Goal: Task Accomplishment & Management: Use online tool/utility

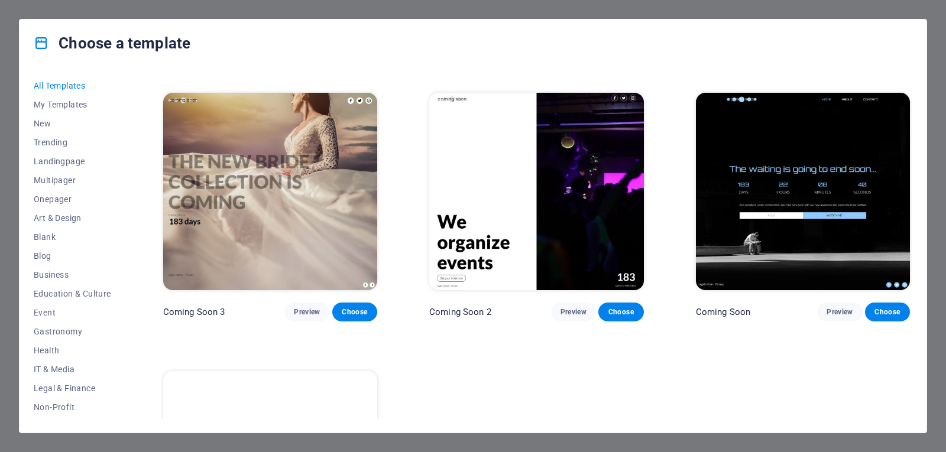
scroll to position [15131, 0]
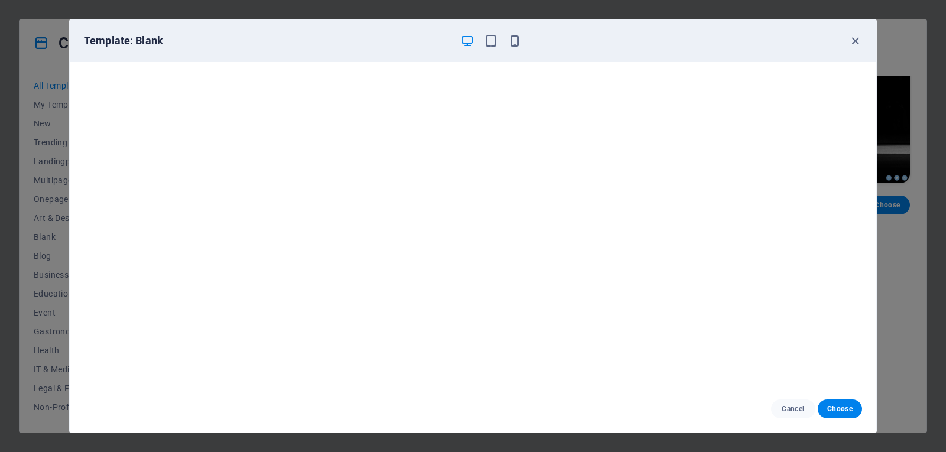
scroll to position [3, 0]
drag, startPoint x: 876, startPoint y: 374, endPoint x: 874, endPoint y: 394, distance: 19.7
click at [875, 395] on div "Template: Blank Cancel Choose" at bounding box center [473, 226] width 808 height 415
click at [491, 37] on icon "button" at bounding box center [491, 41] width 14 height 14
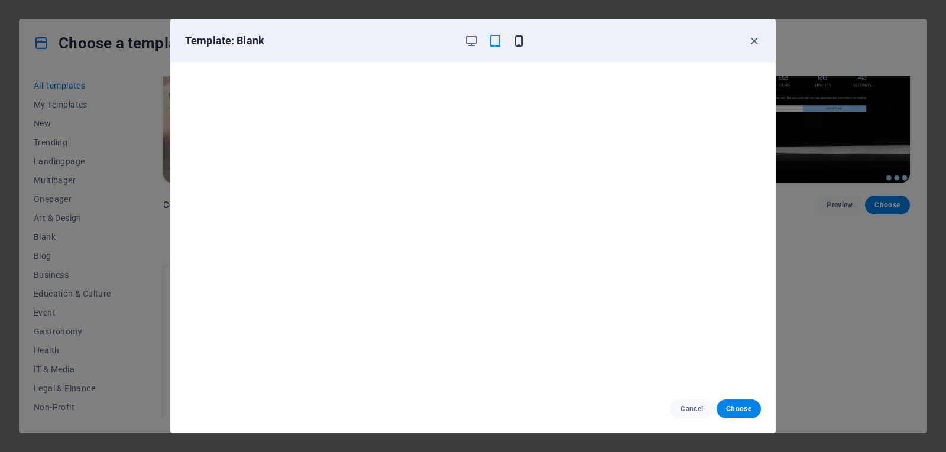
click at [525, 40] on icon "button" at bounding box center [519, 41] width 14 height 14
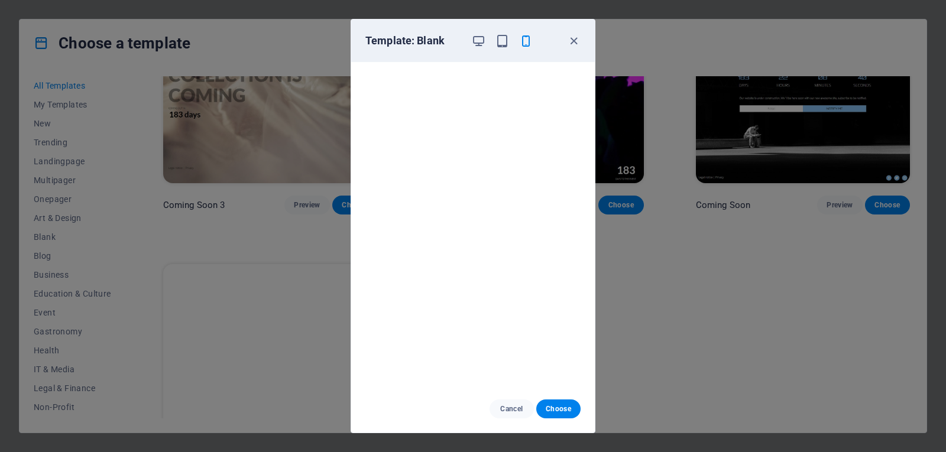
scroll to position [0, 0]
click at [578, 41] on icon "button" at bounding box center [574, 41] width 14 height 14
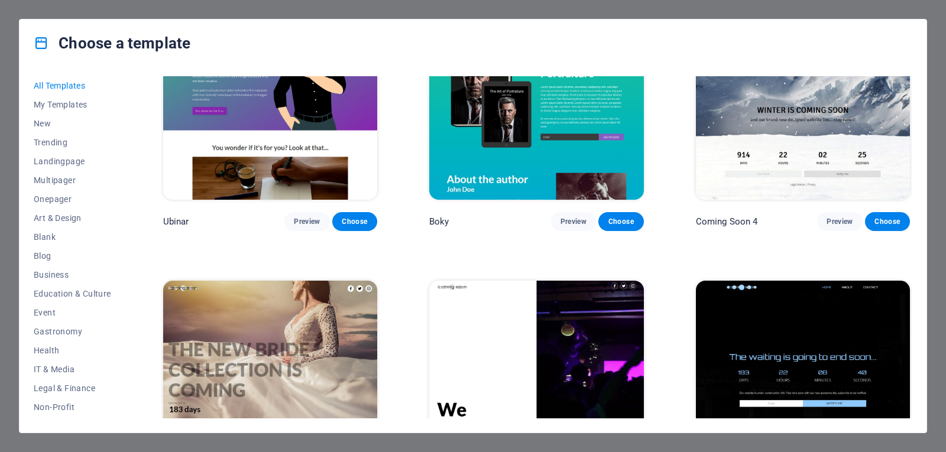
scroll to position [14863, 0]
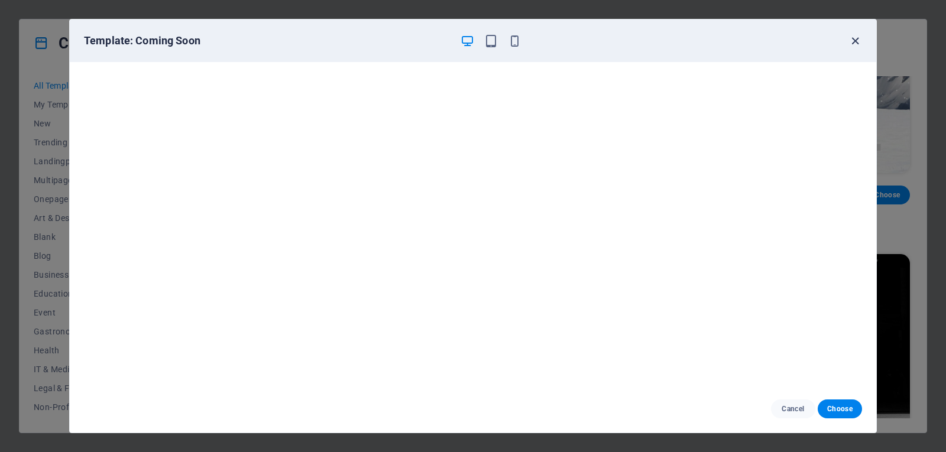
click at [859, 40] on icon "button" at bounding box center [856, 41] width 14 height 14
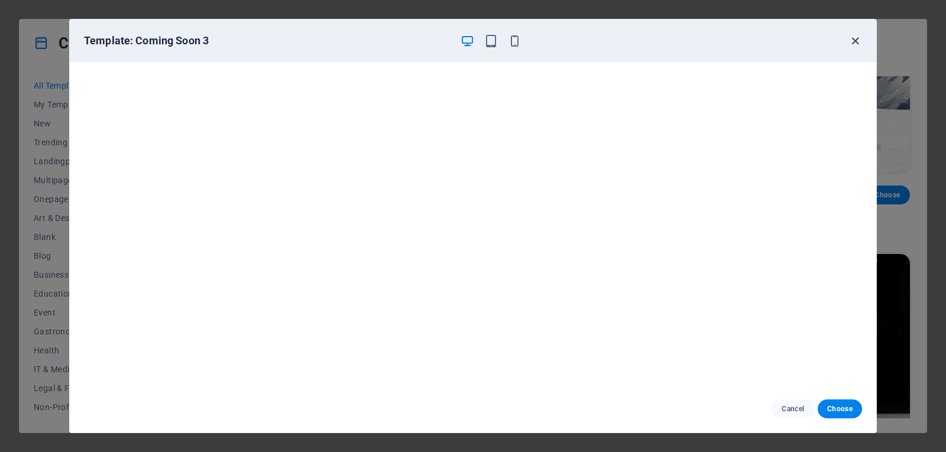
click at [854, 42] on icon "button" at bounding box center [856, 41] width 14 height 14
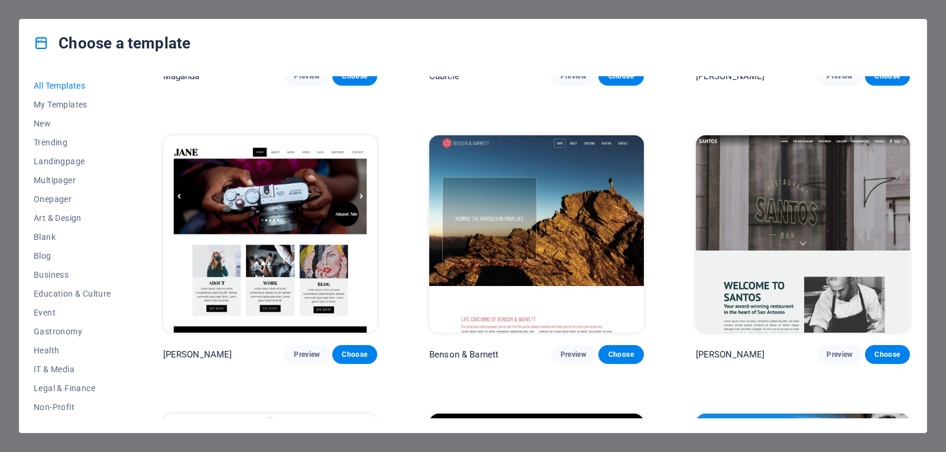
scroll to position [12422, 0]
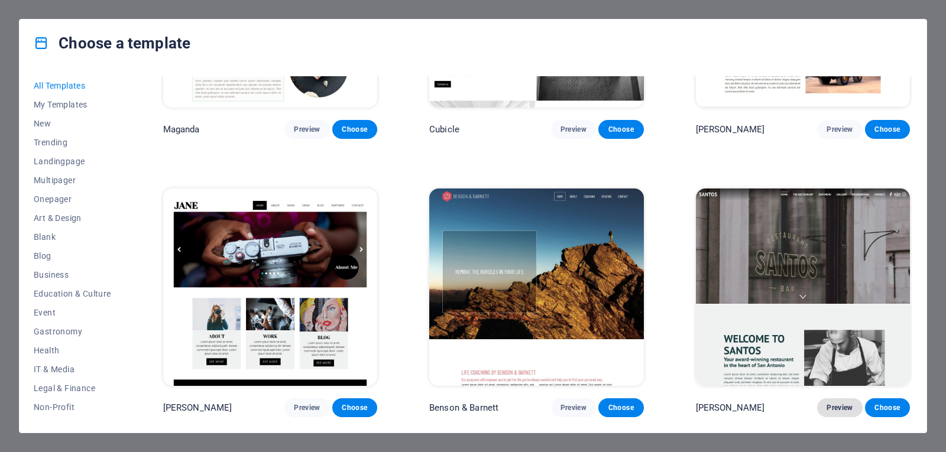
click at [838, 403] on span "Preview" at bounding box center [840, 407] width 26 height 9
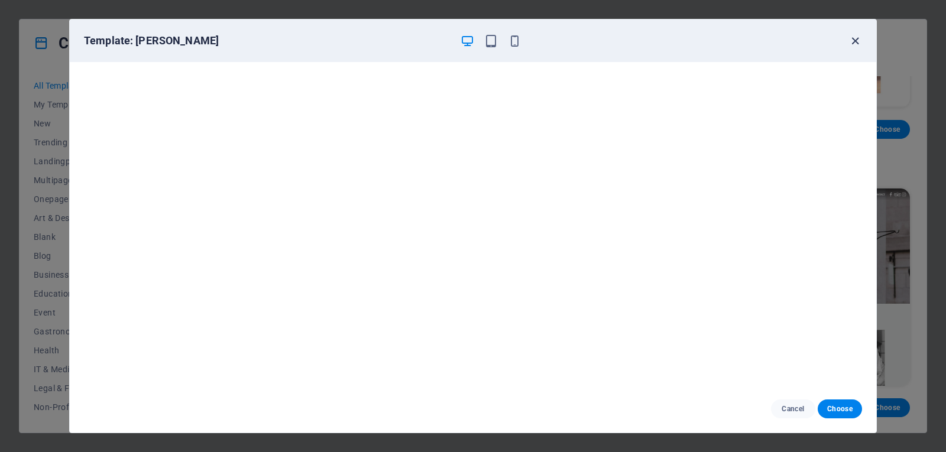
click at [857, 43] on icon "button" at bounding box center [856, 41] width 14 height 14
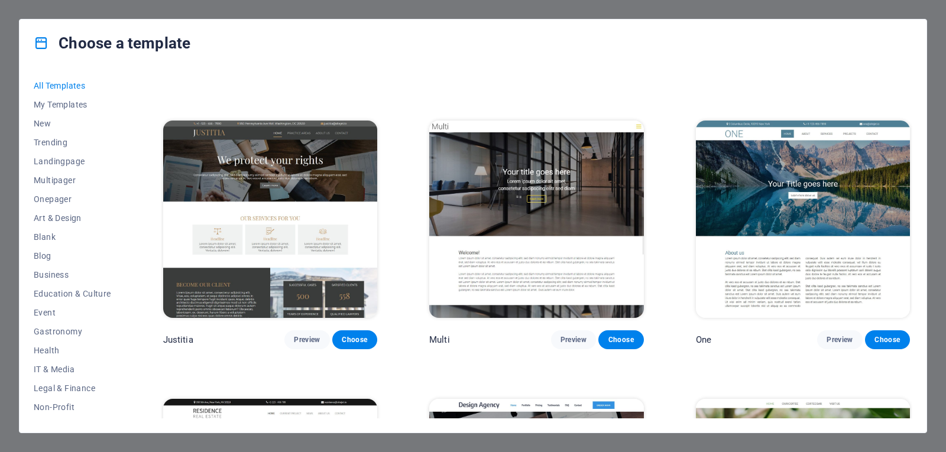
scroll to position [11430, 0]
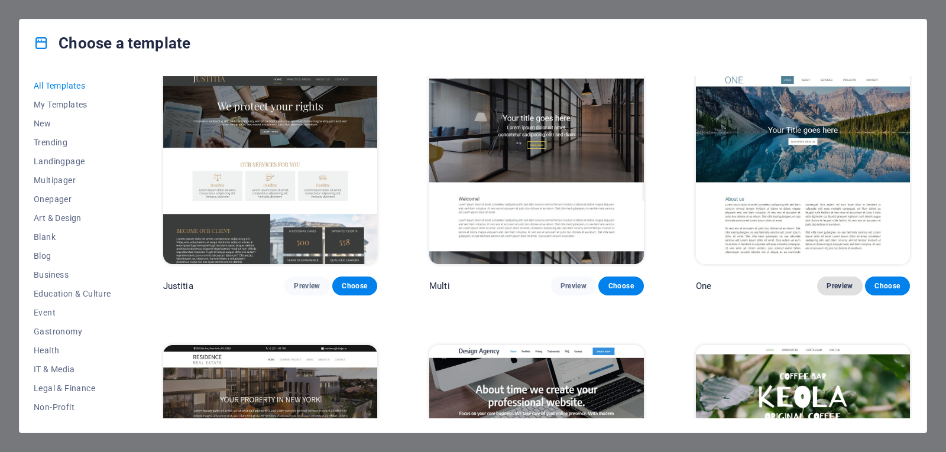
click at [832, 281] on span "Preview" at bounding box center [840, 285] width 26 height 9
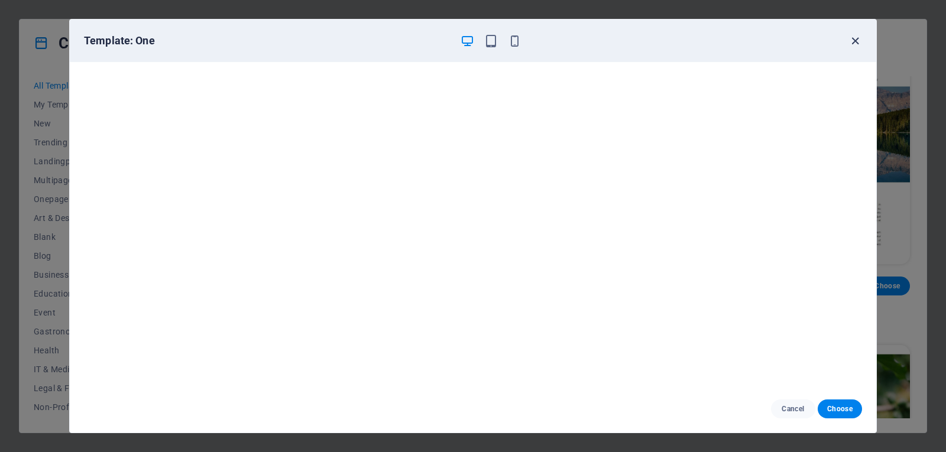
click at [857, 42] on icon "button" at bounding box center [856, 41] width 14 height 14
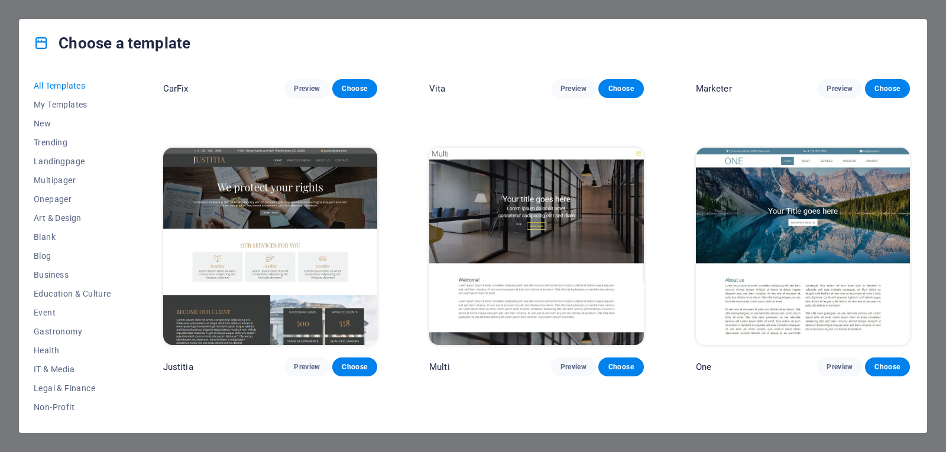
scroll to position [11322, 0]
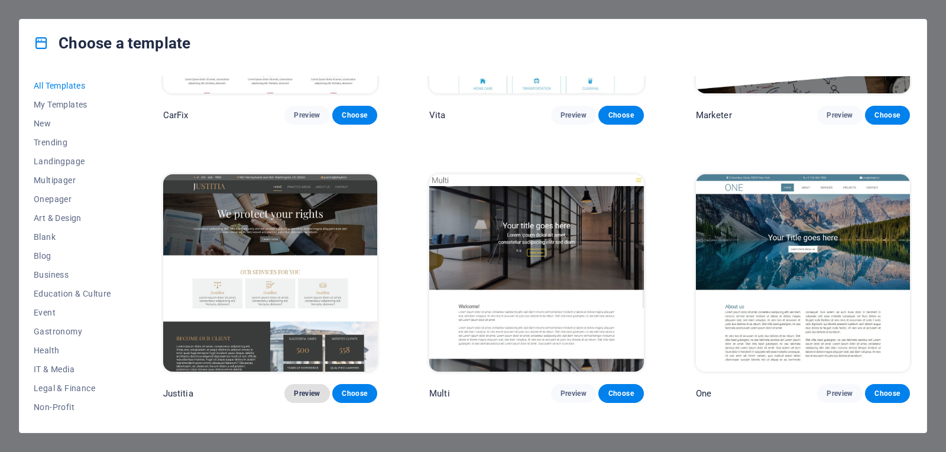
click at [311, 389] on span "Preview" at bounding box center [307, 393] width 26 height 9
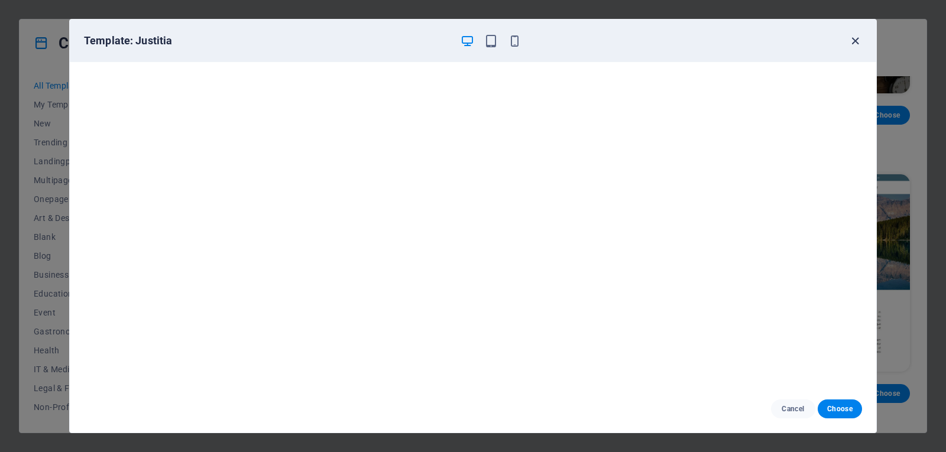
click at [856, 44] on icon "button" at bounding box center [856, 41] width 14 height 14
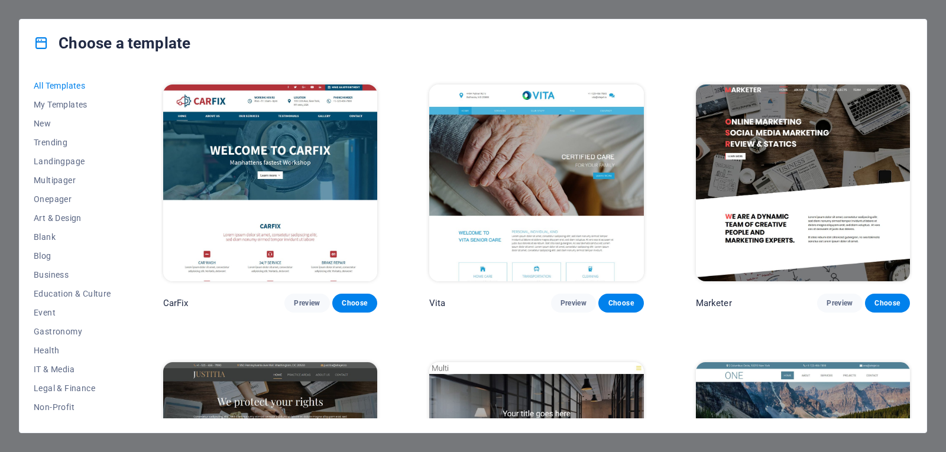
scroll to position [11027, 0]
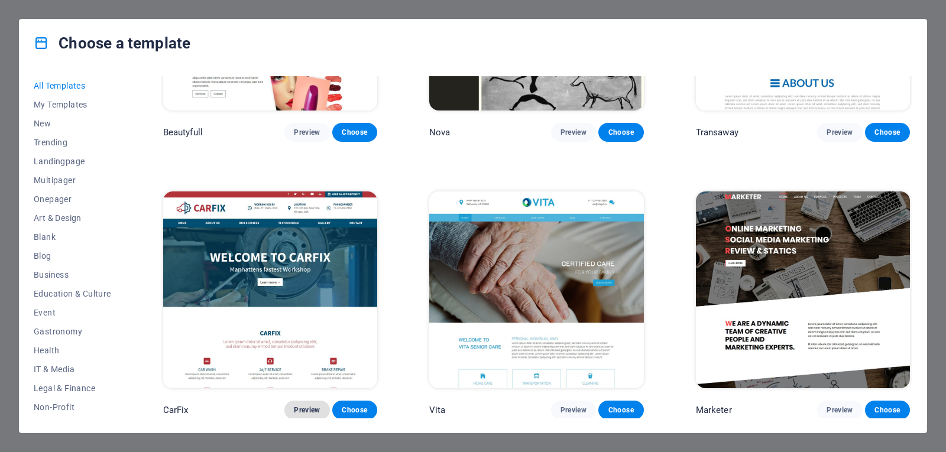
click at [315, 406] on span "Preview" at bounding box center [307, 410] width 26 height 9
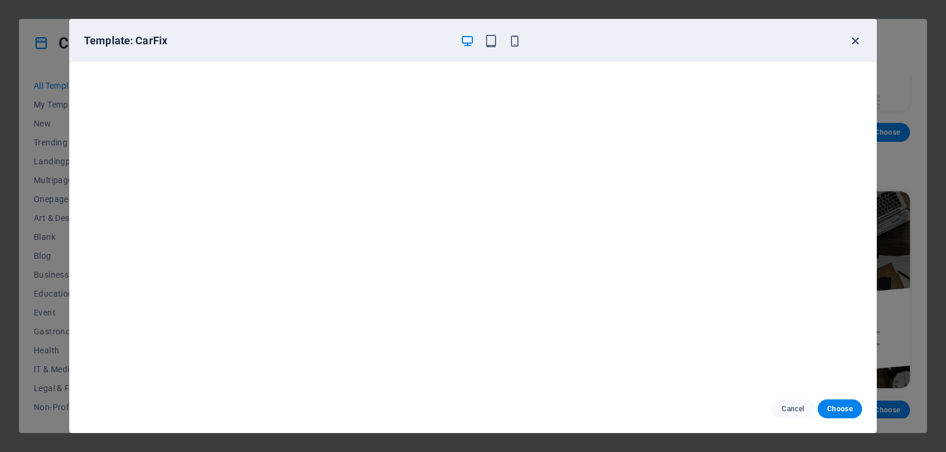
click at [853, 43] on icon "button" at bounding box center [856, 41] width 14 height 14
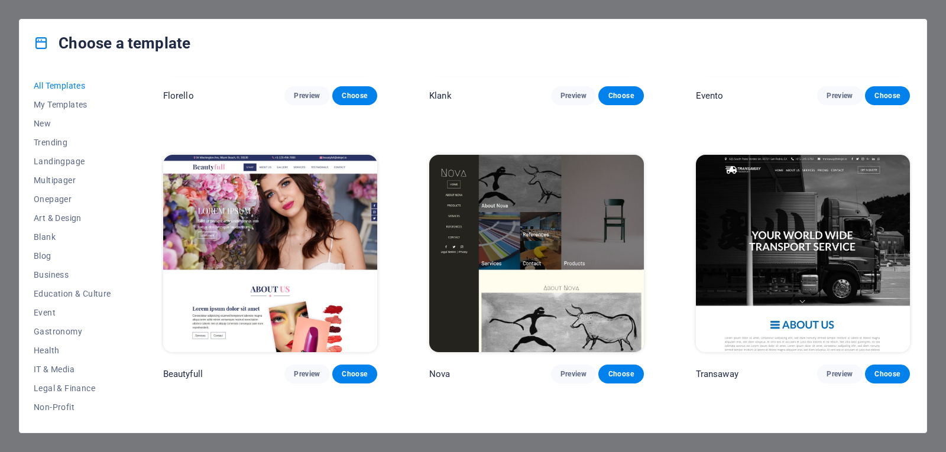
scroll to position [10732, 0]
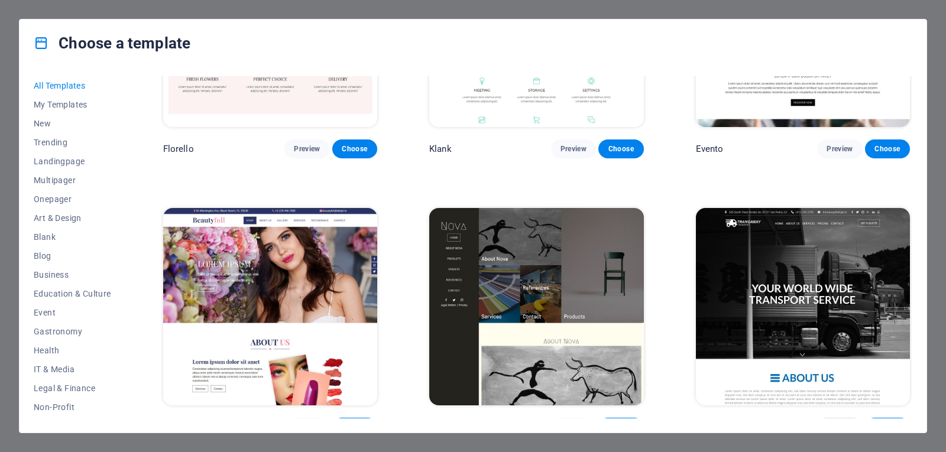
click at [836, 423] on span "Preview" at bounding box center [840, 427] width 26 height 9
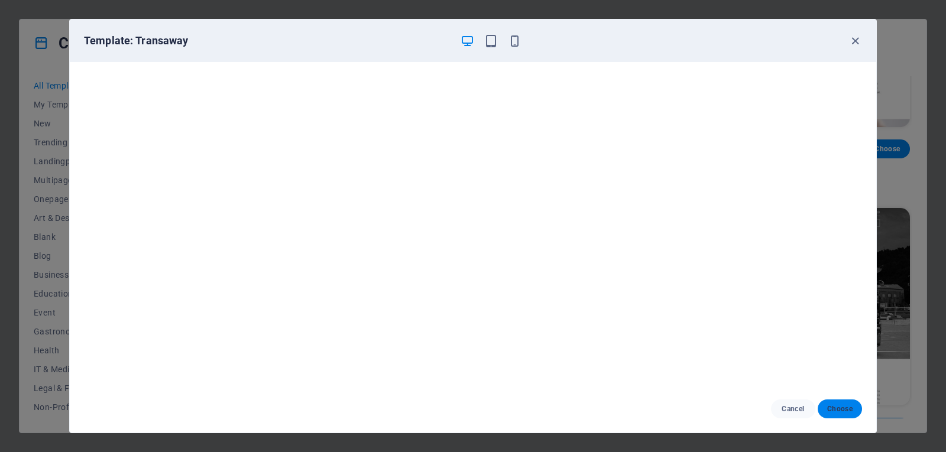
click at [836, 411] on span "Choose" at bounding box center [839, 408] width 25 height 9
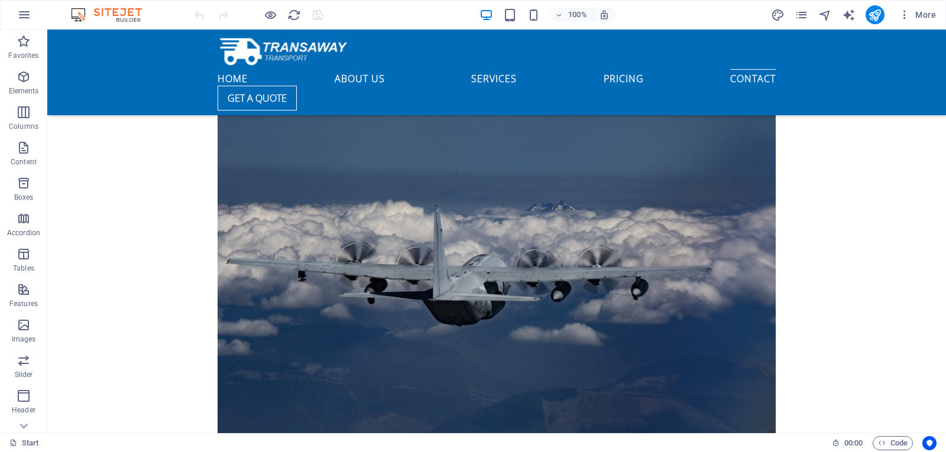
scroll to position [4920, 0]
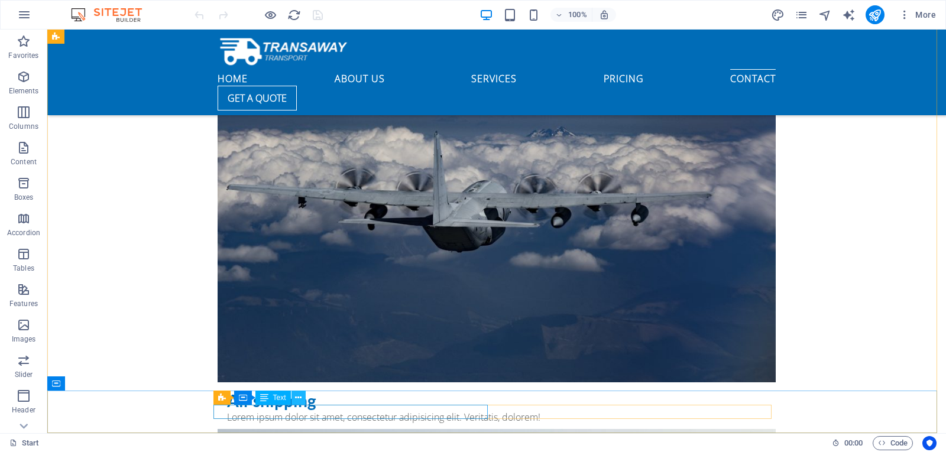
click at [297, 400] on icon at bounding box center [298, 398] width 7 height 12
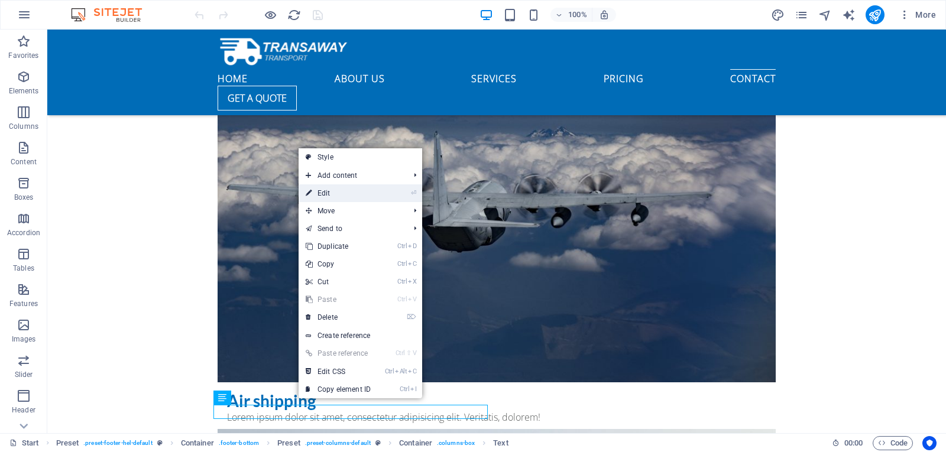
click at [326, 195] on link "⏎ Edit" at bounding box center [338, 194] width 79 height 18
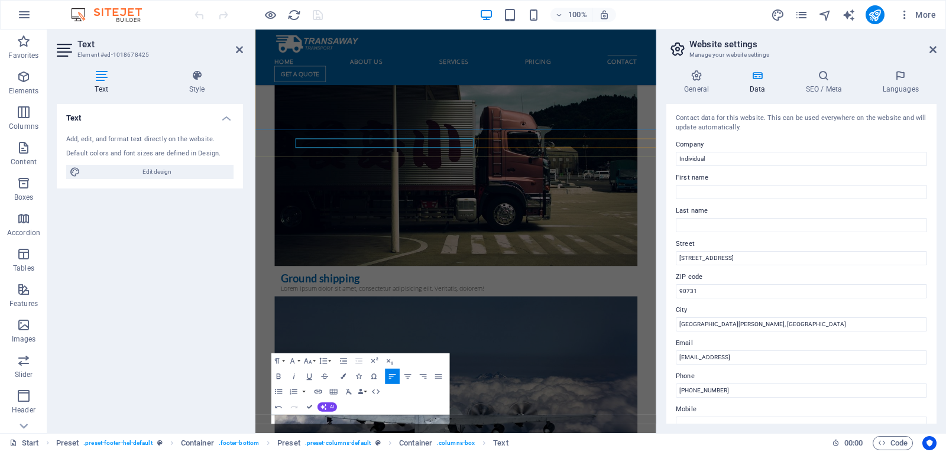
scroll to position [5269, 0]
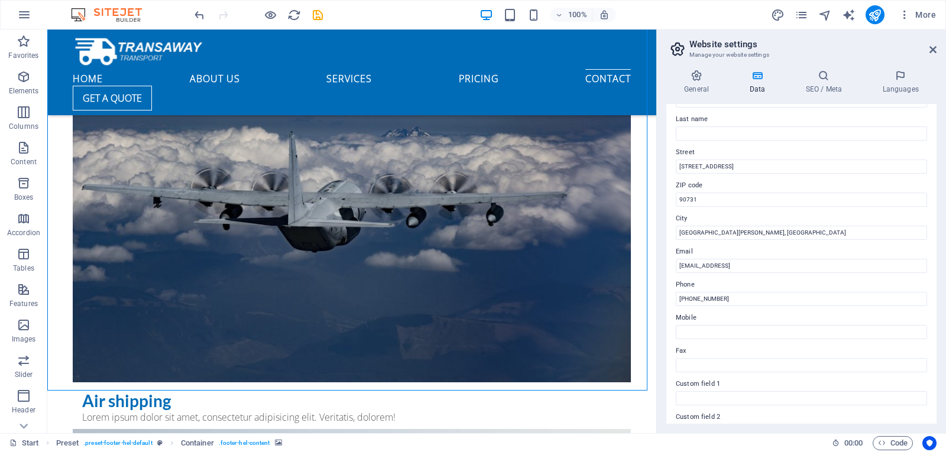
scroll to position [0, 0]
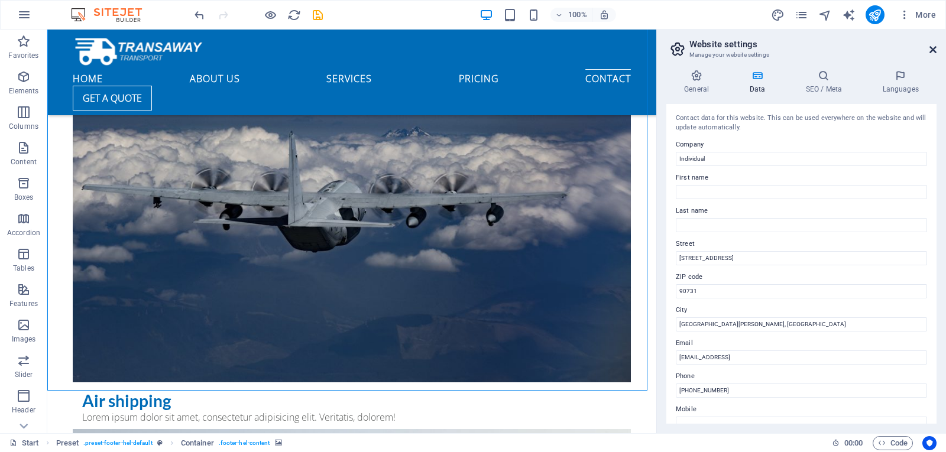
click at [934, 53] on icon at bounding box center [933, 49] width 7 height 9
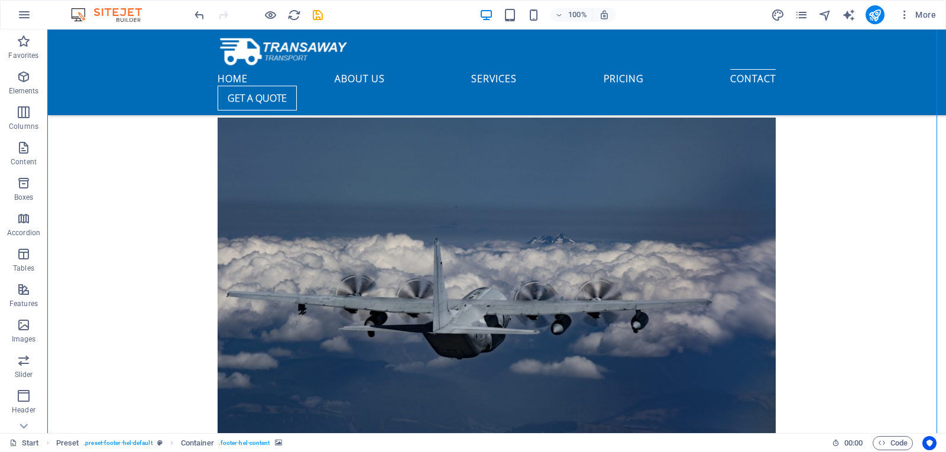
scroll to position [4920, 0]
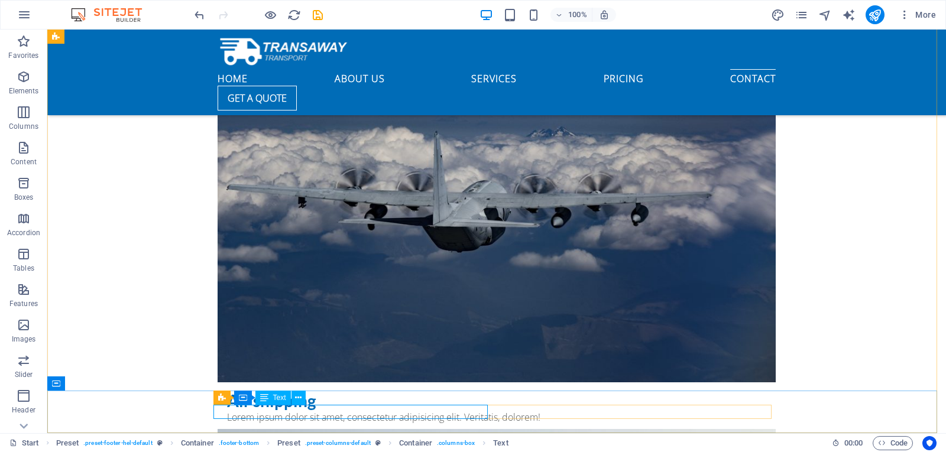
click at [279, 399] on span "Text" at bounding box center [279, 397] width 13 height 7
click at [297, 399] on icon at bounding box center [298, 398] width 7 height 12
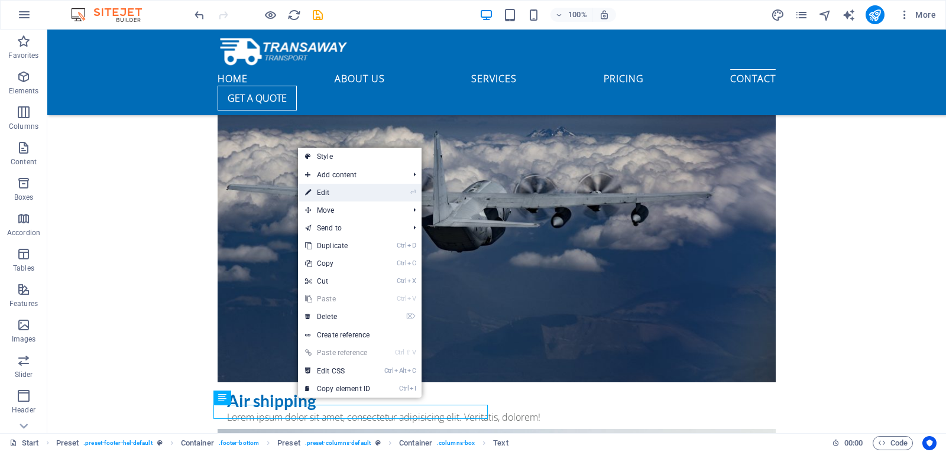
drag, startPoint x: 320, startPoint y: 195, endPoint x: 64, endPoint y: 166, distance: 257.0
click at [320, 195] on link "⏎ Edit" at bounding box center [337, 193] width 79 height 18
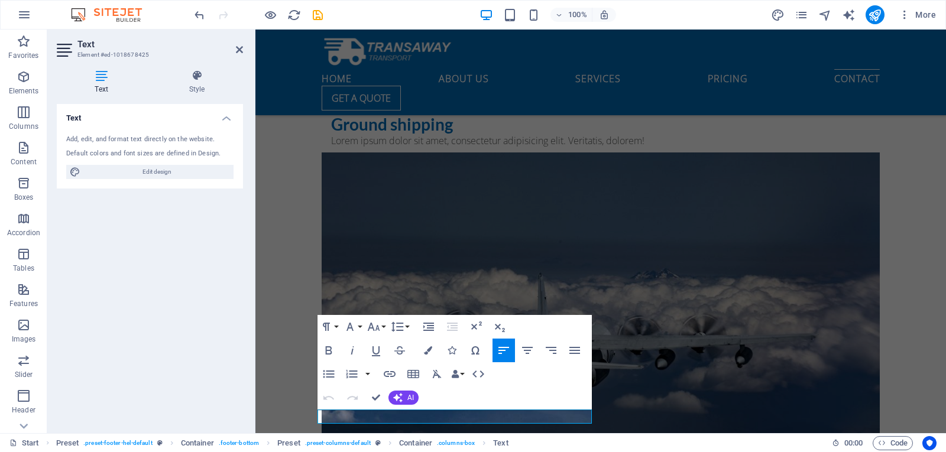
scroll to position [5057, 0]
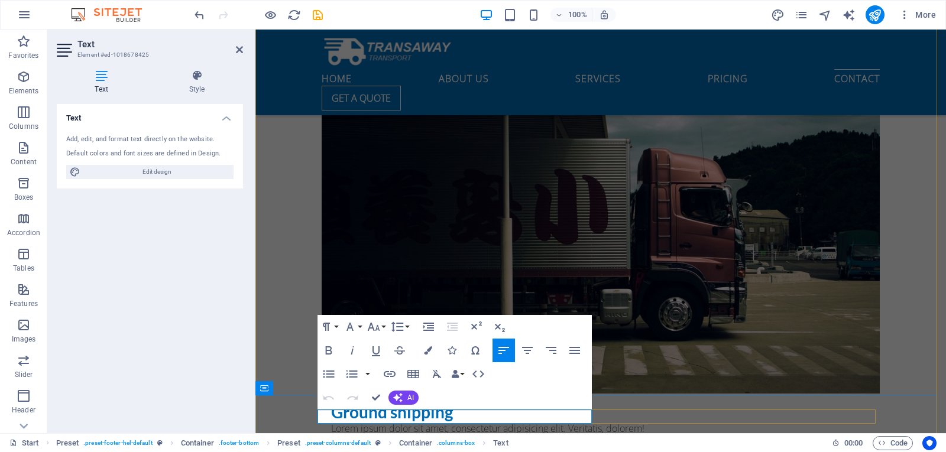
scroll to position [5269, 0]
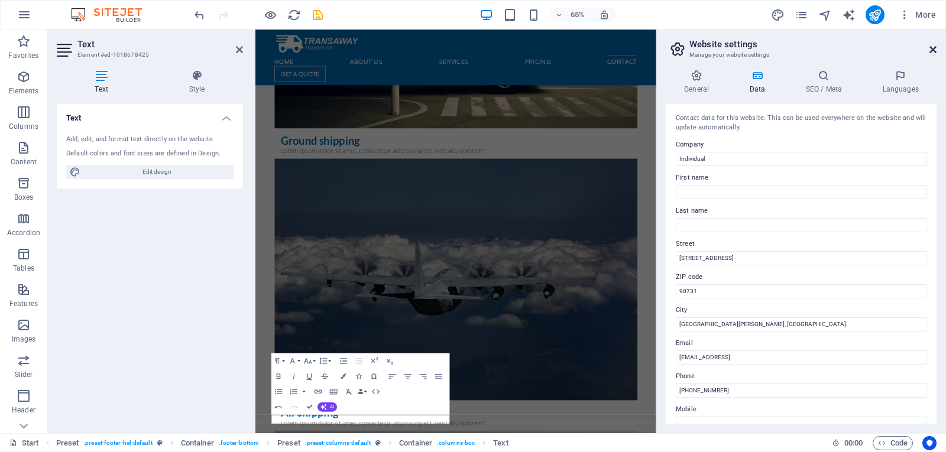
click at [935, 48] on icon at bounding box center [933, 49] width 7 height 9
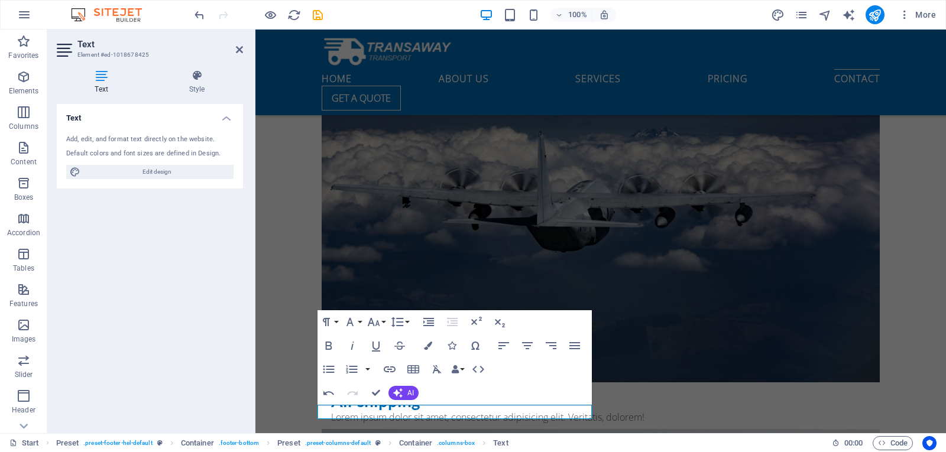
scroll to position [4708, 0]
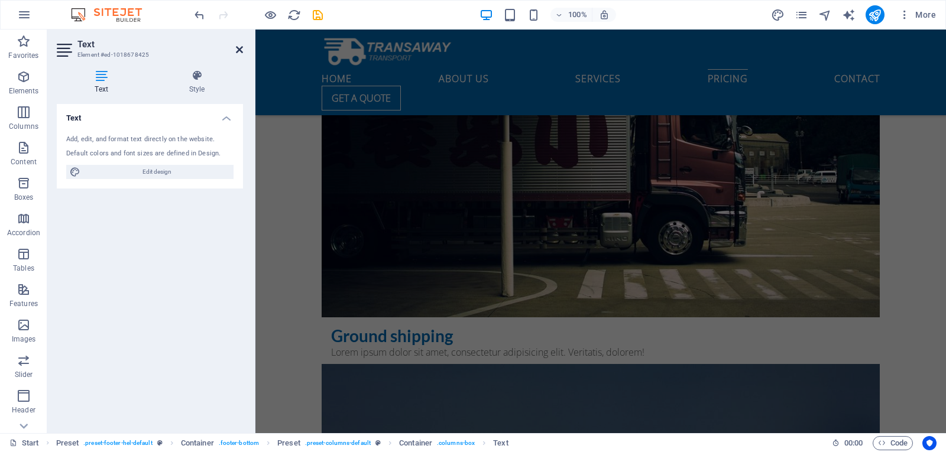
click at [241, 48] on icon at bounding box center [239, 49] width 7 height 9
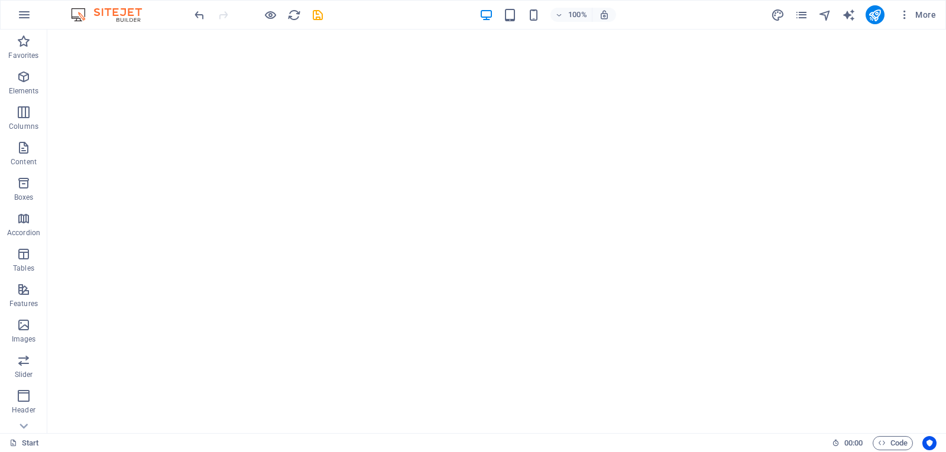
scroll to position [0, 0]
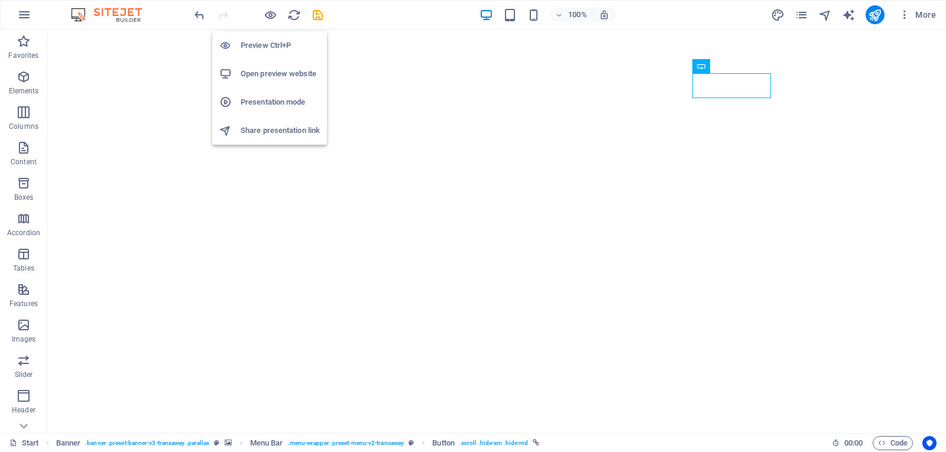
click at [269, 43] on h6 "Preview Ctrl+P" at bounding box center [280, 45] width 79 height 14
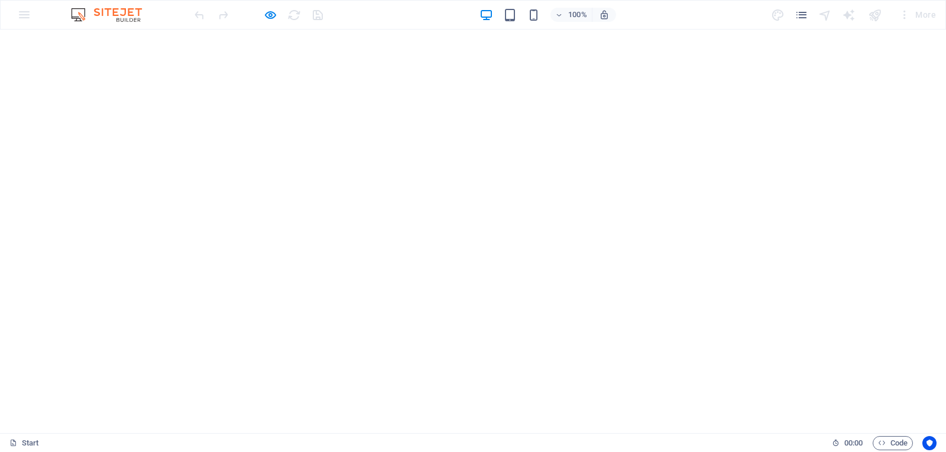
drag, startPoint x: 942, startPoint y: 387, endPoint x: 905, endPoint y: 50, distance: 339.1
click at [26, 18] on div "100% More" at bounding box center [473, 15] width 945 height 28
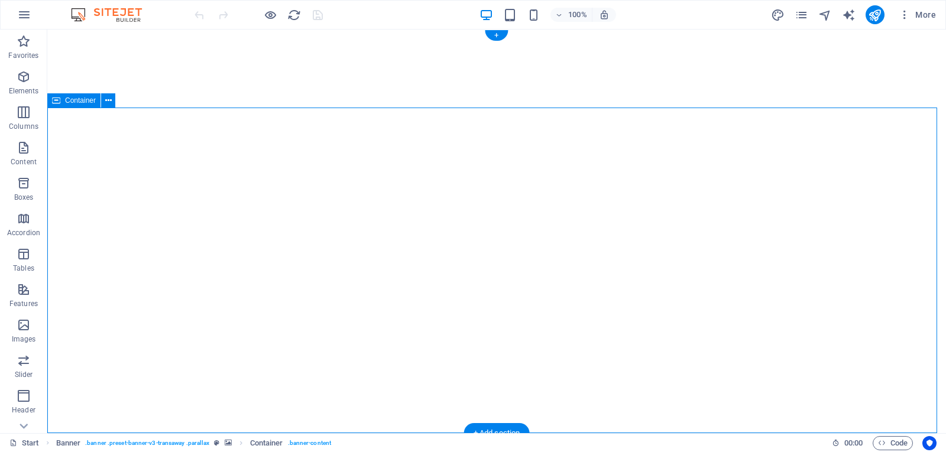
click at [106, 101] on icon at bounding box center [108, 101] width 7 height 12
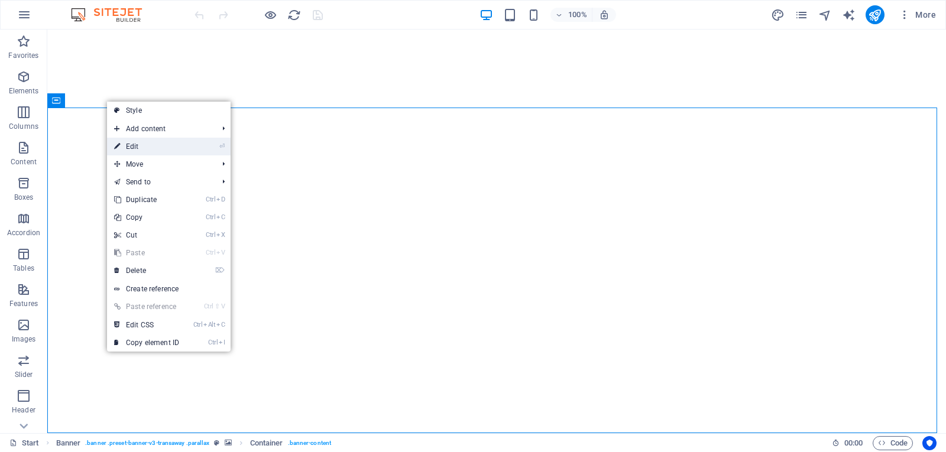
click at [130, 145] on link "⏎ Edit" at bounding box center [146, 147] width 79 height 18
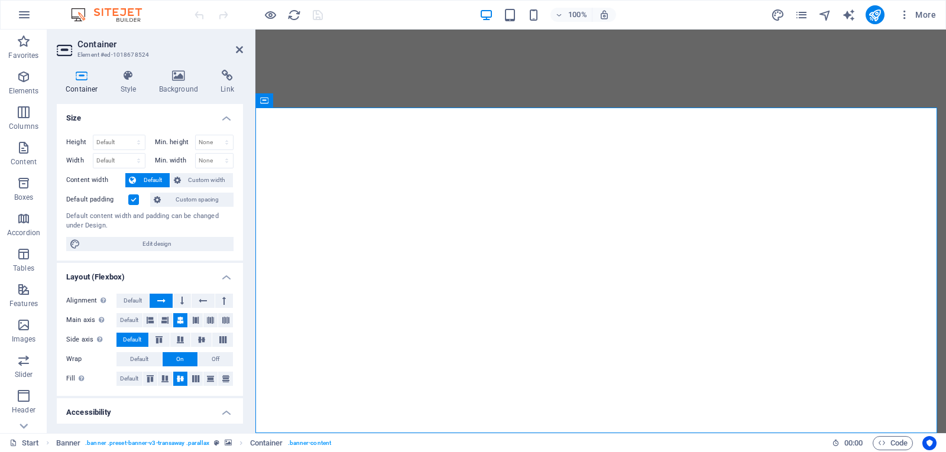
scroll to position [4, 0]
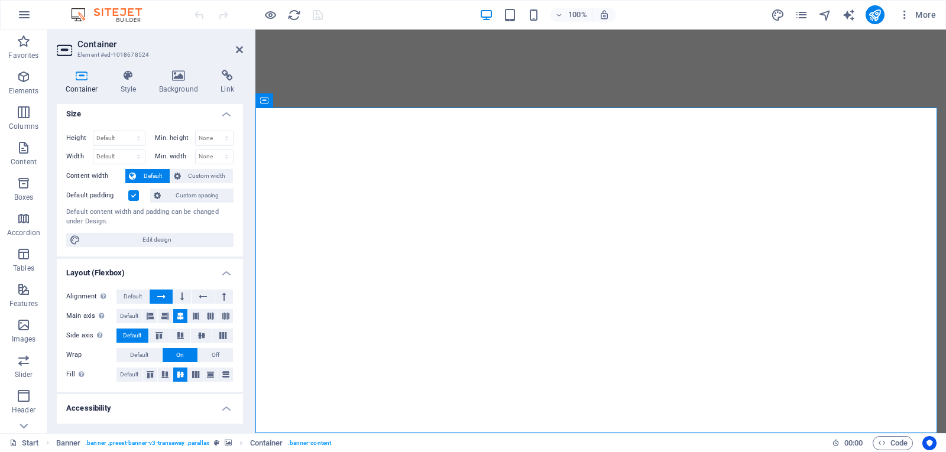
drag, startPoint x: 240, startPoint y: 158, endPoint x: 245, endPoint y: 187, distance: 28.8
click at [245, 187] on div "Container Style Background Link Size Height Default px rem % vh vw Min. height …" at bounding box center [149, 246] width 205 height 373
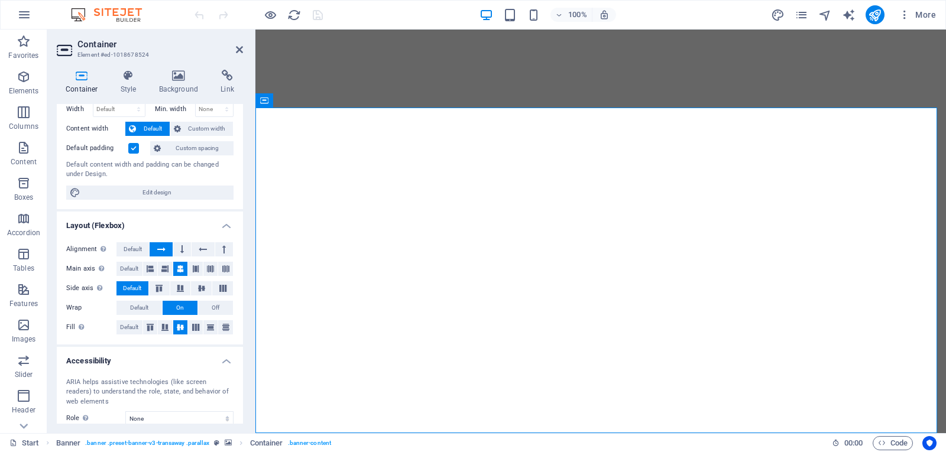
scroll to position [0, 0]
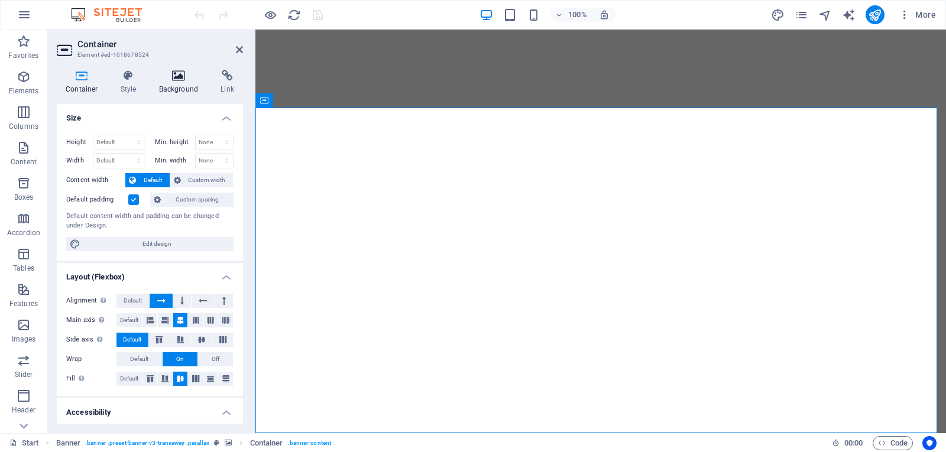
click at [183, 82] on h4 "Background" at bounding box center [181, 82] width 62 height 25
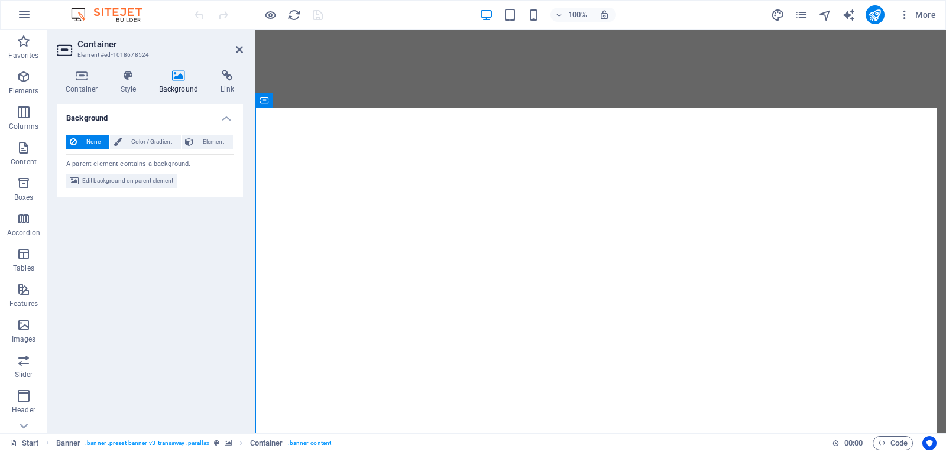
click at [160, 178] on span "Edit background on parent element" at bounding box center [127, 181] width 91 height 14
select select "ms"
select select "s"
select select "ondemand"
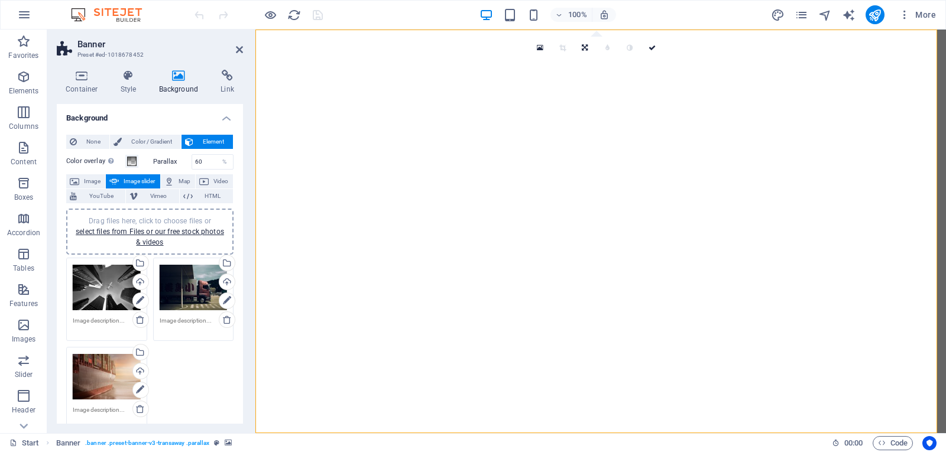
drag, startPoint x: 240, startPoint y: 190, endPoint x: 242, endPoint y: 212, distance: 22.0
click at [242, 212] on div "Background None Color / Gradient Element Stretch background to full-width Color…" at bounding box center [150, 264] width 186 height 320
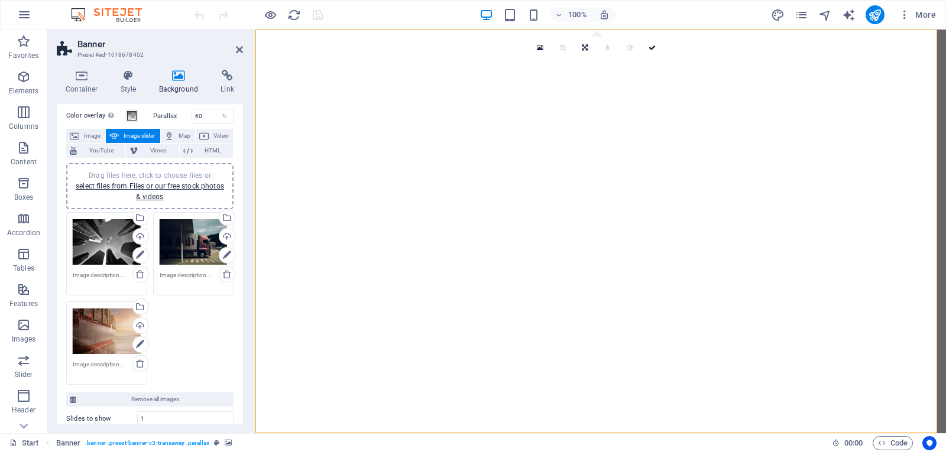
scroll to position [47, 0]
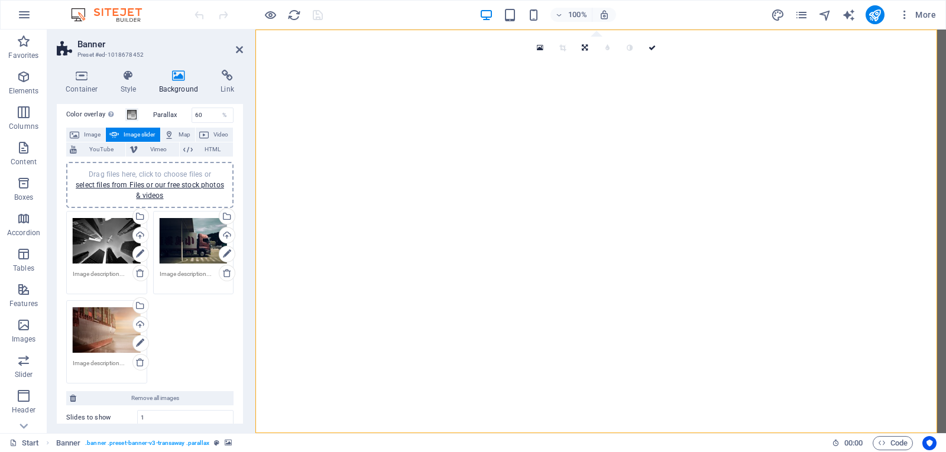
click at [108, 234] on div "Drag files here, click to choose files or select files from Files or our free s…" at bounding box center [107, 241] width 68 height 47
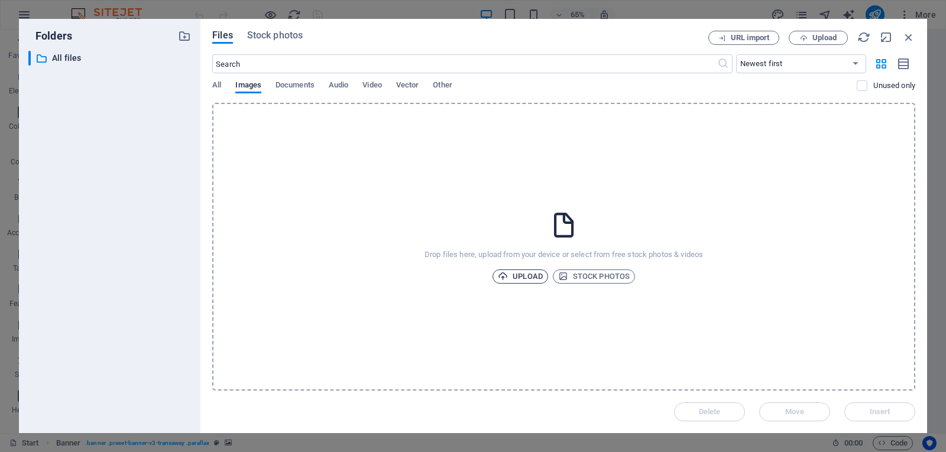
click at [526, 279] on span "Upload" at bounding box center [520, 277] width 45 height 14
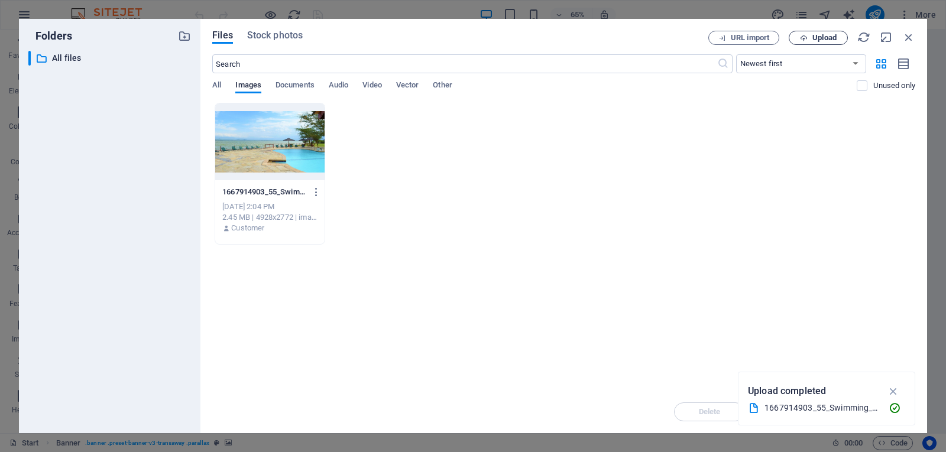
click at [814, 40] on span "Upload" at bounding box center [825, 37] width 24 height 7
click at [816, 34] on span "Upload" at bounding box center [825, 37] width 24 height 7
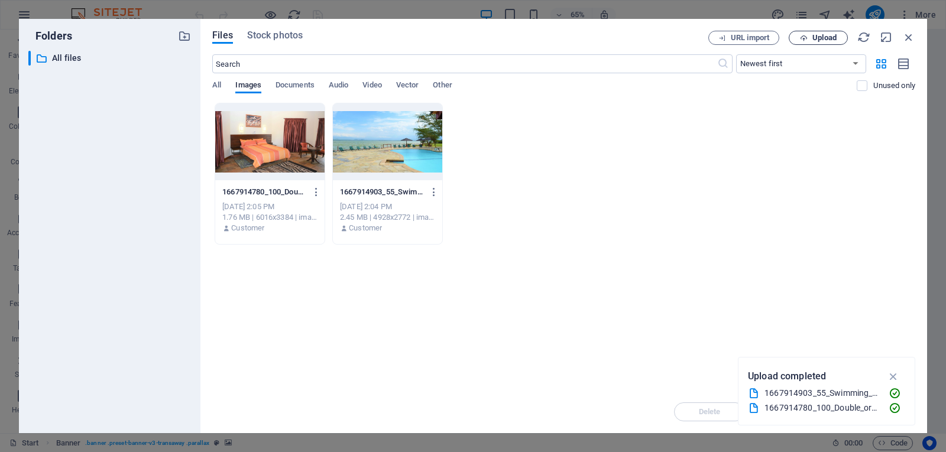
click at [826, 37] on span "Upload" at bounding box center [825, 37] width 24 height 7
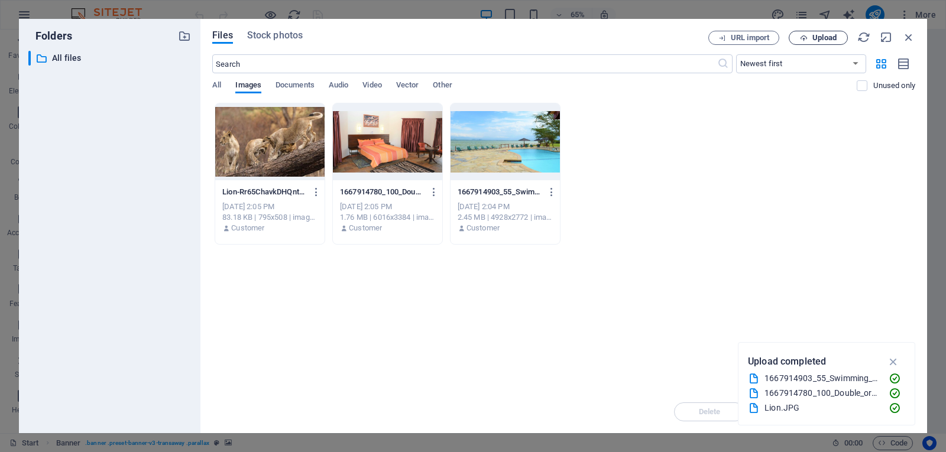
click at [826, 43] on button "Upload" at bounding box center [818, 38] width 59 height 14
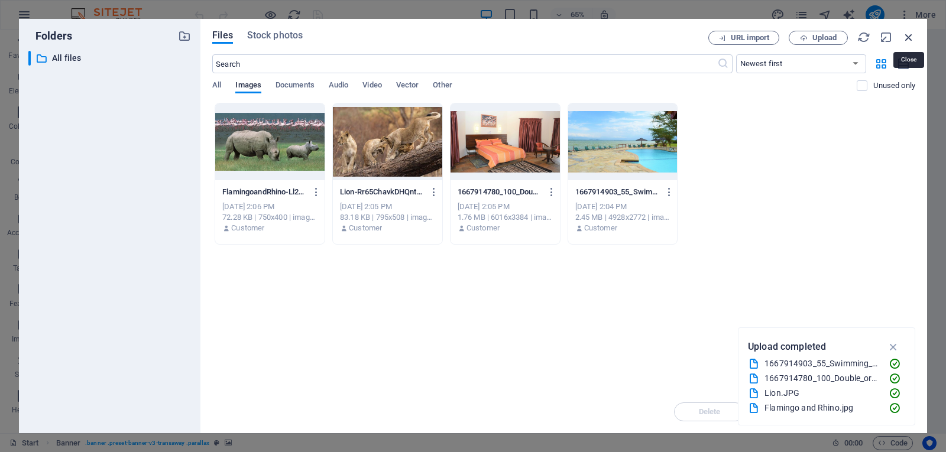
click at [909, 41] on icon "button" at bounding box center [908, 37] width 13 height 13
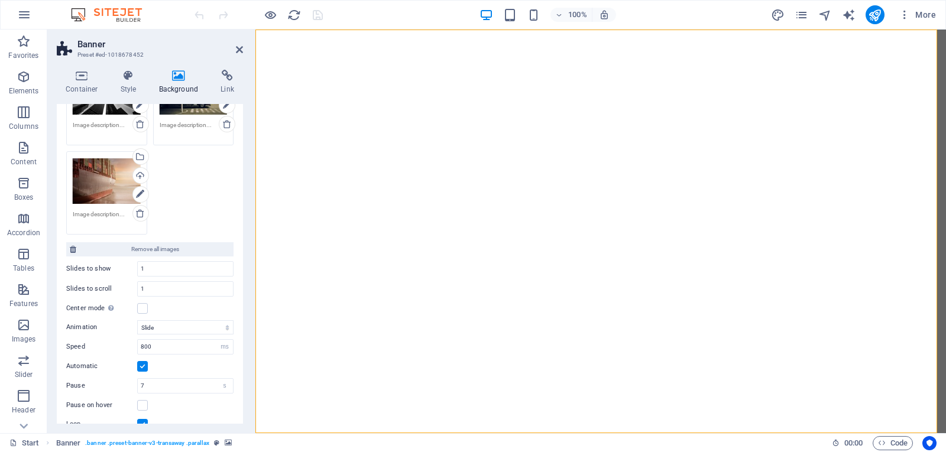
scroll to position [195, 0]
drag, startPoint x: 241, startPoint y: 243, endPoint x: 1, endPoint y: 294, distance: 245.4
click at [173, 271] on input "1" at bounding box center [185, 270] width 95 height 14
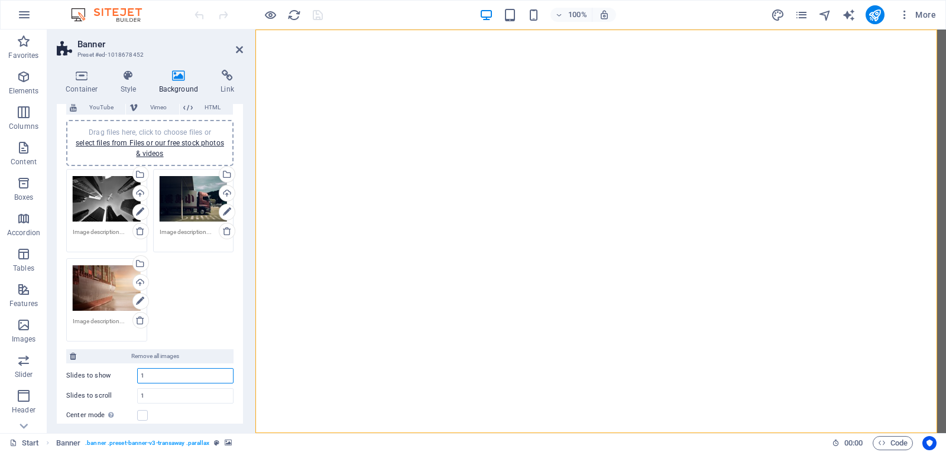
scroll to position [84, 0]
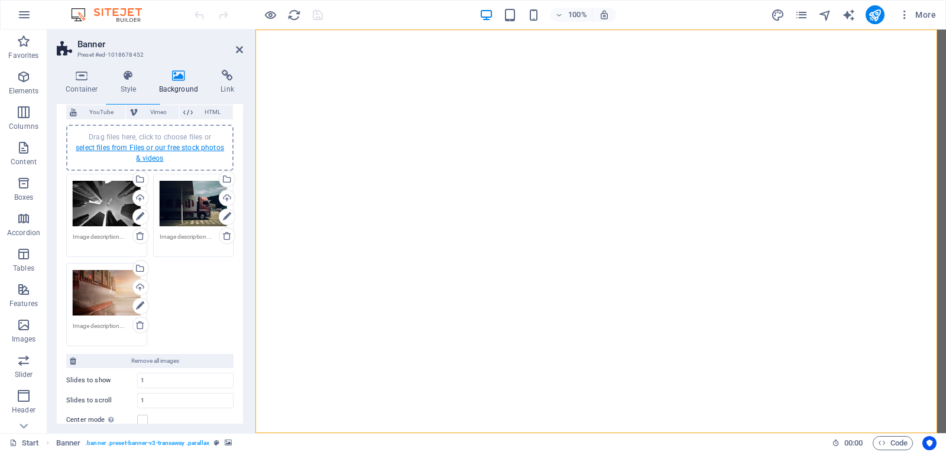
click at [140, 151] on link "select files from Files or our free stock photos & videos" at bounding box center [150, 153] width 148 height 19
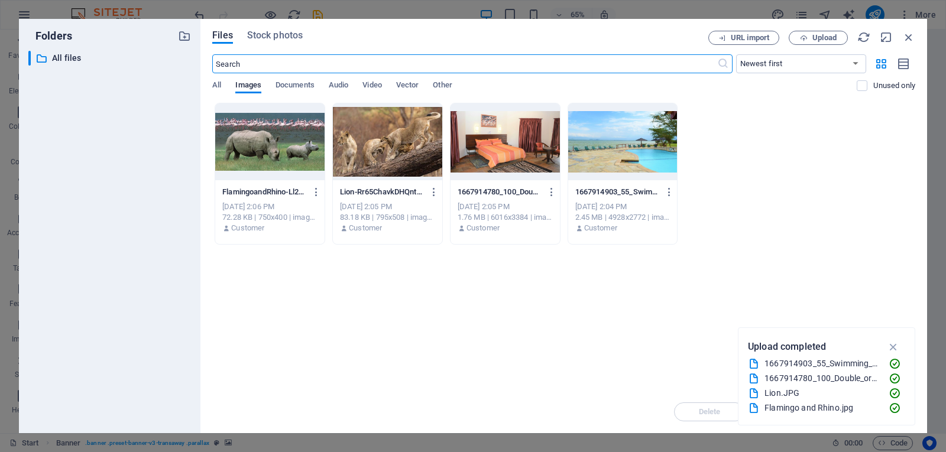
click at [254, 151] on div at bounding box center [269, 141] width 109 height 77
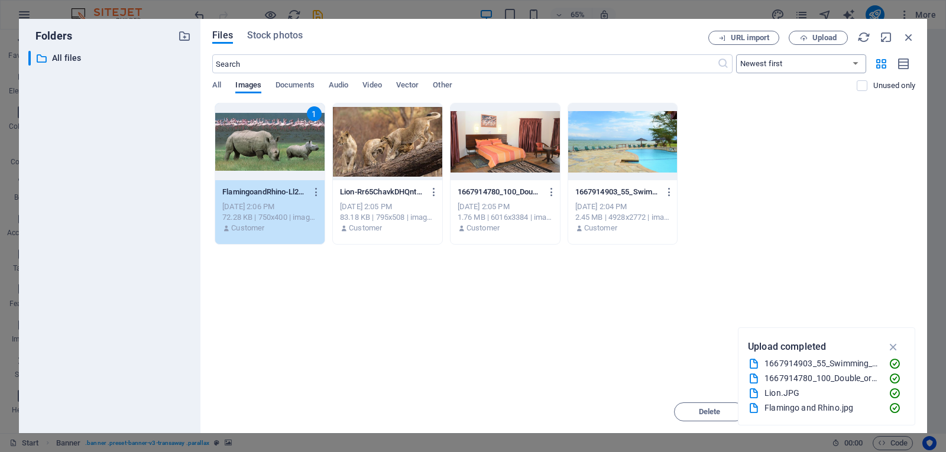
click at [856, 65] on select "Newest first Oldest first Name (A-Z) Name (Z-A) Size (0-9) Size (9-0) Resolutio…" at bounding box center [801, 63] width 130 height 19
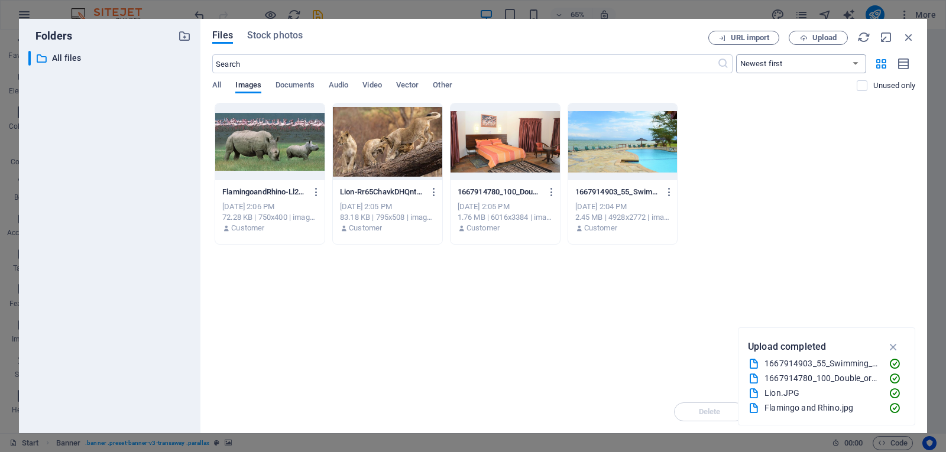
click at [856, 65] on select "Newest first Oldest first Name (A-Z) Name (Z-A) Size (0-9) Size (9-0) Resolutio…" at bounding box center [801, 63] width 130 height 19
click at [863, 88] on label at bounding box center [862, 85] width 11 height 11
click at [0, 0] on input "checkbox" at bounding box center [0, 0] width 0 height 0
click at [863, 88] on label at bounding box center [862, 85] width 11 height 11
click at [0, 0] on input "checkbox" at bounding box center [0, 0] width 0 height 0
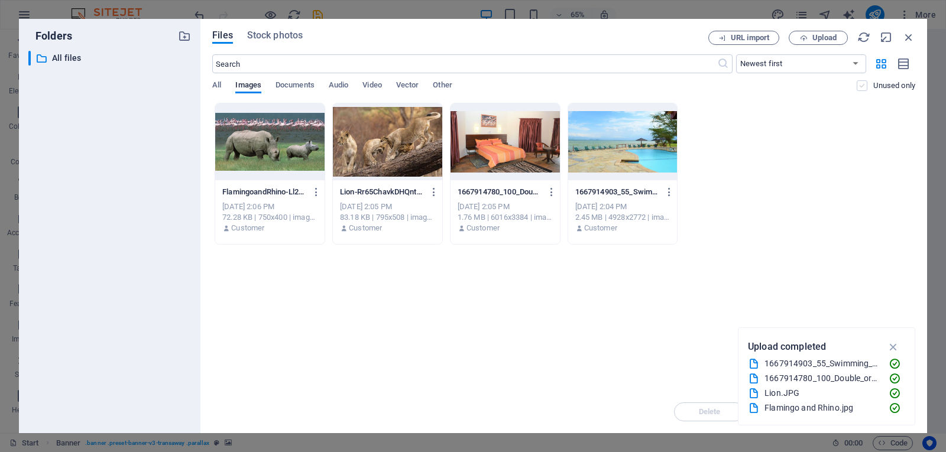
click at [863, 88] on label at bounding box center [862, 85] width 11 height 11
click at [0, 0] on input "checkbox" at bounding box center [0, 0] width 0 height 0
click at [863, 88] on label at bounding box center [862, 85] width 11 height 11
click at [0, 0] on input "checkbox" at bounding box center [0, 0] width 0 height 0
click at [279, 38] on span "Stock photos" at bounding box center [275, 35] width 56 height 14
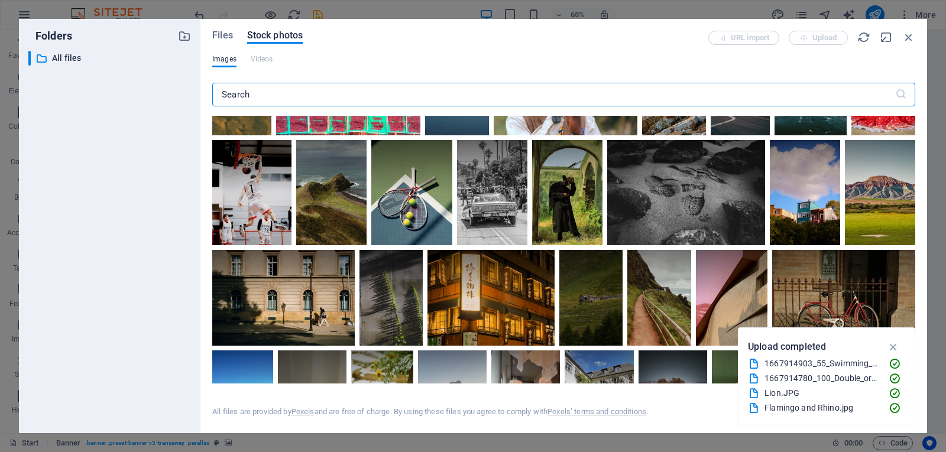
scroll to position [0, 0]
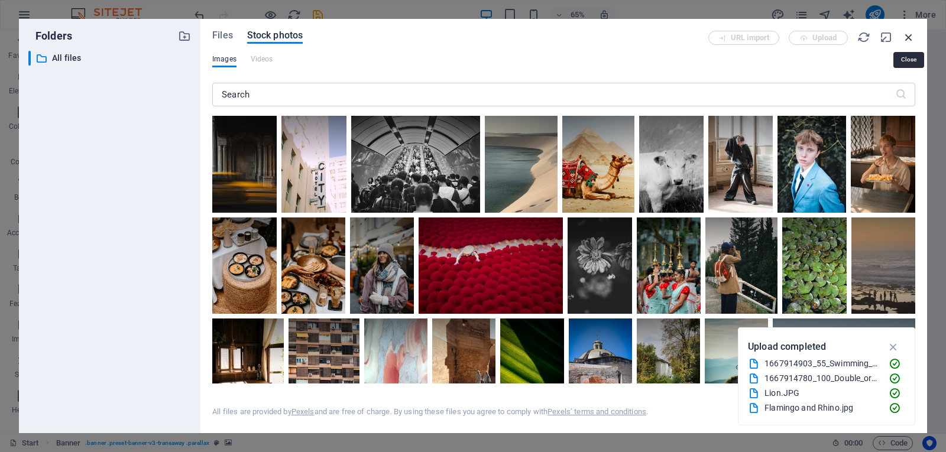
click at [912, 34] on icon "button" at bounding box center [908, 37] width 13 height 13
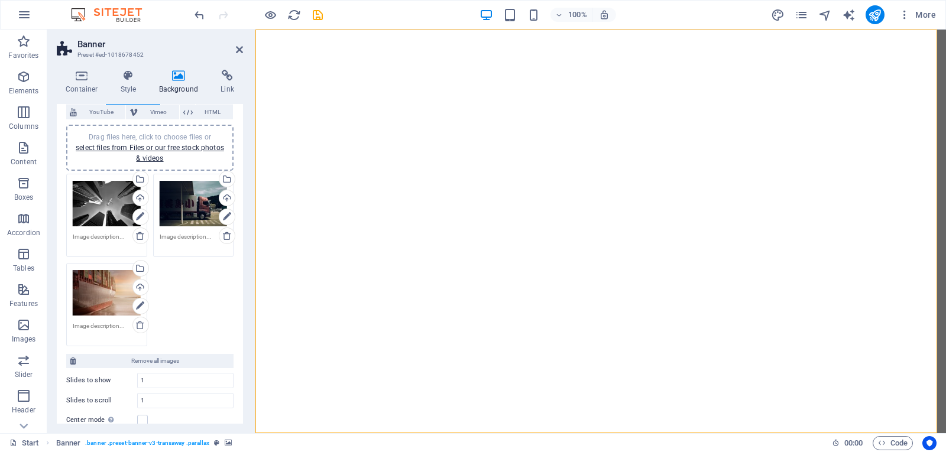
click at [103, 211] on div "Drag files here, click to choose files or select files from Files or our free s…" at bounding box center [107, 203] width 68 height 47
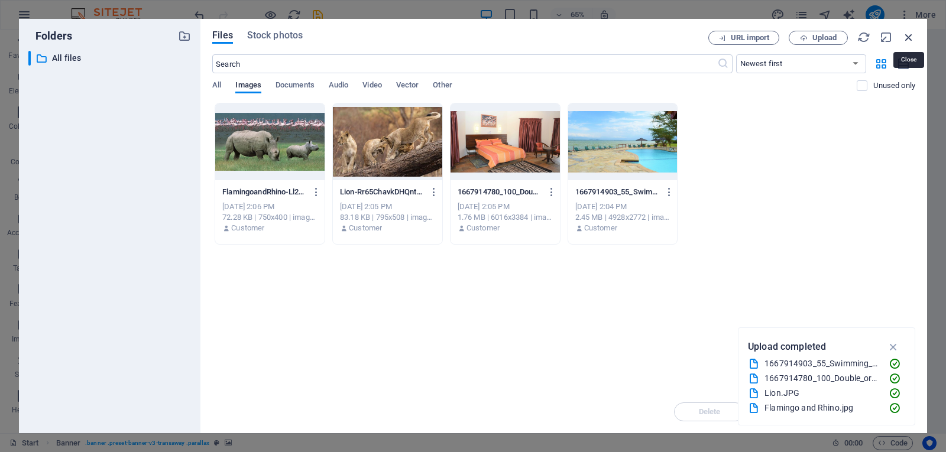
click at [904, 33] on icon "button" at bounding box center [908, 37] width 13 height 13
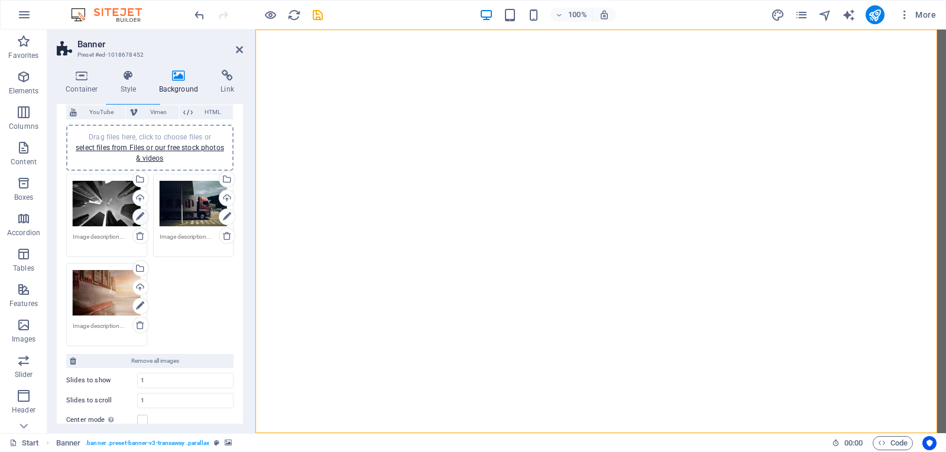
click at [141, 220] on icon at bounding box center [140, 217] width 8 height 14
click at [138, 216] on icon at bounding box center [140, 217] width 8 height 14
click at [79, 83] on h4 "Container" at bounding box center [84, 82] width 55 height 25
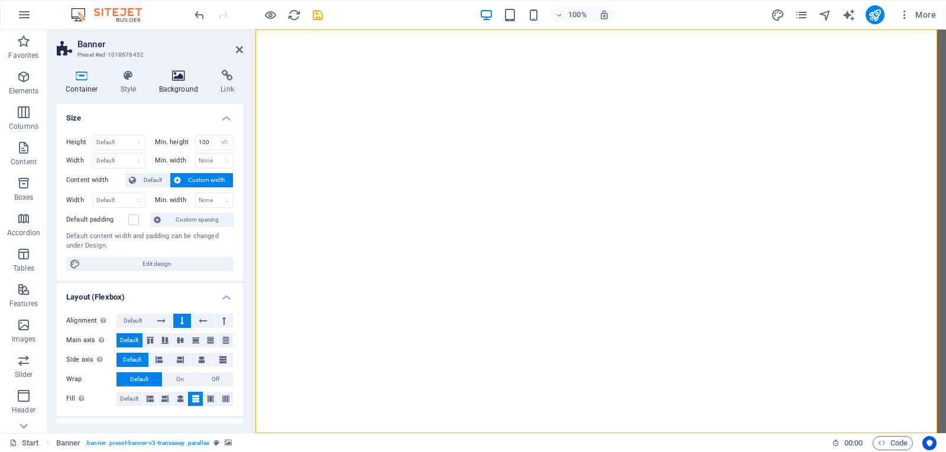
click at [179, 79] on icon at bounding box center [178, 76] width 57 height 12
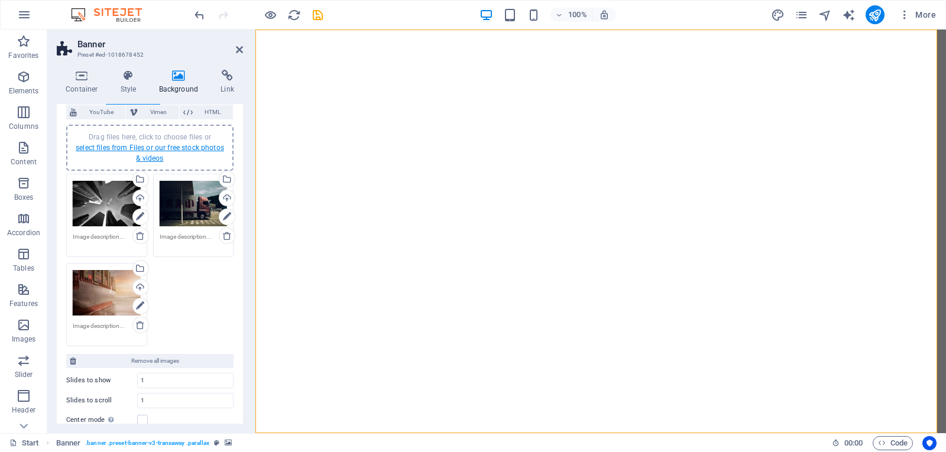
click at [106, 146] on link "select files from Files or our free stock photos & videos" at bounding box center [150, 153] width 148 height 19
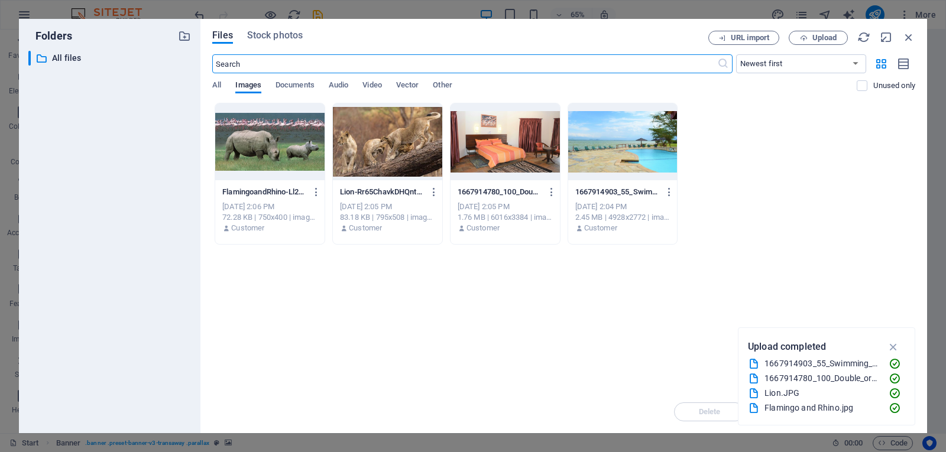
click at [251, 153] on div at bounding box center [269, 141] width 109 height 77
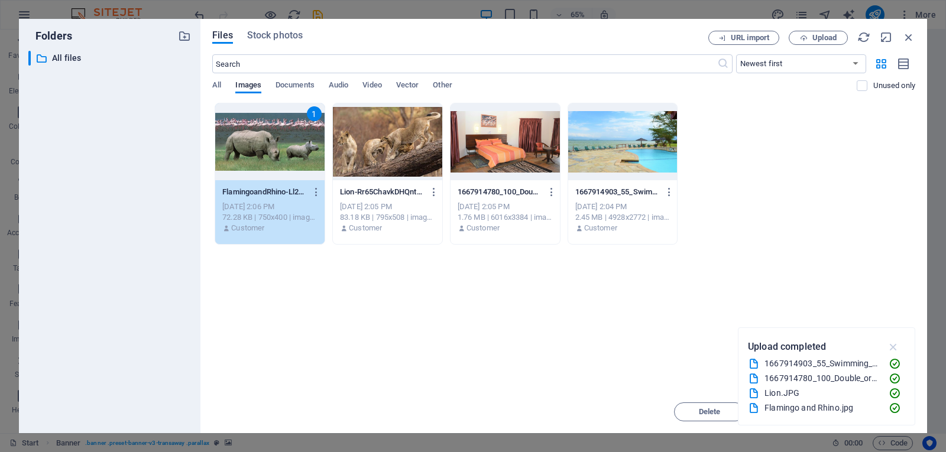
click at [892, 348] on icon "button" at bounding box center [894, 347] width 14 height 13
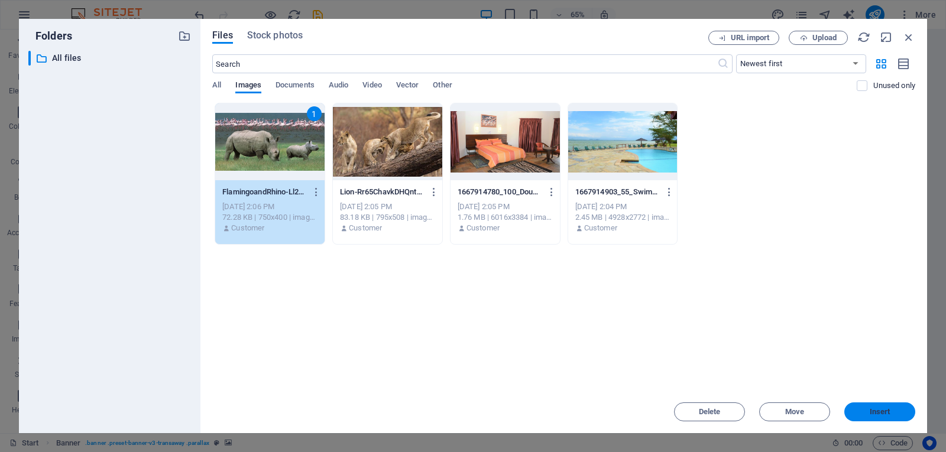
click at [873, 412] on span "Insert" at bounding box center [880, 412] width 21 height 7
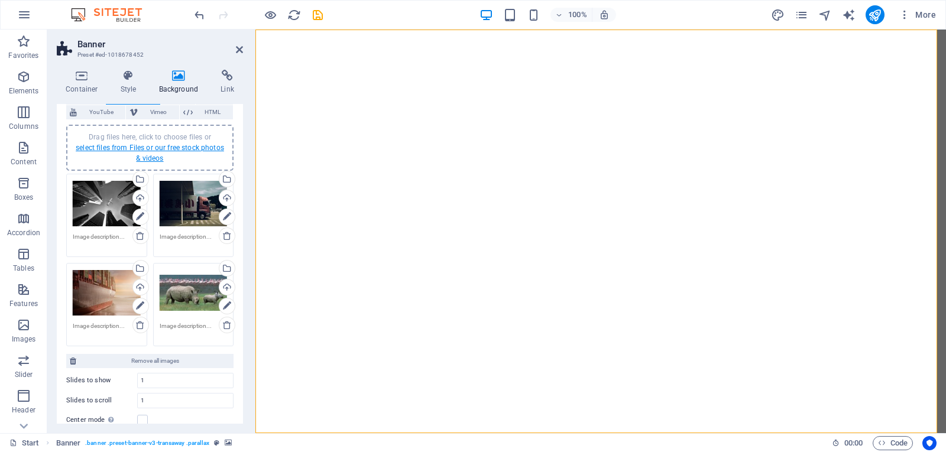
click at [105, 150] on link "select files from Files or our free stock photos & videos" at bounding box center [150, 153] width 148 height 19
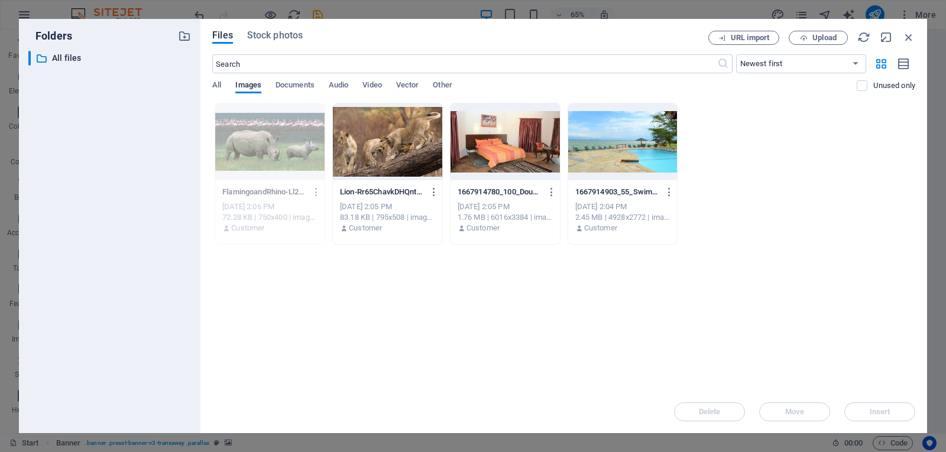
click at [607, 142] on div at bounding box center [622, 141] width 109 height 77
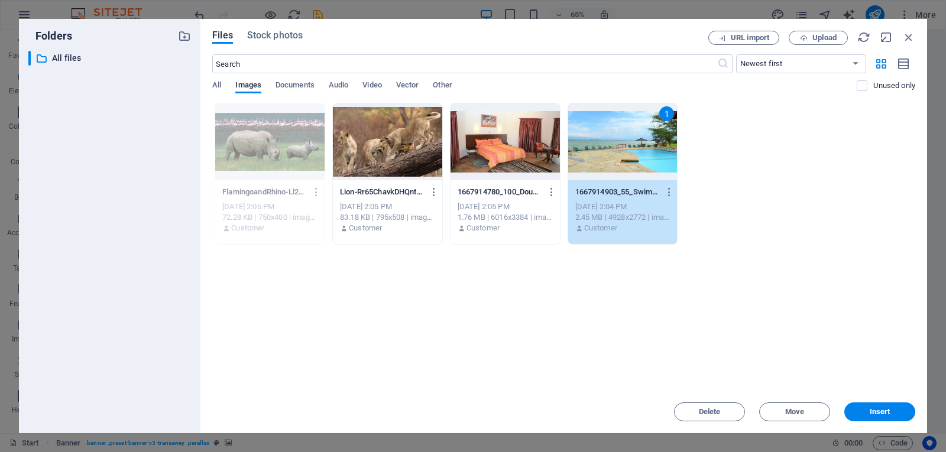
click at [519, 155] on div at bounding box center [505, 141] width 109 height 77
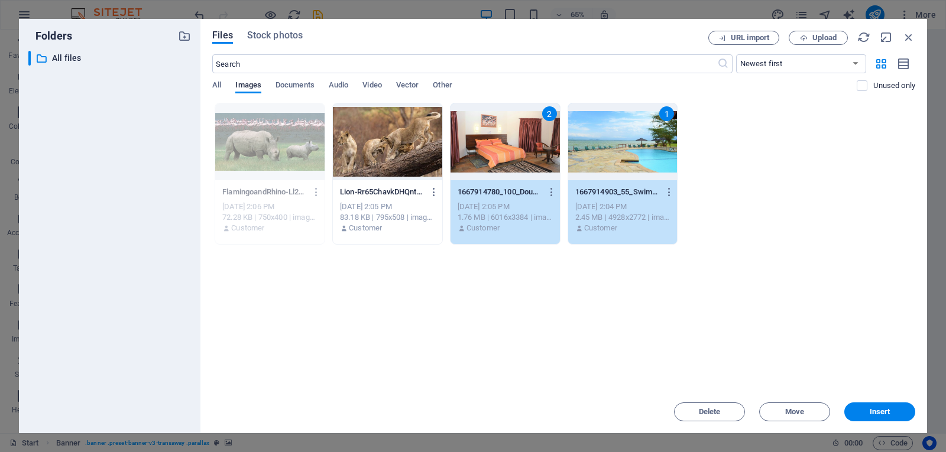
click at [376, 157] on div at bounding box center [387, 141] width 109 height 77
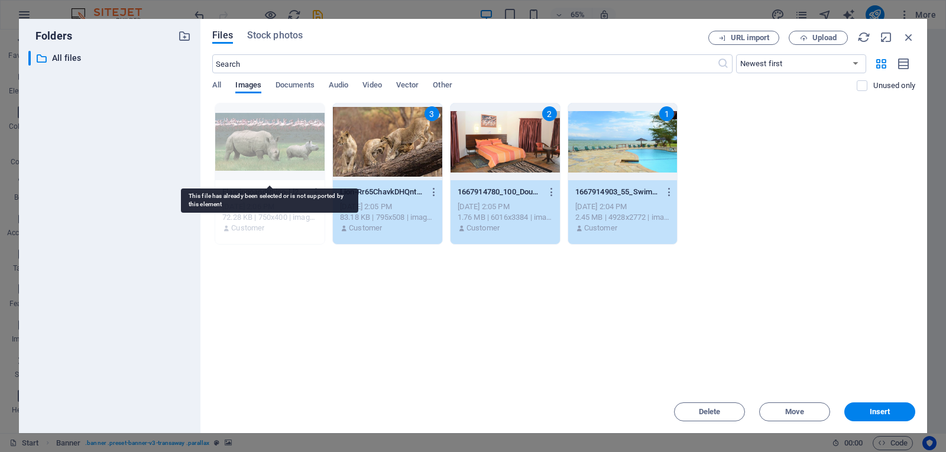
click at [295, 155] on div at bounding box center [269, 141] width 109 height 77
click at [863, 404] on button "Insert" at bounding box center [879, 412] width 71 height 19
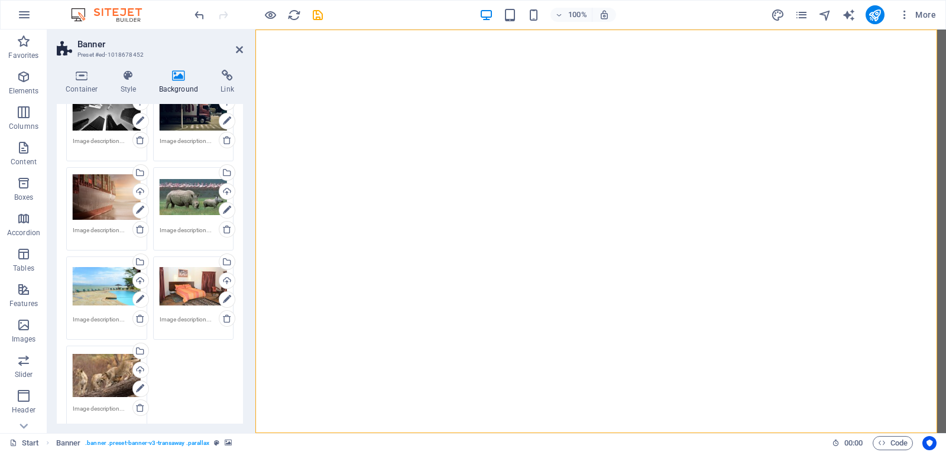
scroll to position [176, 0]
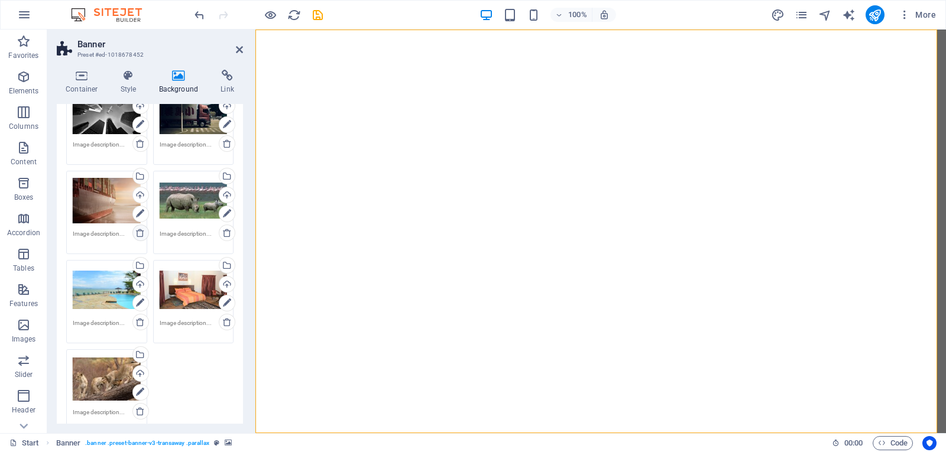
click at [141, 233] on icon at bounding box center [139, 232] width 9 height 9
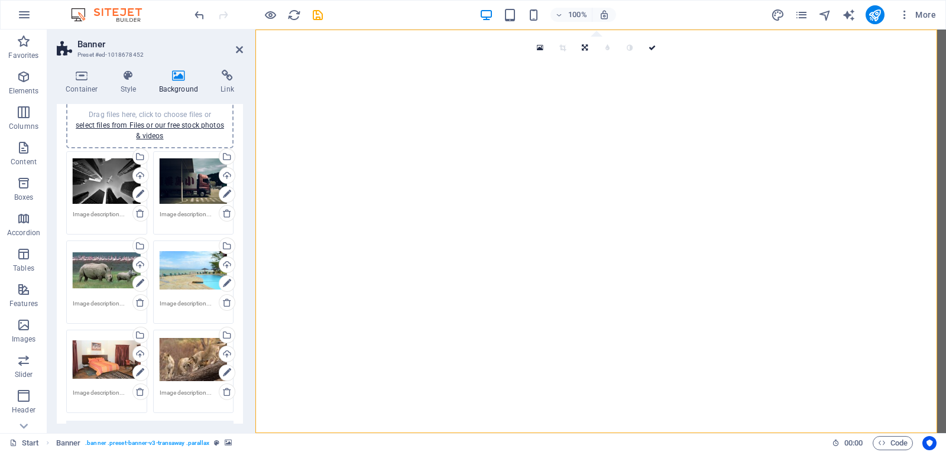
scroll to position [104, 0]
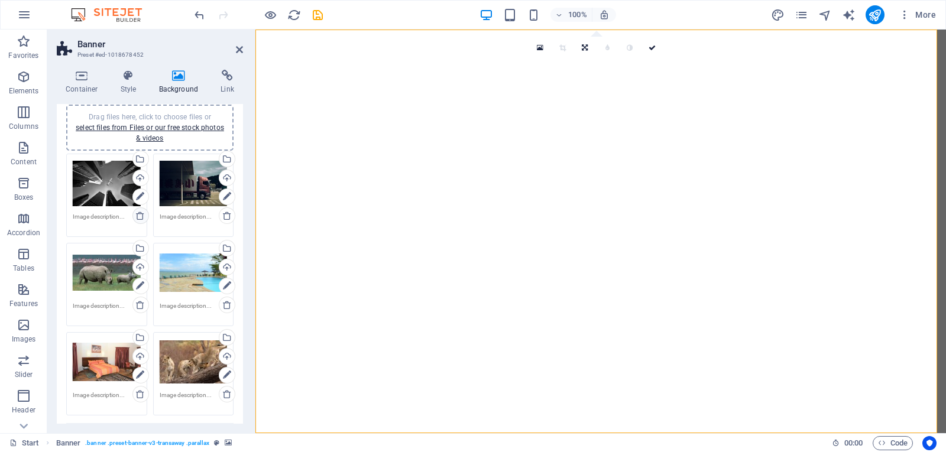
click at [138, 215] on icon at bounding box center [139, 215] width 9 height 9
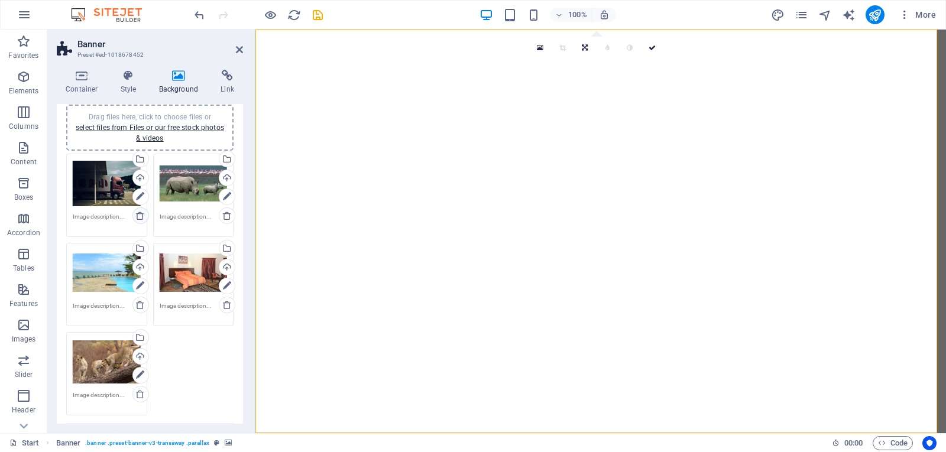
click at [141, 215] on icon at bounding box center [139, 215] width 9 height 9
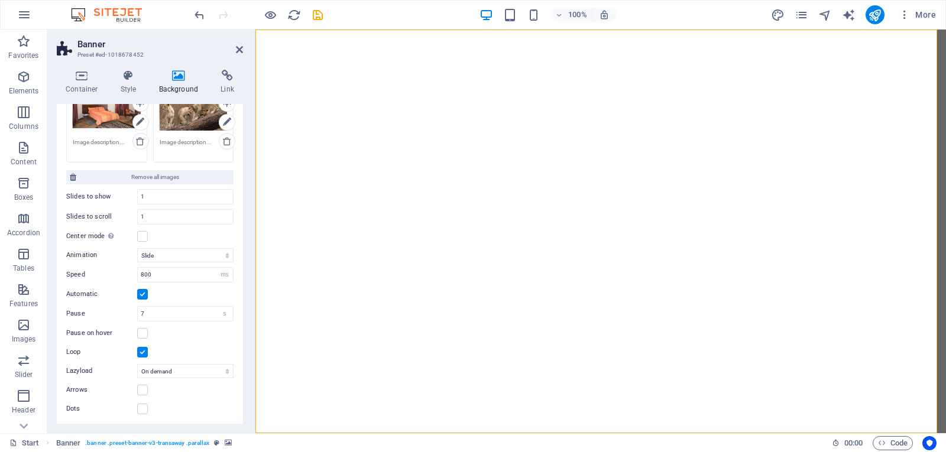
scroll to position [270, 0]
click at [125, 87] on h4 "Style" at bounding box center [131, 82] width 38 height 25
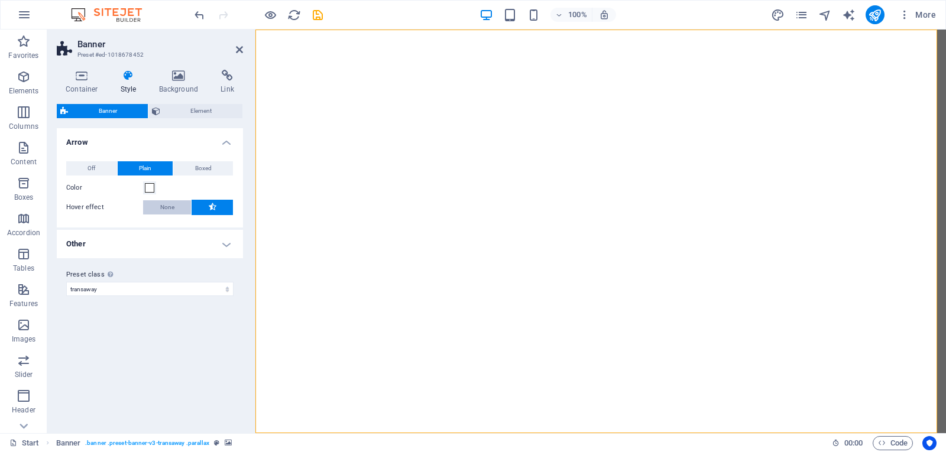
click at [174, 207] on button "None" at bounding box center [167, 207] width 48 height 14
click at [151, 183] on span at bounding box center [149, 187] width 9 height 9
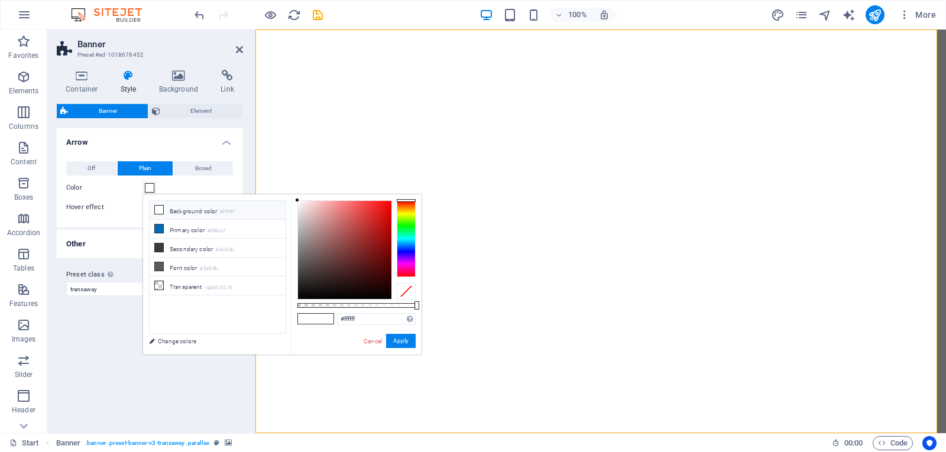
click at [158, 209] on icon at bounding box center [159, 210] width 8 height 8
click at [160, 215] on li "Background color #ffffff" at bounding box center [218, 210] width 136 height 19
click at [159, 211] on icon at bounding box center [159, 210] width 8 height 8
click at [396, 339] on button "Apply" at bounding box center [401, 341] width 30 height 14
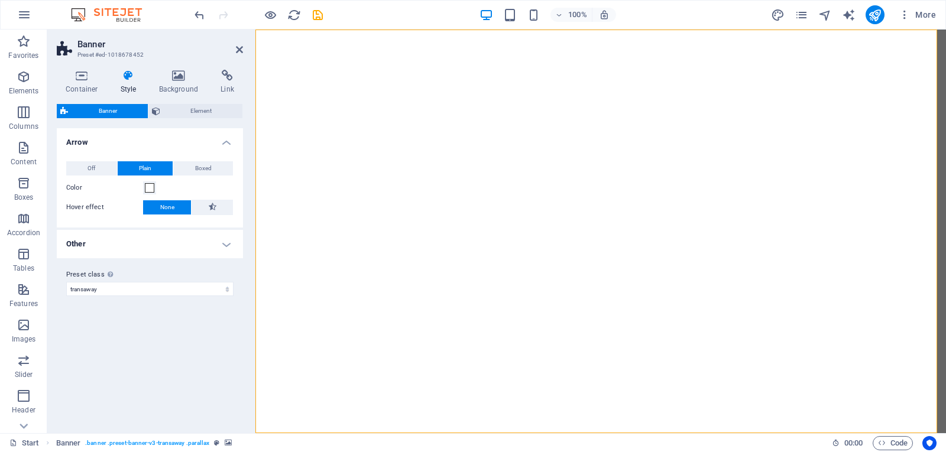
click at [220, 247] on h4 "Other" at bounding box center [150, 244] width 186 height 28
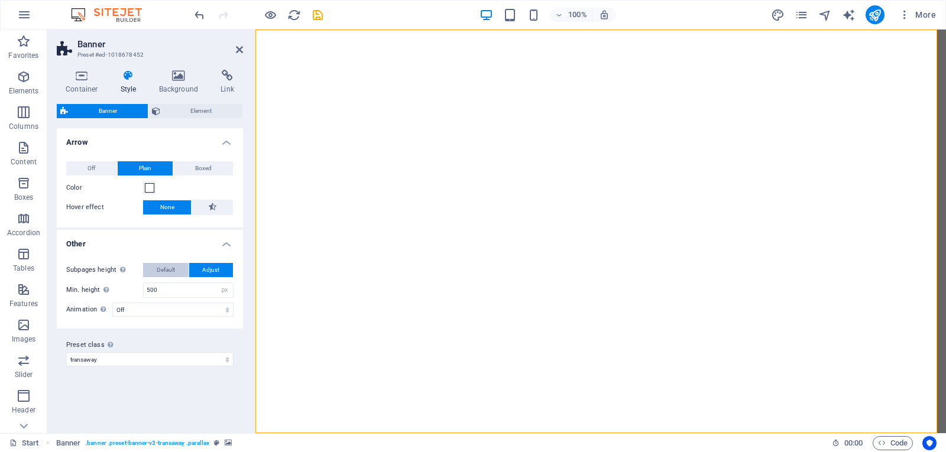
click at [160, 275] on span "Default" at bounding box center [166, 270] width 18 height 14
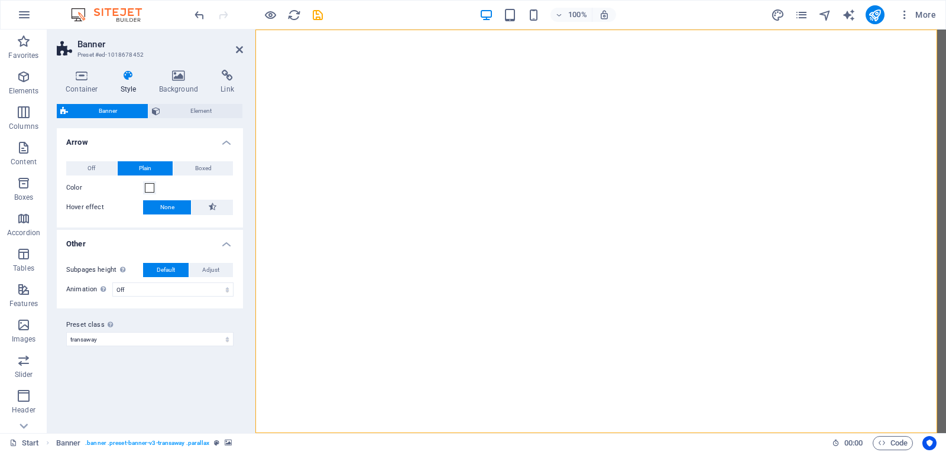
click at [96, 114] on span "Banner" at bounding box center [108, 111] width 73 height 14
click at [82, 115] on span "Banner" at bounding box center [108, 111] width 73 height 14
click at [123, 80] on icon at bounding box center [129, 76] width 34 height 12
click at [184, 76] on icon at bounding box center [178, 76] width 57 height 12
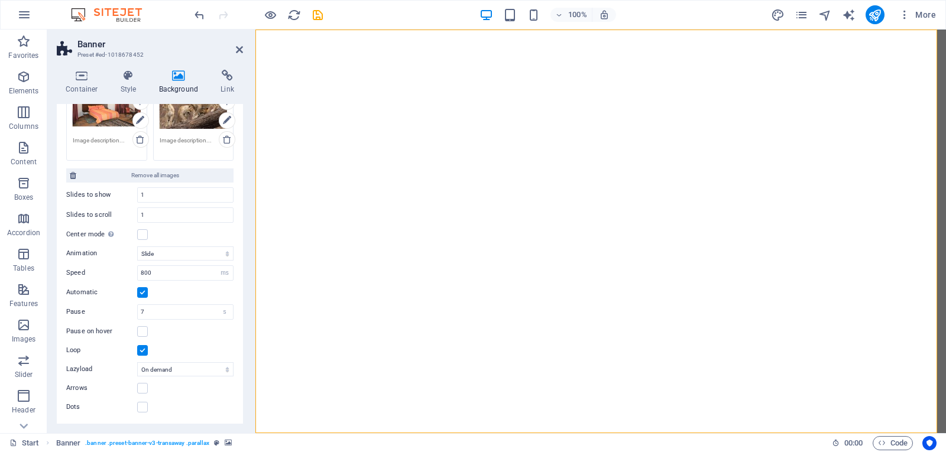
drag, startPoint x: 240, startPoint y: 270, endPoint x: 237, endPoint y: 224, distance: 46.3
click at [237, 224] on div "None Color / Gradient Element Stretch background to full-width Color overlay Pl…" at bounding box center [150, 140] width 186 height 568
drag, startPoint x: 243, startPoint y: 256, endPoint x: 240, endPoint y: 241, distance: 15.1
click at [240, 241] on div "Container Style Background Link Size Height Default px rem % vh vw Min. height …" at bounding box center [149, 246] width 205 height 373
drag, startPoint x: 240, startPoint y: 259, endPoint x: 242, endPoint y: 159, distance: 100.0
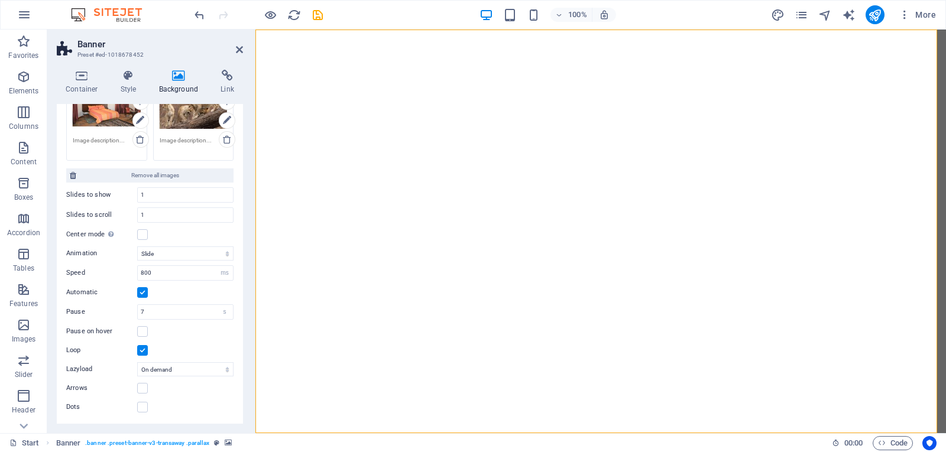
click at [242, 159] on div "Background None Color / Gradient Element Stretch background to full-width Color…" at bounding box center [150, 264] width 186 height 320
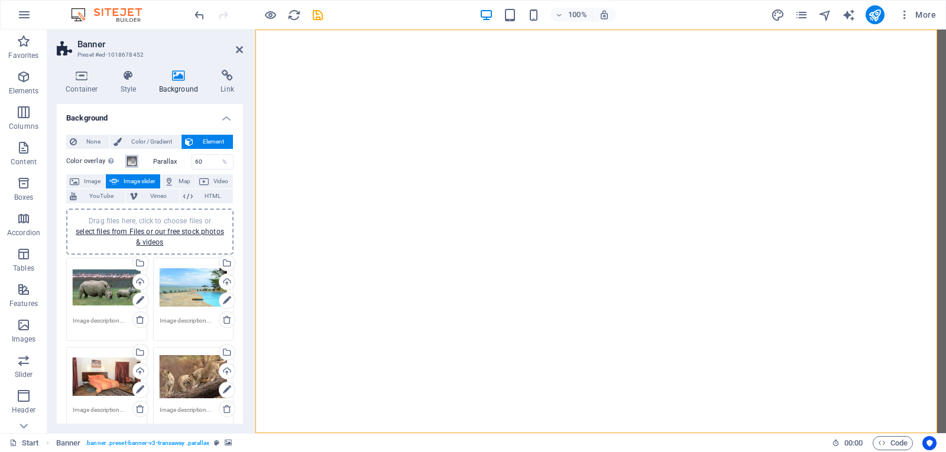
click at [132, 163] on span at bounding box center [131, 161] width 9 height 9
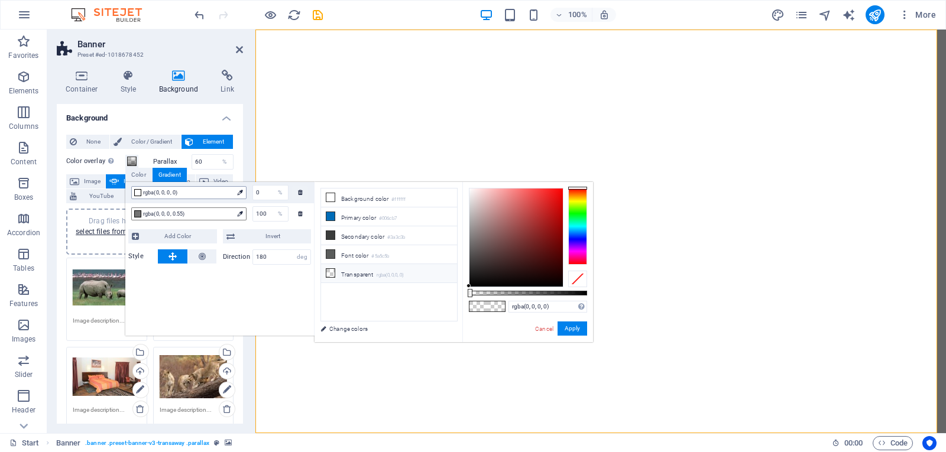
click at [137, 193] on div at bounding box center [137, 192] width 7 height 7
click at [241, 193] on icon at bounding box center [239, 192] width 5 height 5
click at [570, 331] on button "Apply" at bounding box center [573, 329] width 30 height 14
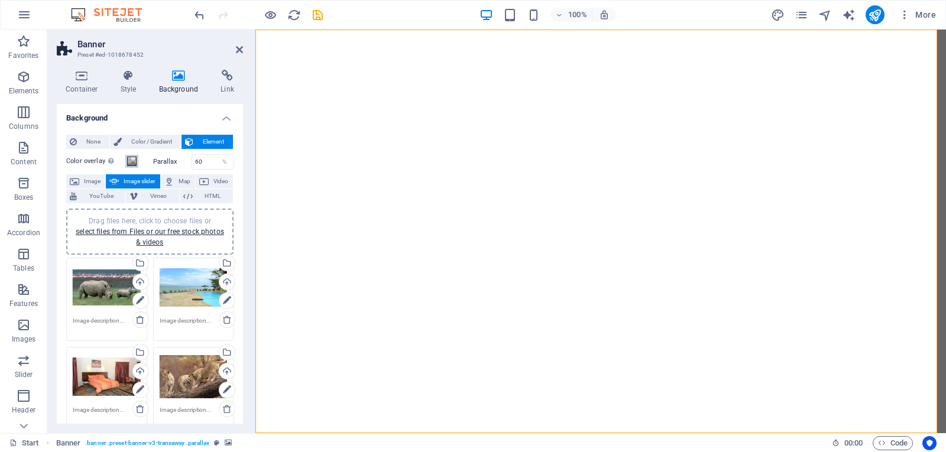
click at [128, 161] on span at bounding box center [131, 161] width 9 height 9
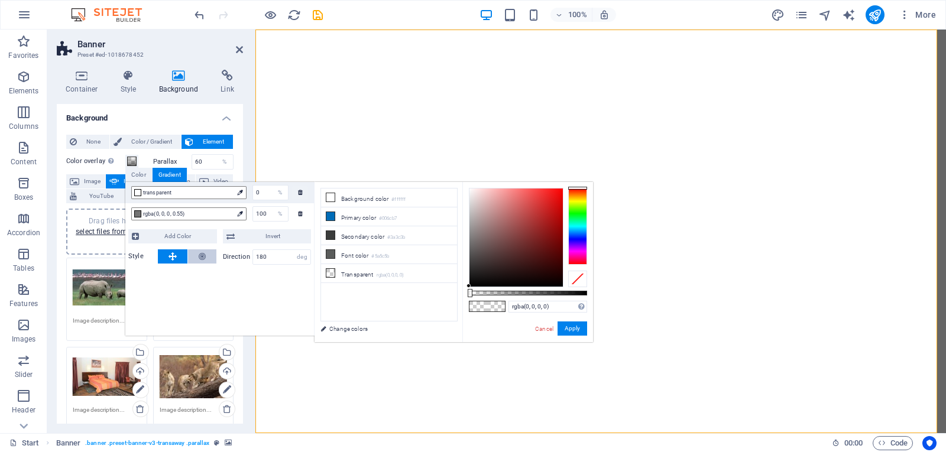
click at [199, 254] on icon at bounding box center [202, 257] width 7 height 14
click at [173, 255] on icon at bounding box center [173, 257] width 8 height 14
click at [233, 237] on icon at bounding box center [230, 236] width 8 height 14
click at [228, 237] on icon at bounding box center [230, 236] width 8 height 14
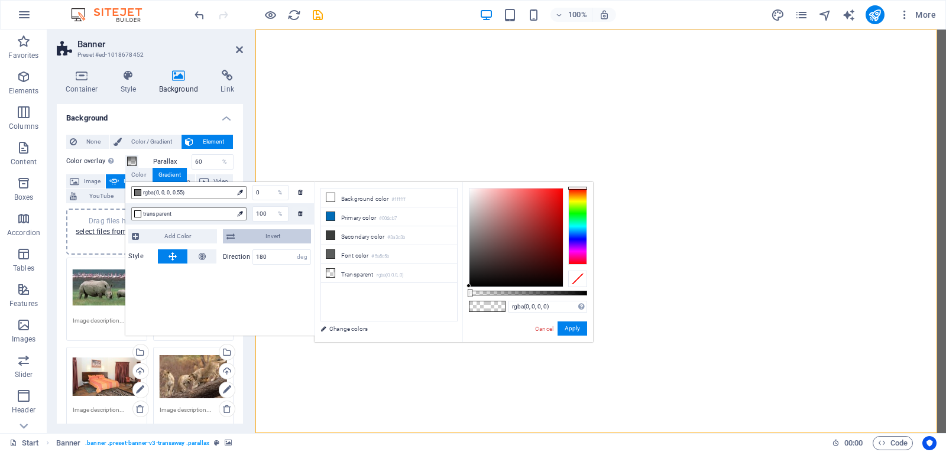
click at [228, 237] on icon at bounding box center [230, 236] width 8 height 14
click at [329, 201] on icon at bounding box center [330, 197] width 8 height 8
type input "#ffffff"
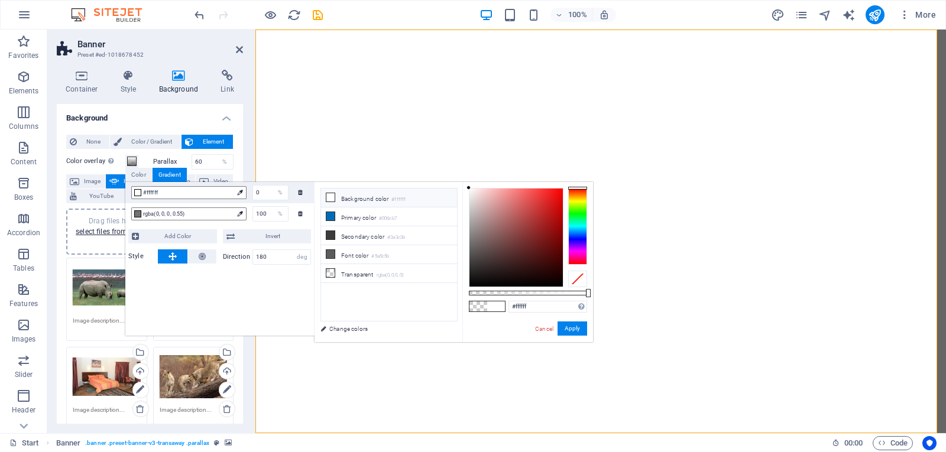
click at [329, 201] on icon at bounding box center [330, 197] width 8 height 8
click at [232, 241] on icon at bounding box center [230, 236] width 8 height 14
click at [202, 242] on span "Add Color" at bounding box center [178, 236] width 71 height 14
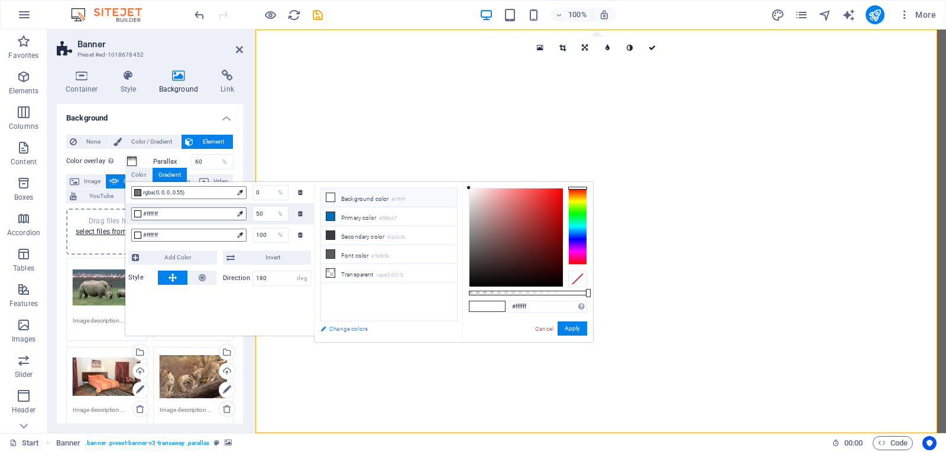
click at [325, 331] on link "Change colors" at bounding box center [383, 329] width 137 height 15
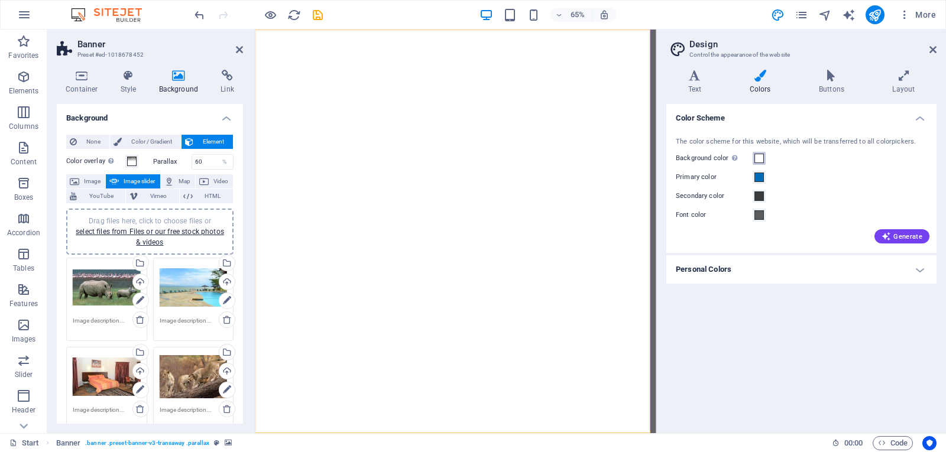
click at [760, 158] on span at bounding box center [759, 158] width 9 height 9
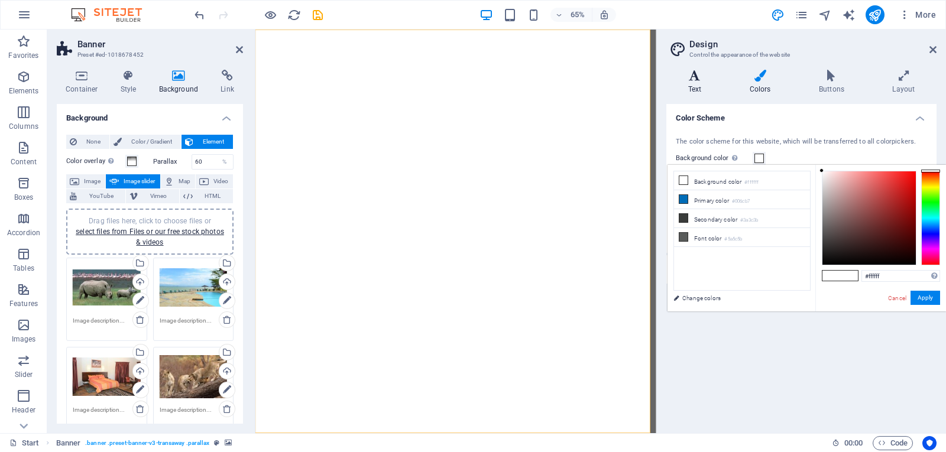
click at [694, 76] on icon at bounding box center [694, 76] width 57 height 12
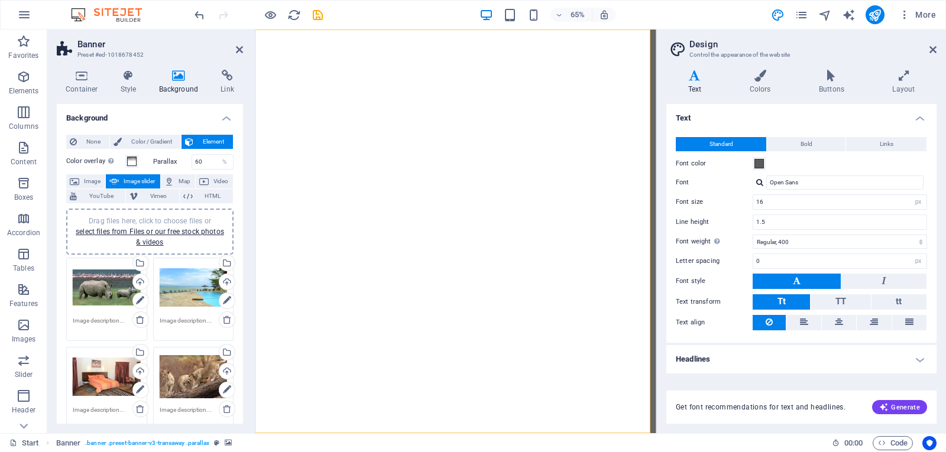
click at [694, 76] on icon at bounding box center [694, 76] width 57 height 12
click at [758, 80] on icon at bounding box center [760, 76] width 64 height 12
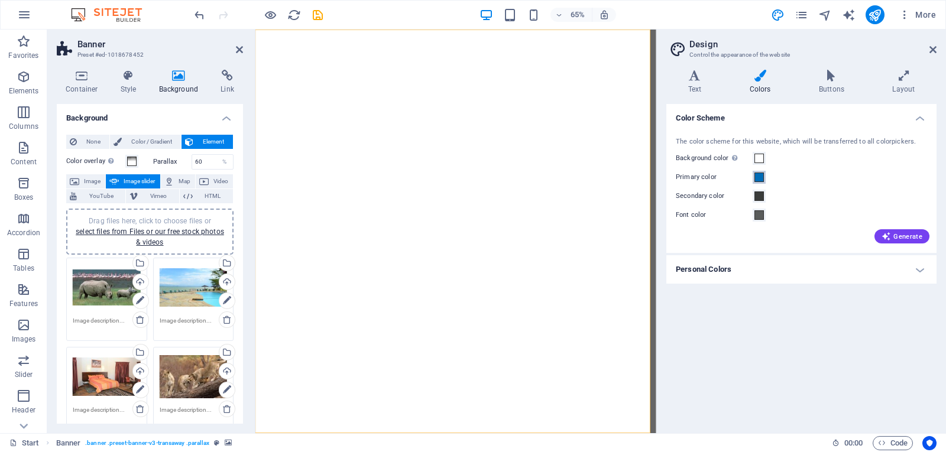
click at [758, 181] on span at bounding box center [759, 177] width 9 height 9
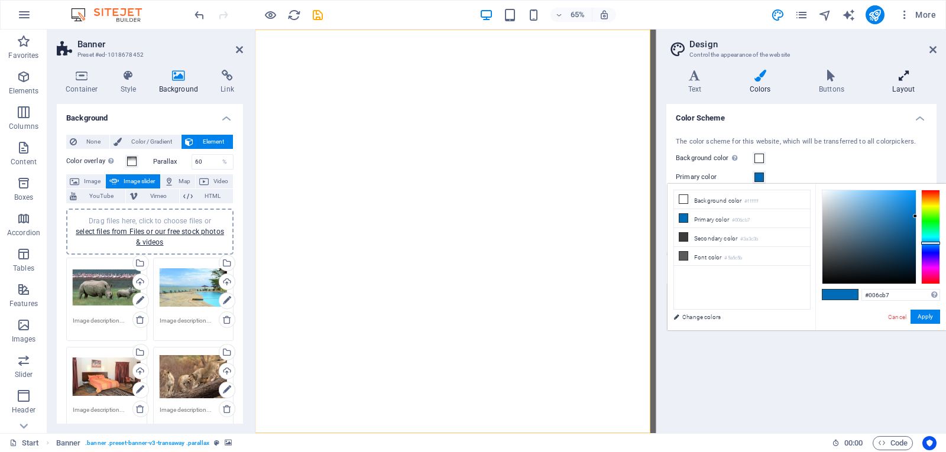
click at [899, 84] on h4 "Layout" at bounding box center [904, 82] width 66 height 25
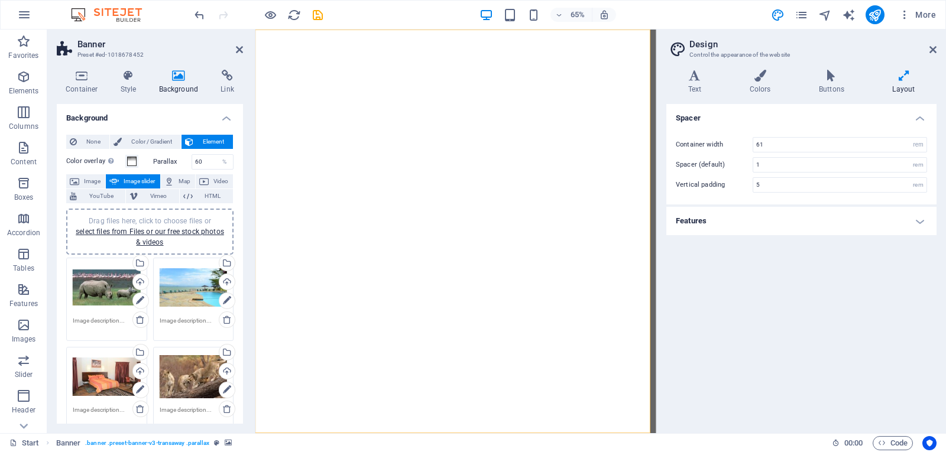
click at [899, 84] on h4 "Layout" at bounding box center [904, 82] width 66 height 25
click at [921, 224] on h4 "Features" at bounding box center [801, 221] width 270 height 28
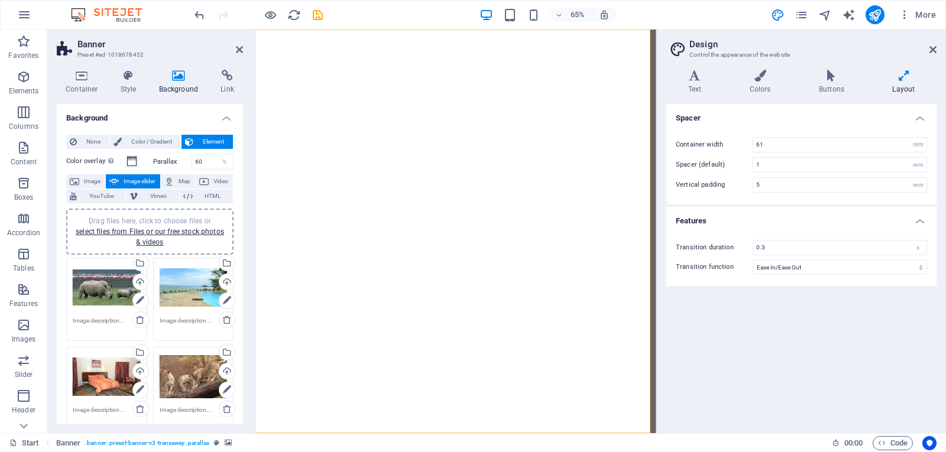
click at [921, 224] on h4 "Features" at bounding box center [801, 217] width 270 height 21
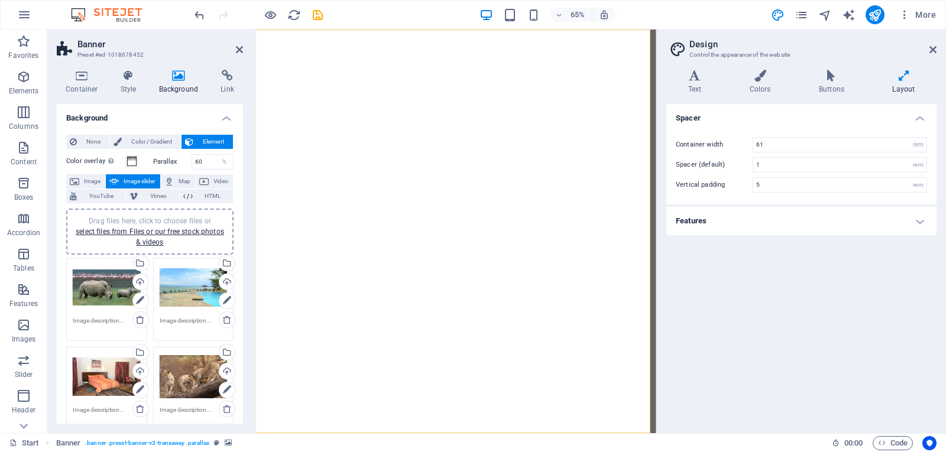
click at [921, 224] on h4 "Features" at bounding box center [801, 221] width 270 height 28
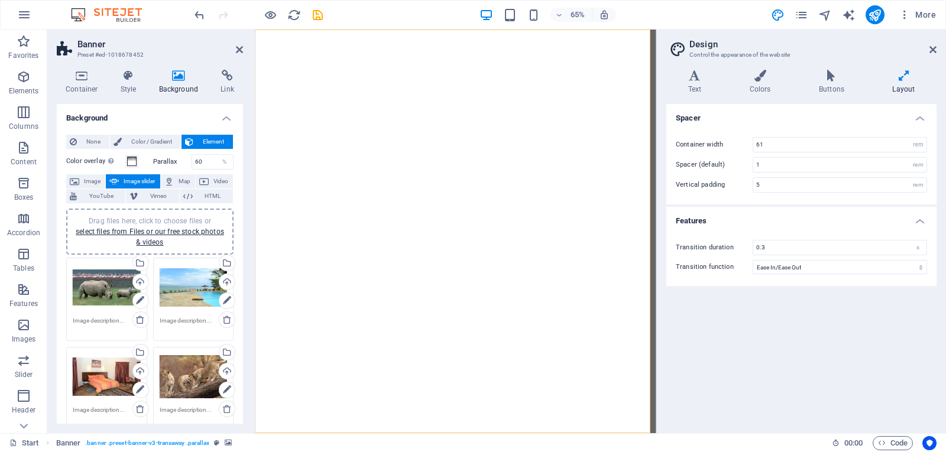
click at [921, 224] on h4 "Features" at bounding box center [801, 217] width 270 height 21
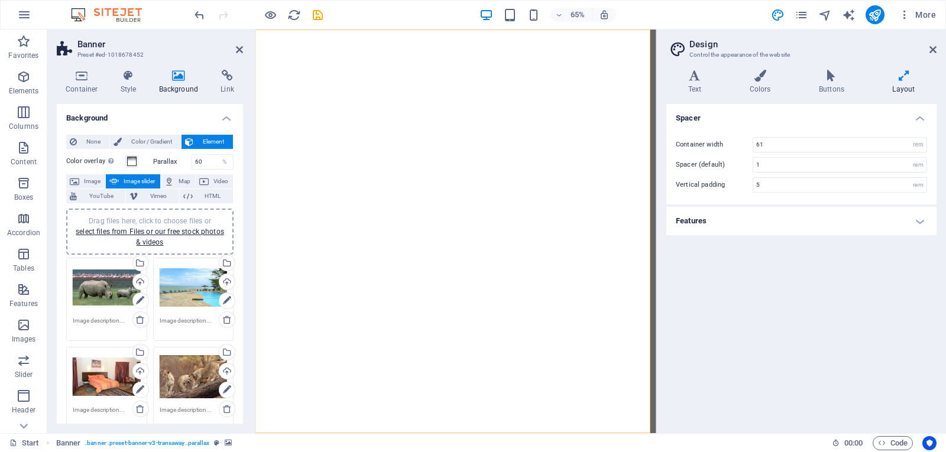
click at [202, 140] on span "Element" at bounding box center [213, 142] width 33 height 14
click at [160, 142] on span "Color / Gradient" at bounding box center [151, 142] width 52 height 14
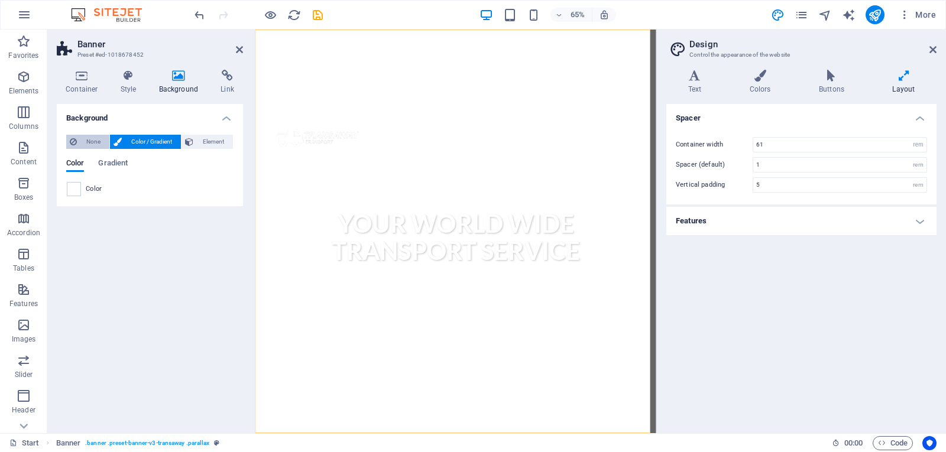
click at [89, 144] on span "None" at bounding box center [92, 142] width 25 height 14
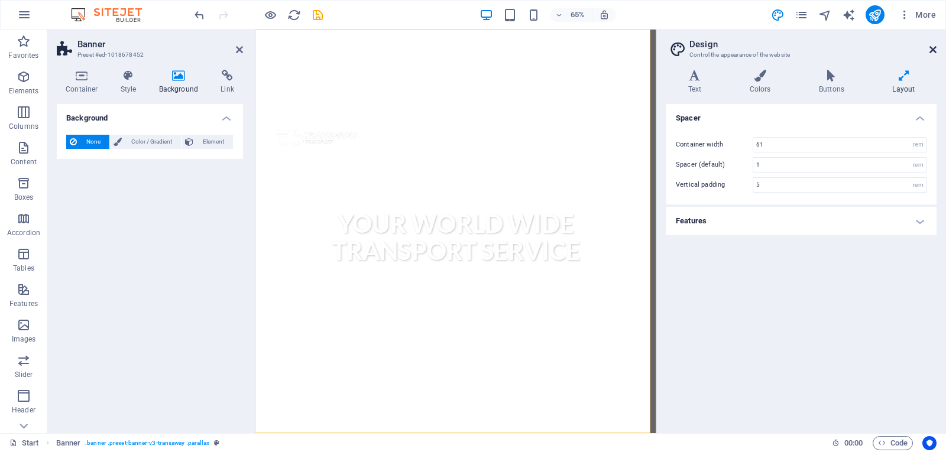
click at [933, 51] on icon at bounding box center [933, 49] width 7 height 9
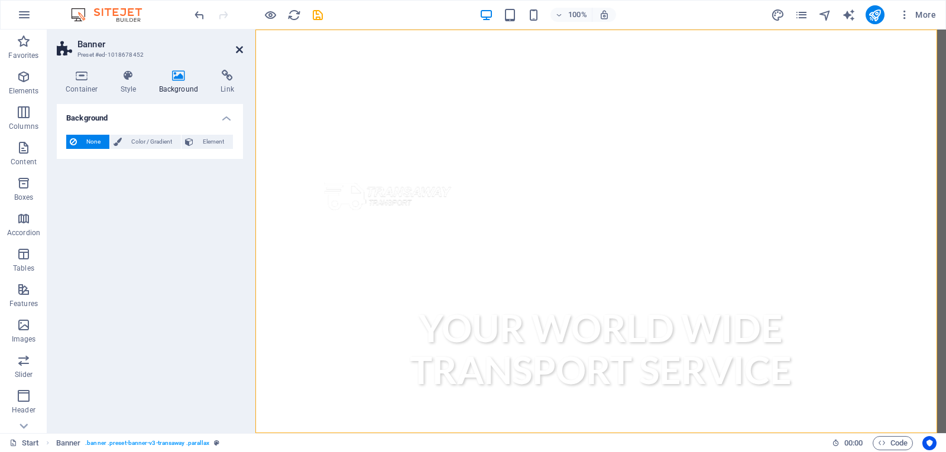
click at [242, 50] on icon at bounding box center [239, 49] width 7 height 9
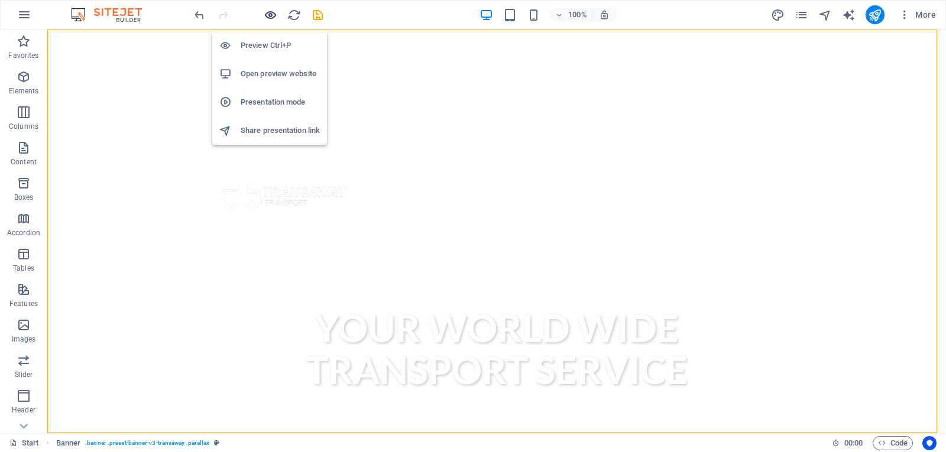
click at [268, 17] on icon "button" at bounding box center [271, 15] width 14 height 14
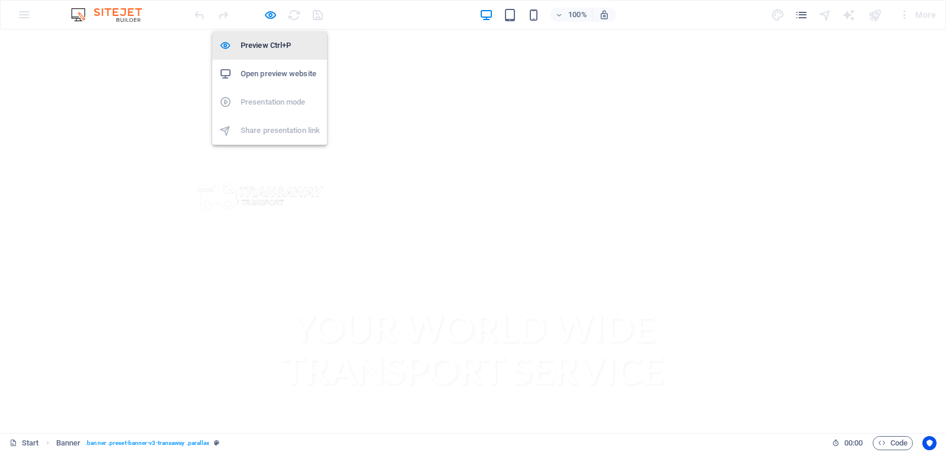
click at [266, 42] on h6 "Preview Ctrl+P" at bounding box center [280, 45] width 79 height 14
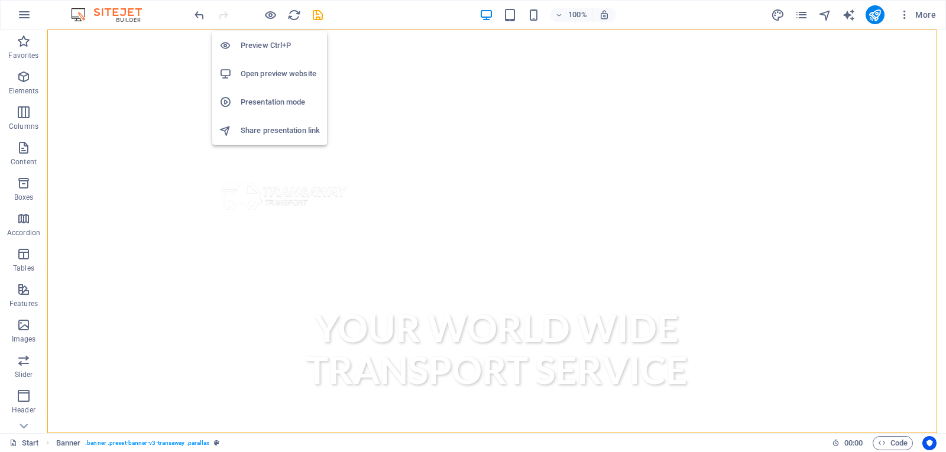
click at [274, 76] on h6 "Open preview website" at bounding box center [280, 74] width 79 height 14
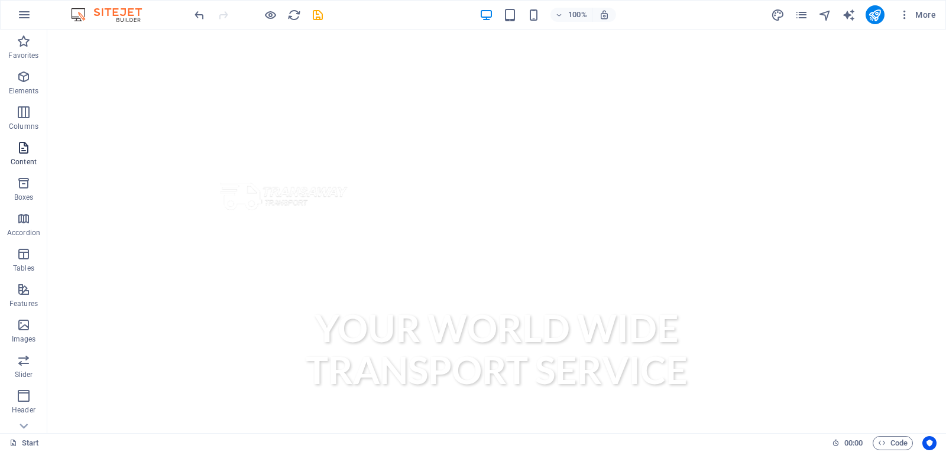
click at [27, 151] on icon "button" at bounding box center [24, 148] width 14 height 14
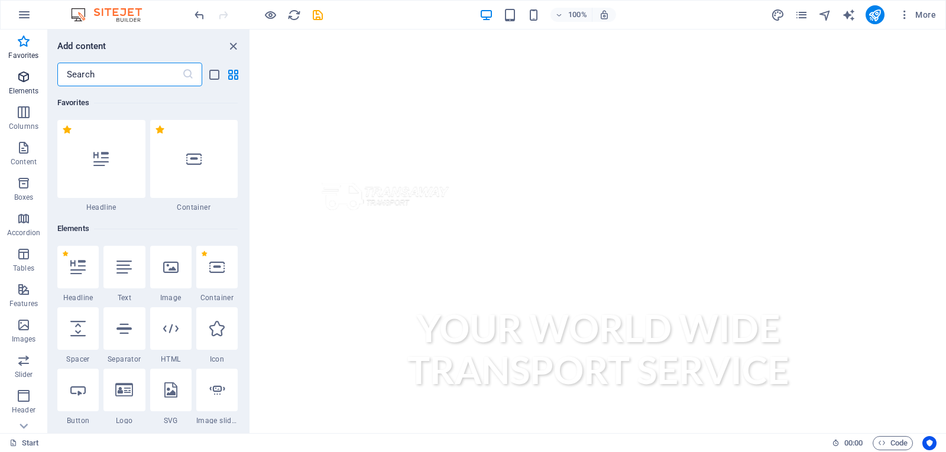
click at [20, 82] on icon "button" at bounding box center [24, 77] width 14 height 14
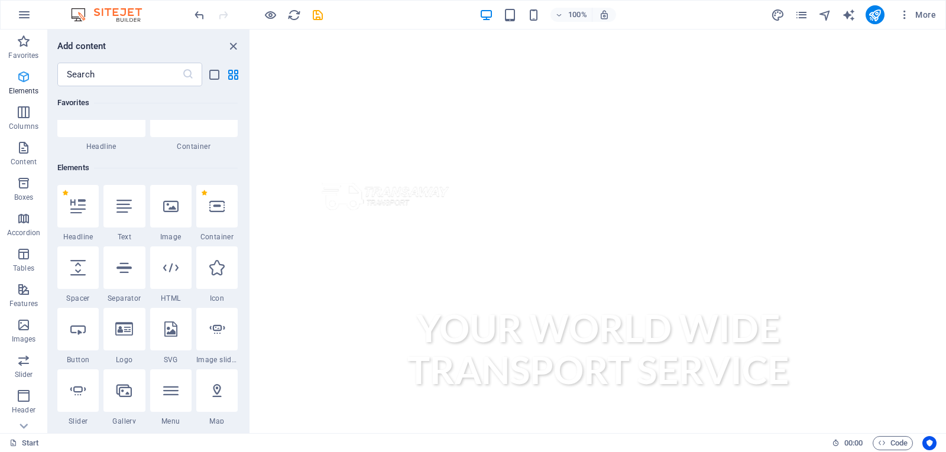
scroll to position [126, 0]
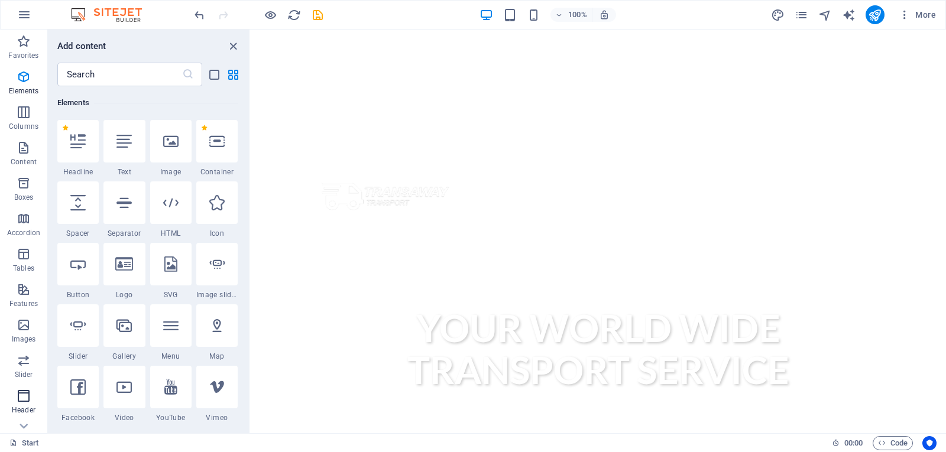
click at [26, 397] on icon "button" at bounding box center [24, 396] width 14 height 14
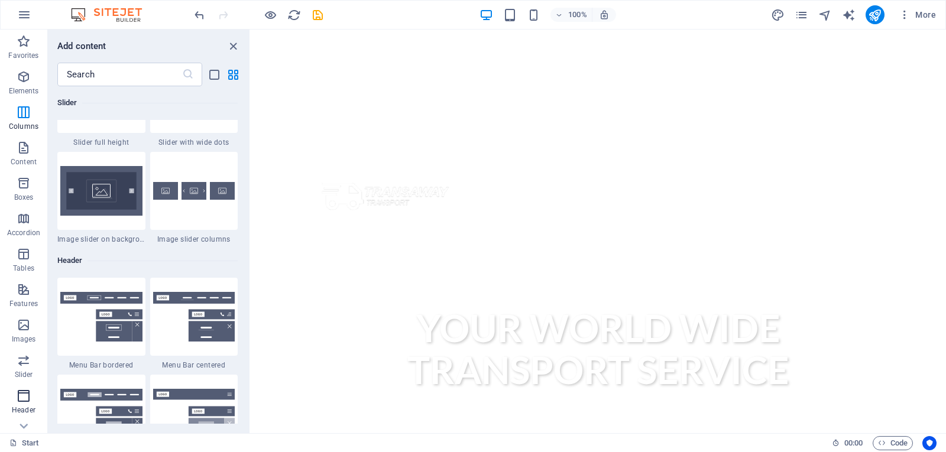
scroll to position [7121, 0]
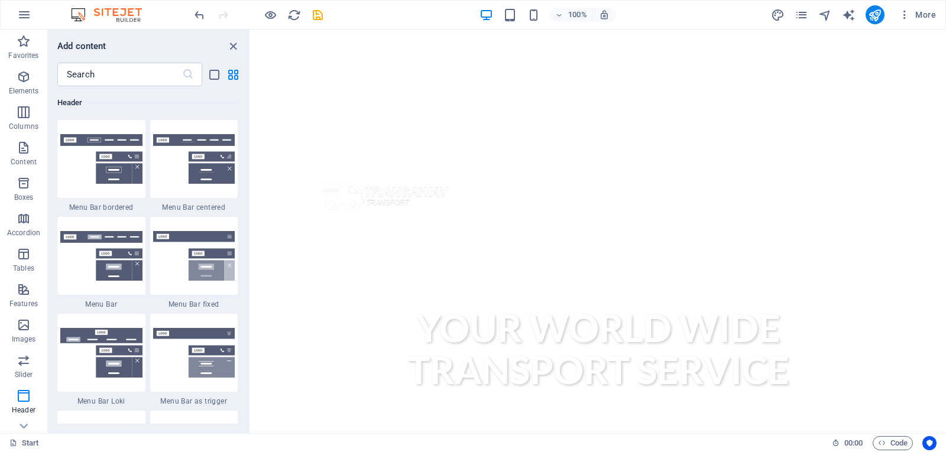
drag, startPoint x: 247, startPoint y: 296, endPoint x: 247, endPoint y: 285, distance: 10.6
click at [247, 285] on div "Favorites 1 Star Headline 1 Star Container Elements 1 Star Headline 1 Star Text…" at bounding box center [149, 255] width 202 height 338
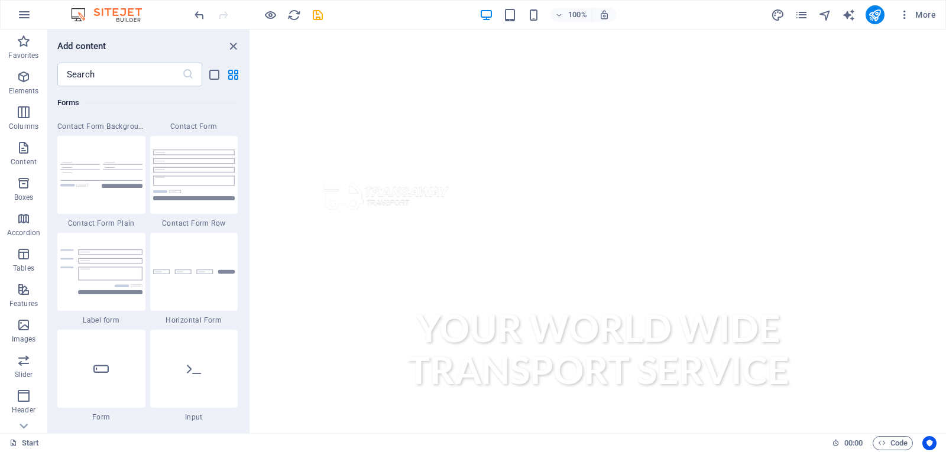
scroll to position [8817, 0]
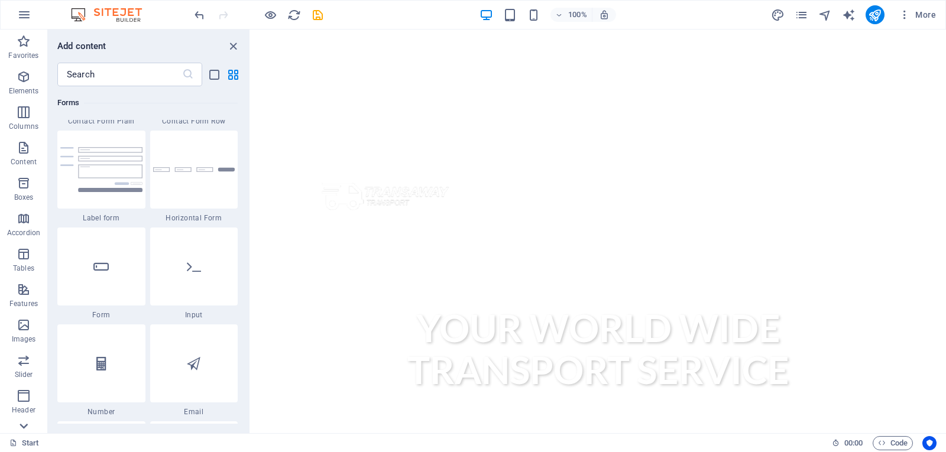
click at [21, 423] on icon at bounding box center [23, 426] width 17 height 17
click at [235, 44] on icon "close panel" at bounding box center [233, 47] width 14 height 14
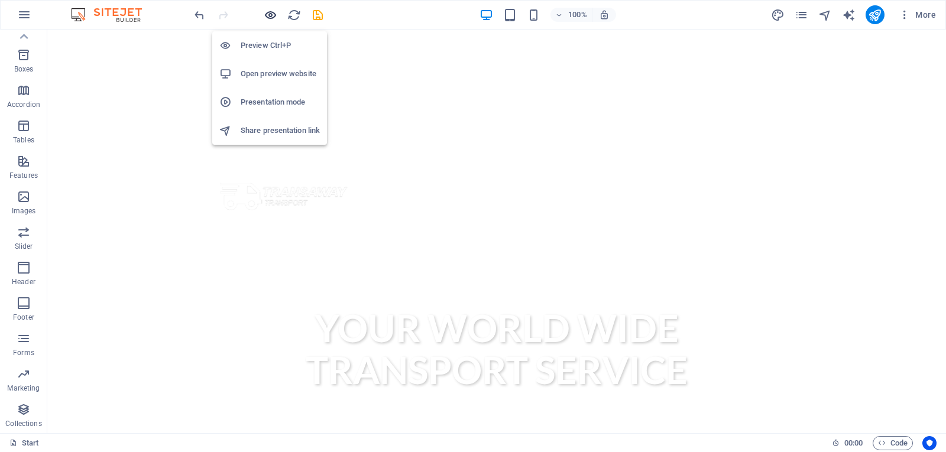
click at [267, 16] on icon "button" at bounding box center [271, 15] width 14 height 14
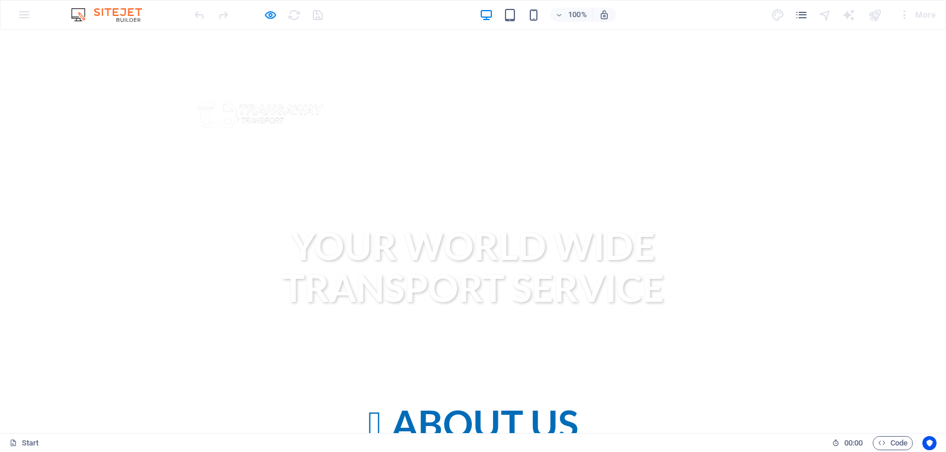
scroll to position [0, 0]
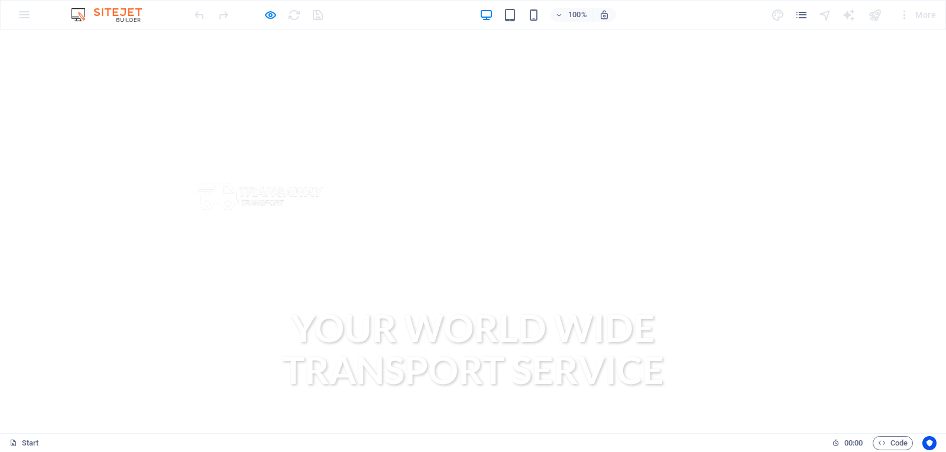
click at [25, 14] on div "100% More" at bounding box center [473, 15] width 945 height 28
click at [807, 18] on icon "pages" at bounding box center [802, 15] width 14 height 14
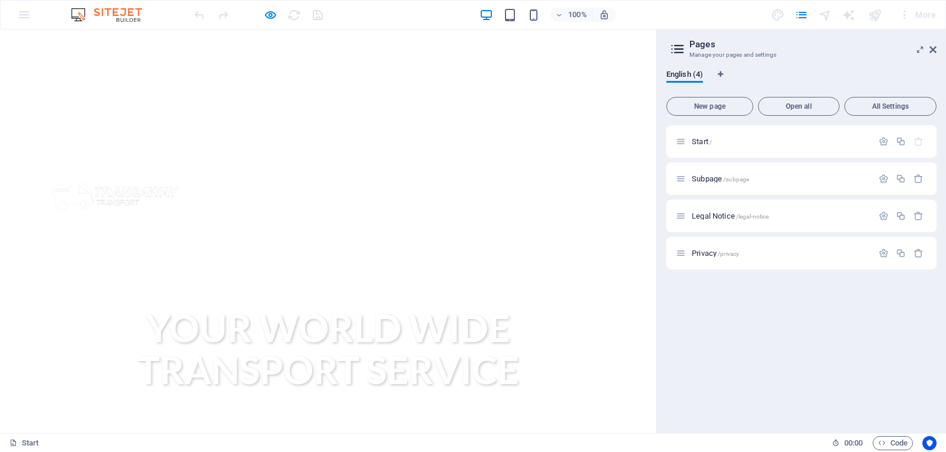
click at [549, 260] on div "Your world wide transport service" at bounding box center [328, 349] width 656 height 178
click at [77, 13] on img at bounding box center [112, 15] width 89 height 14
click at [931, 46] on icon at bounding box center [933, 49] width 7 height 9
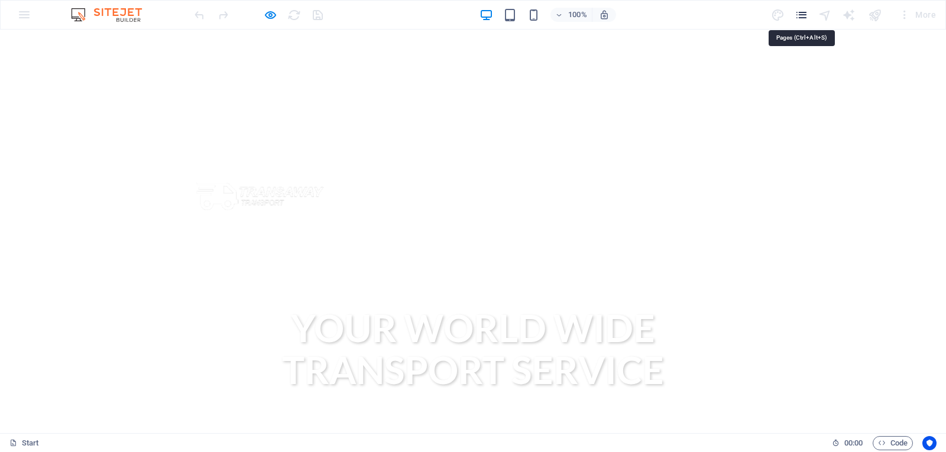
click at [805, 20] on icon "pages" at bounding box center [802, 15] width 14 height 14
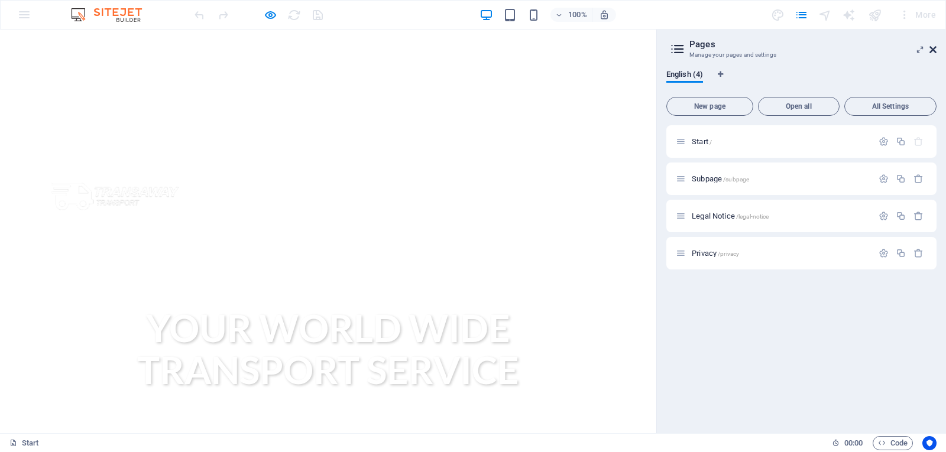
click at [934, 53] on icon at bounding box center [933, 49] width 7 height 9
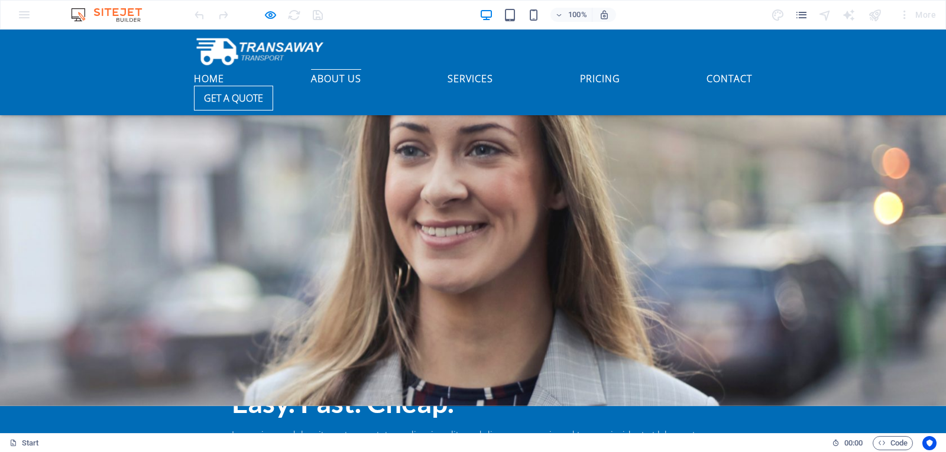
scroll to position [1678, 0]
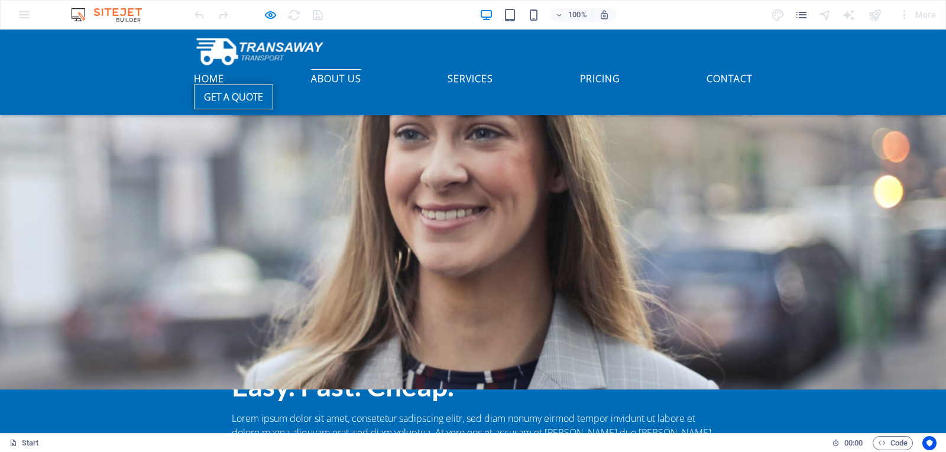
click at [273, 85] on link "Get a quote" at bounding box center [233, 97] width 79 height 25
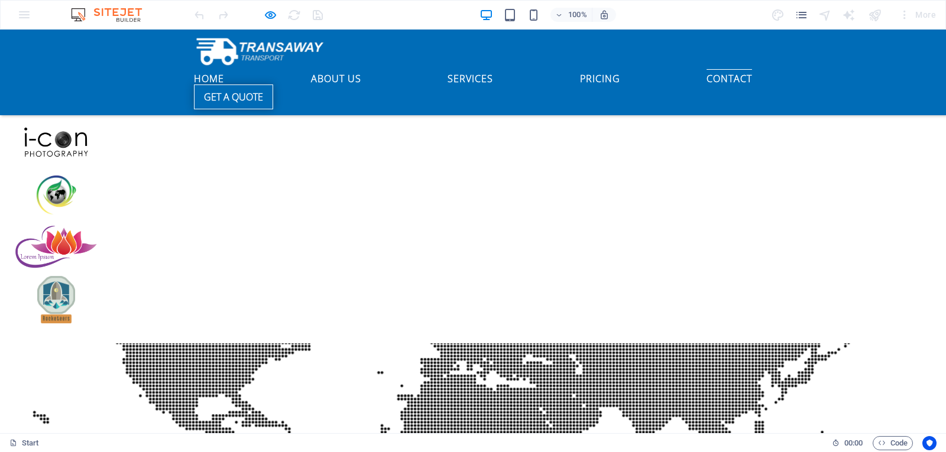
scroll to position [2921, 0]
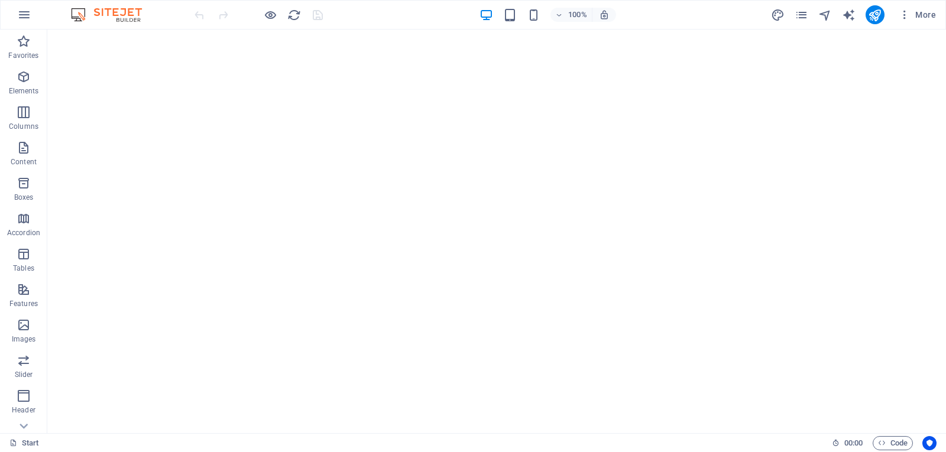
drag, startPoint x: 941, startPoint y: 62, endPoint x: 975, endPoint y: 38, distance: 41.2
click at [24, 12] on icon "button" at bounding box center [24, 15] width 14 height 14
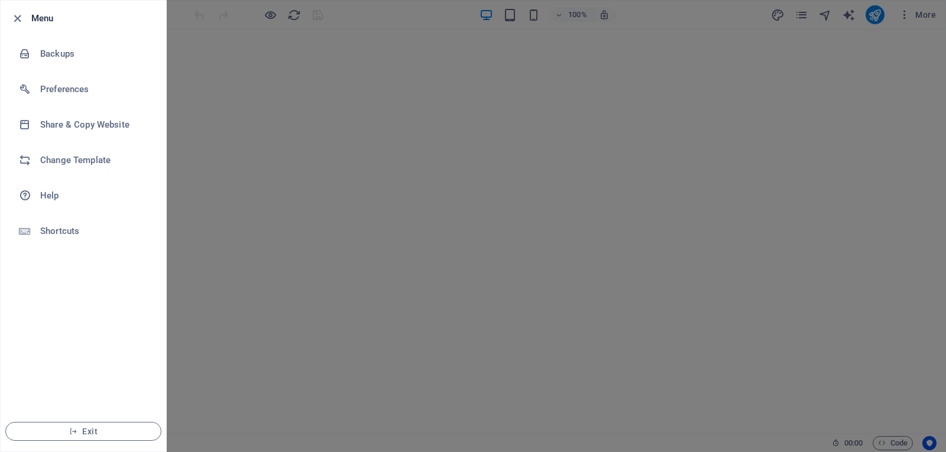
click at [24, 18] on div at bounding box center [20, 18] width 21 height 14
click at [80, 432] on span "Exit" at bounding box center [83, 431] width 136 height 9
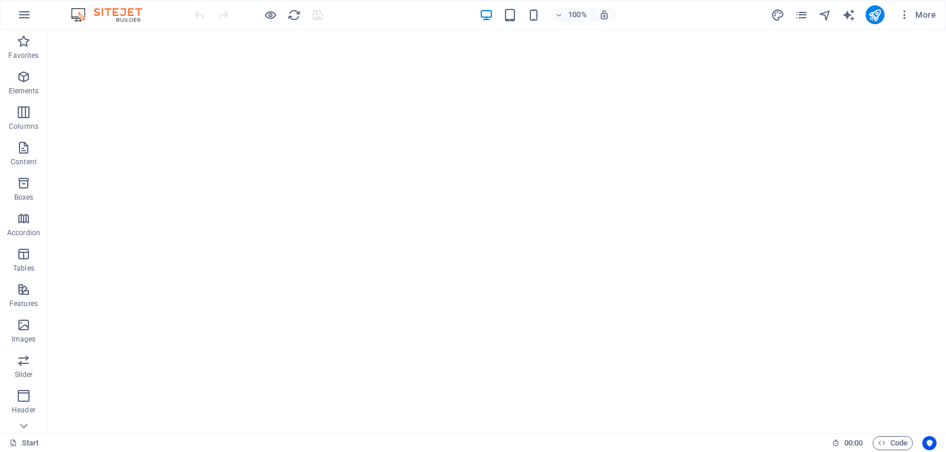
drag, startPoint x: 941, startPoint y: 60, endPoint x: 974, endPoint y: 51, distance: 33.6
click at [921, 14] on span "More" at bounding box center [917, 15] width 37 height 12
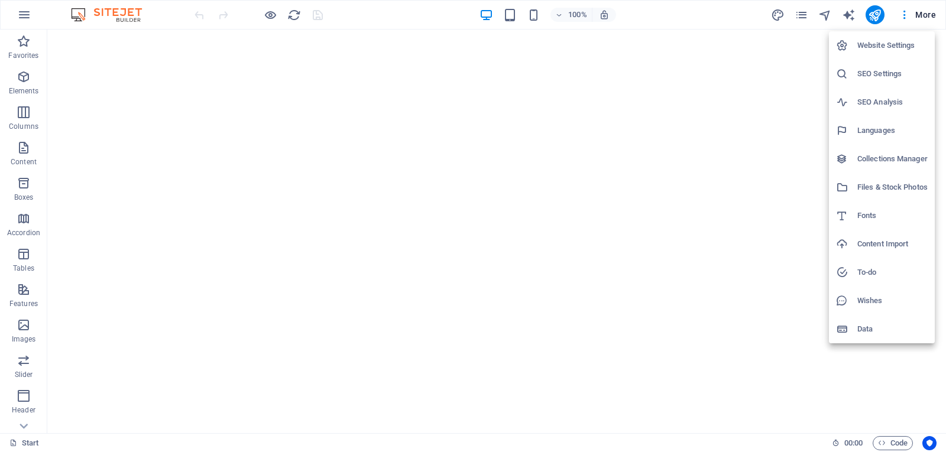
click at [906, 14] on div at bounding box center [473, 226] width 946 height 452
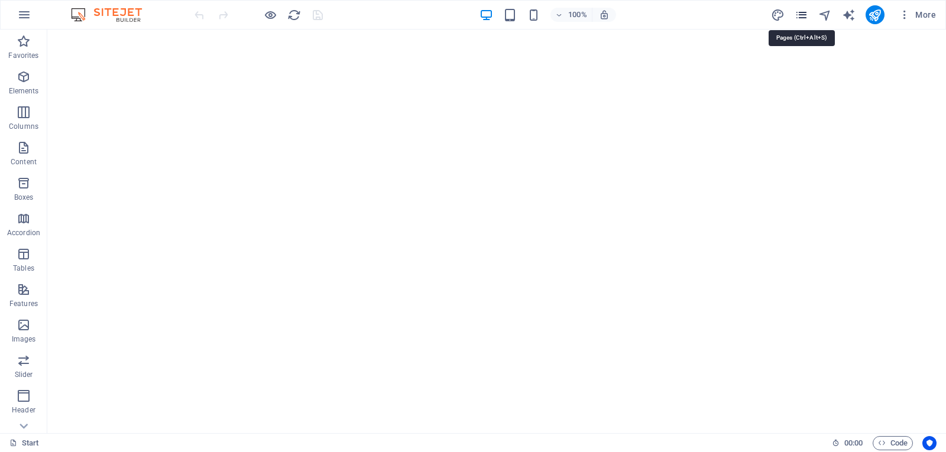
click at [804, 14] on icon "pages" at bounding box center [802, 15] width 14 height 14
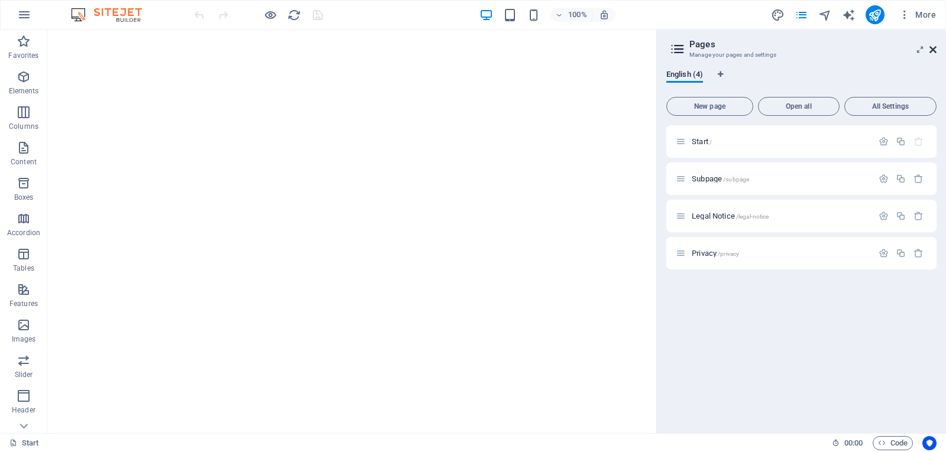
click at [936, 52] on icon at bounding box center [933, 49] width 7 height 9
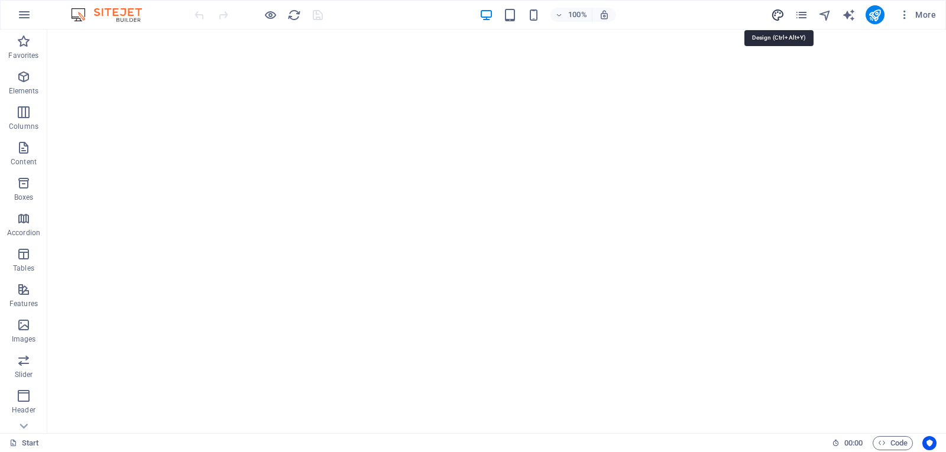
click at [782, 15] on icon "design" at bounding box center [778, 15] width 14 height 14
select select "px"
select select "400"
select select "px"
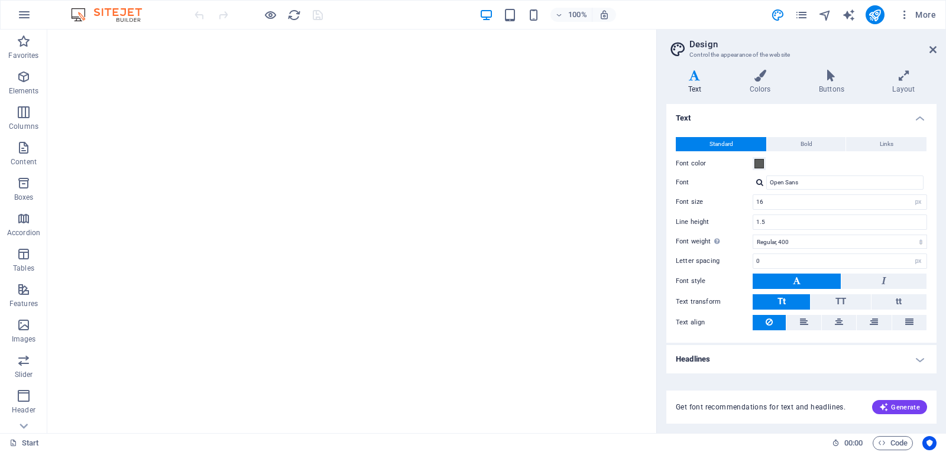
click at [937, 51] on aside "Design Control the appearance of the website Variants Text Colors Buttons Layou…" at bounding box center [801, 232] width 290 height 404
click at [933, 51] on icon at bounding box center [933, 49] width 7 height 9
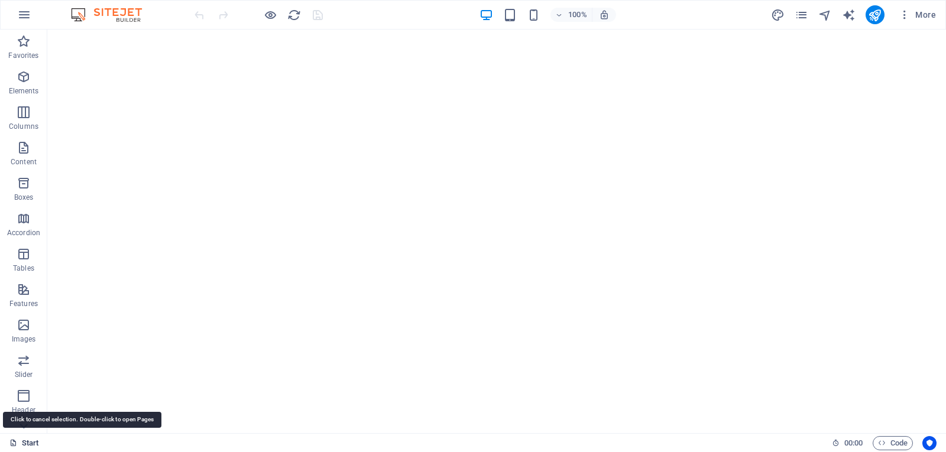
click at [29, 448] on link "Start" at bounding box center [24, 443] width 30 height 14
click at [26, 447] on link "Start" at bounding box center [24, 443] width 30 height 14
click at [22, 15] on icon "button" at bounding box center [24, 15] width 14 height 14
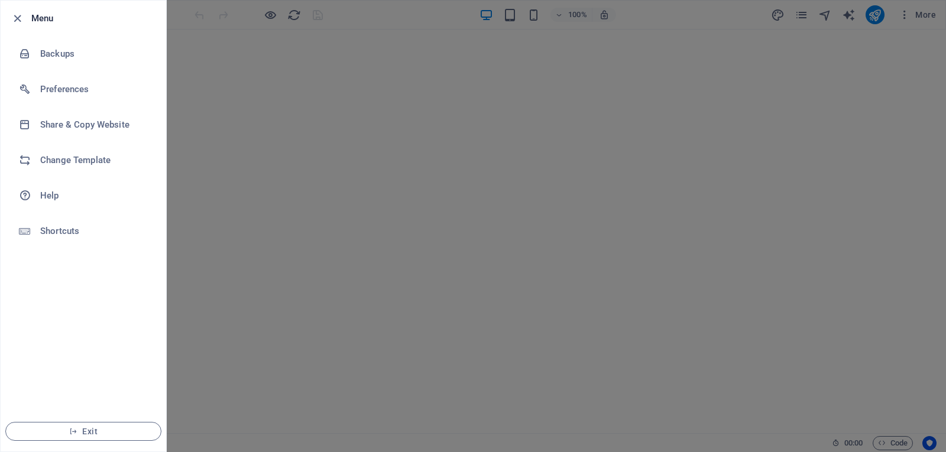
click at [22, 15] on icon "button" at bounding box center [18, 19] width 14 height 14
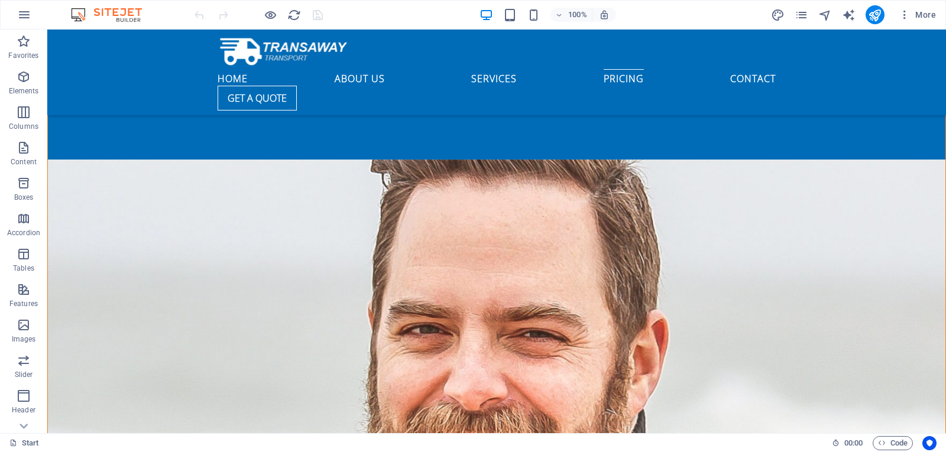
scroll to position [4468, 0]
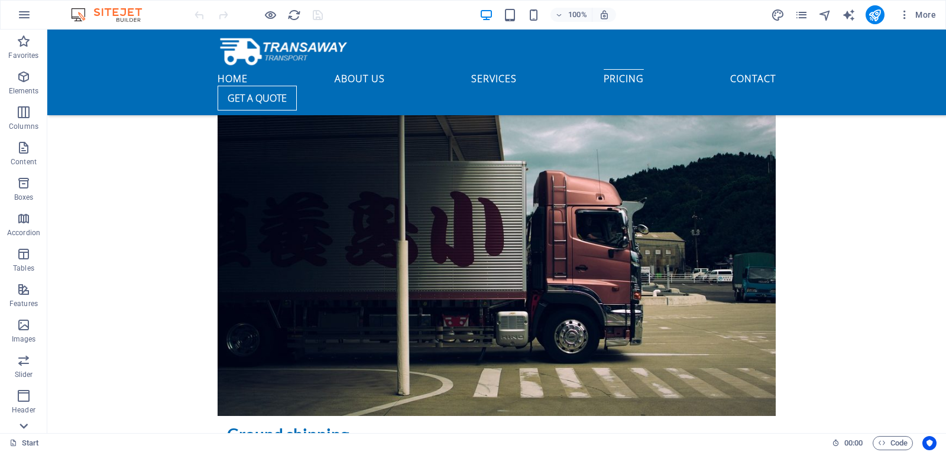
click at [28, 425] on icon at bounding box center [23, 426] width 17 height 17
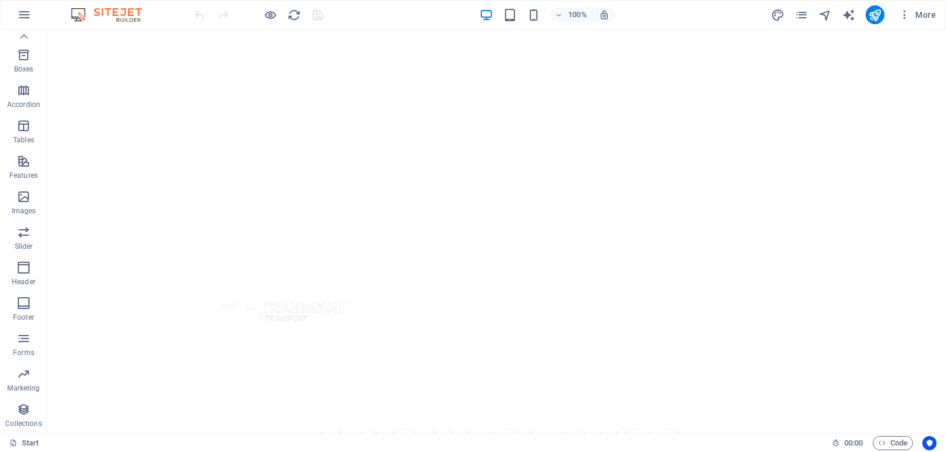
scroll to position [0, 0]
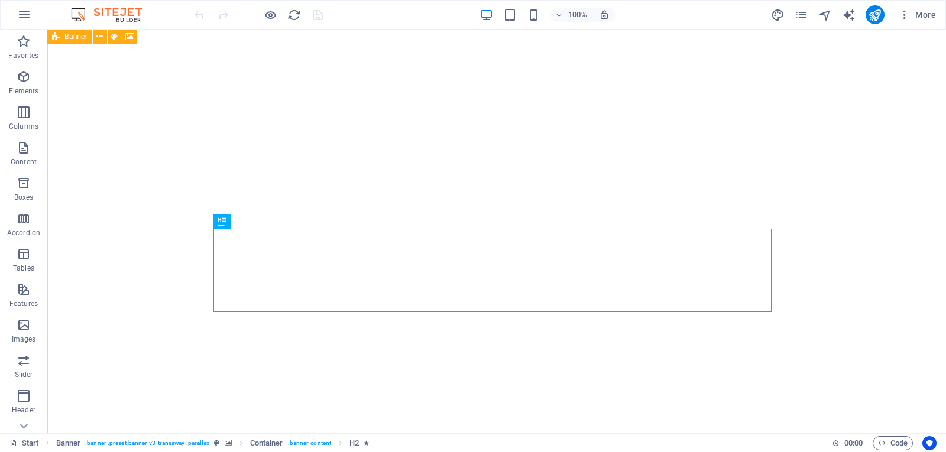
click at [53, 35] on icon at bounding box center [56, 37] width 8 height 14
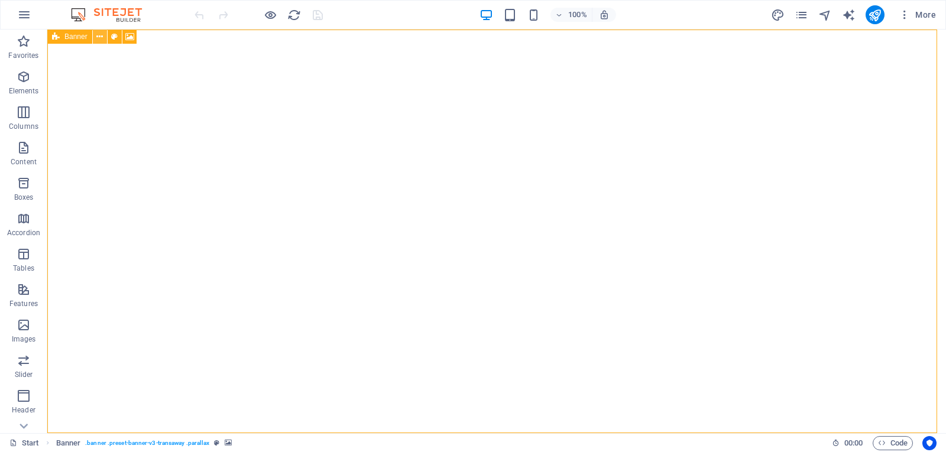
click at [102, 36] on icon at bounding box center [99, 37] width 7 height 12
click at [57, 38] on icon at bounding box center [56, 37] width 8 height 14
click at [98, 35] on icon at bounding box center [99, 37] width 7 height 12
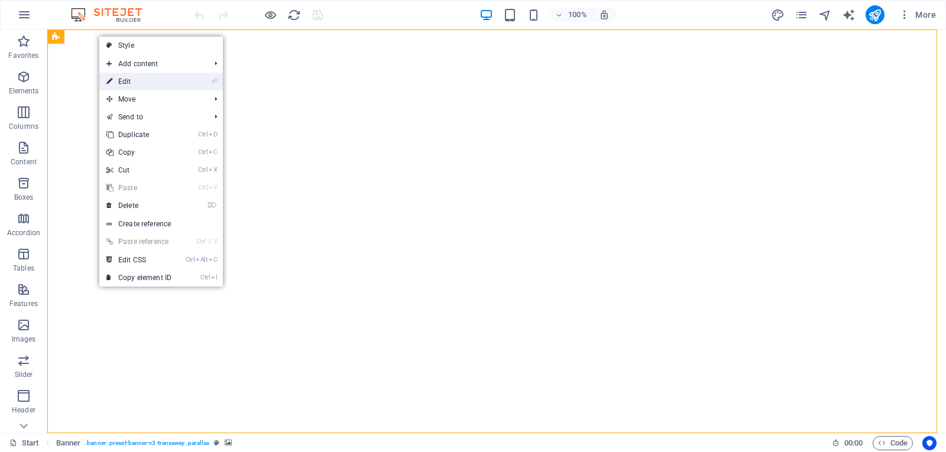
click at [125, 81] on link "⏎ Edit" at bounding box center [138, 82] width 79 height 18
select select "vh"
select select "header"
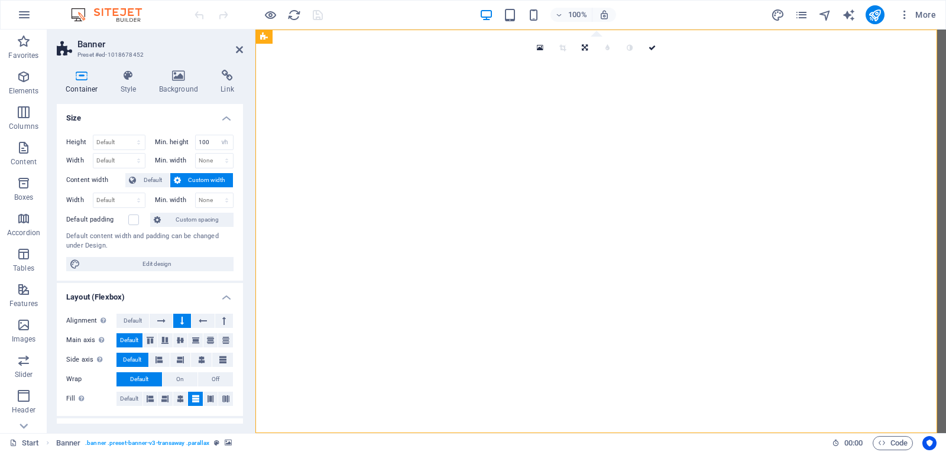
drag, startPoint x: 240, startPoint y: 151, endPoint x: 238, endPoint y: 179, distance: 27.3
click at [238, 179] on div "Height Default px rem % vh vw Min. height 100 None px rem % vh vw Width Default…" at bounding box center [150, 203] width 186 height 156
click at [152, 268] on span "Edit design" at bounding box center [157, 264] width 146 height 14
select select "rem"
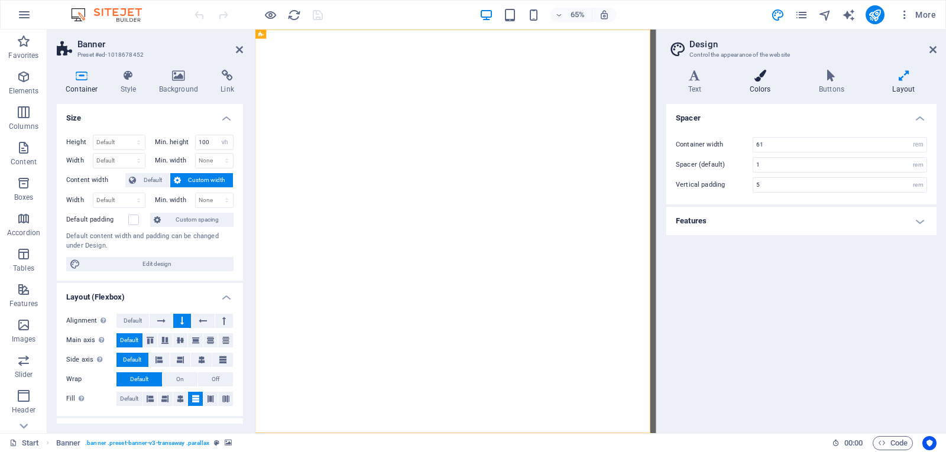
click at [766, 75] on icon at bounding box center [760, 76] width 64 height 12
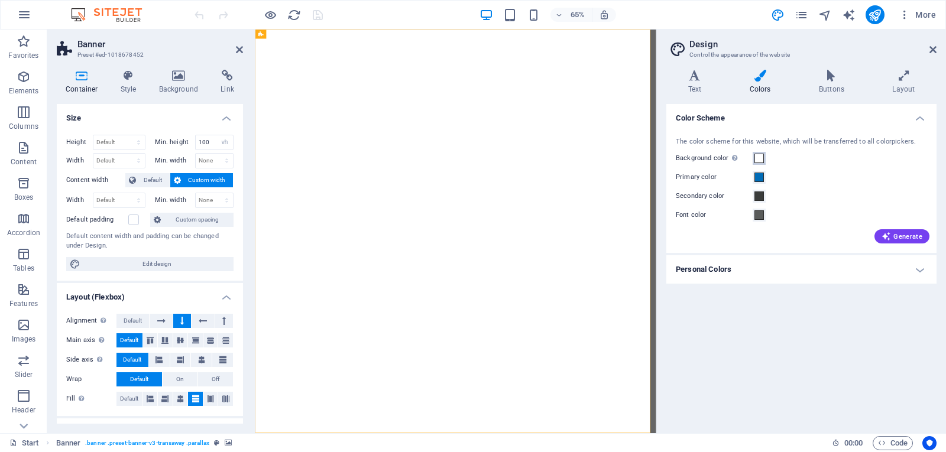
click at [758, 158] on span at bounding box center [759, 158] width 9 height 9
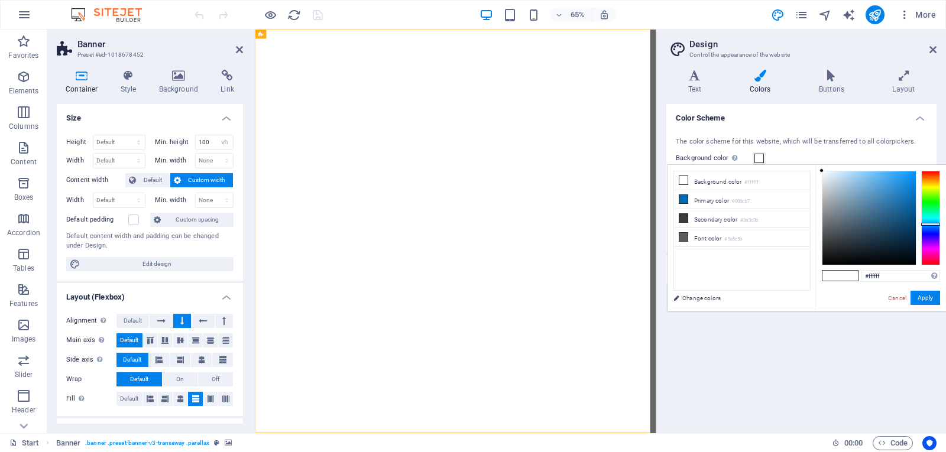
click at [936, 224] on div at bounding box center [930, 218] width 19 height 95
click at [933, 229] on div at bounding box center [930, 218] width 19 height 95
click at [931, 222] on div at bounding box center [930, 218] width 19 height 95
click at [929, 176] on div at bounding box center [930, 218] width 19 height 95
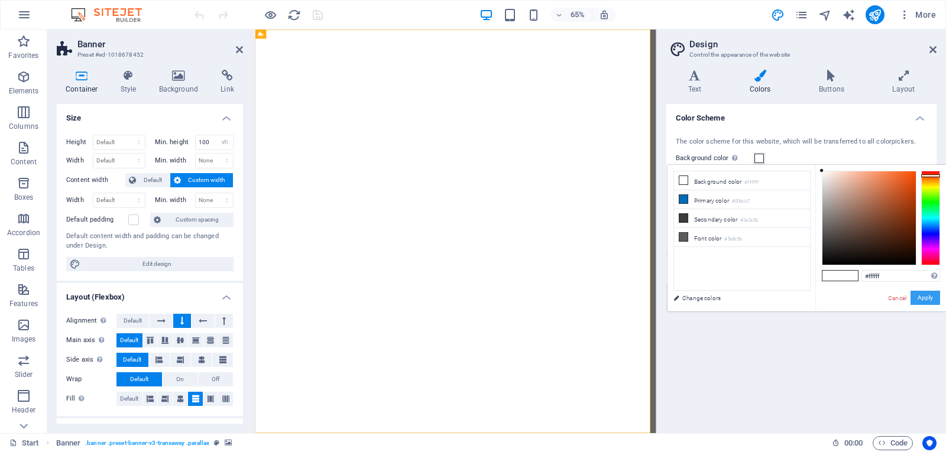
click at [933, 294] on button "Apply" at bounding box center [926, 298] width 30 height 14
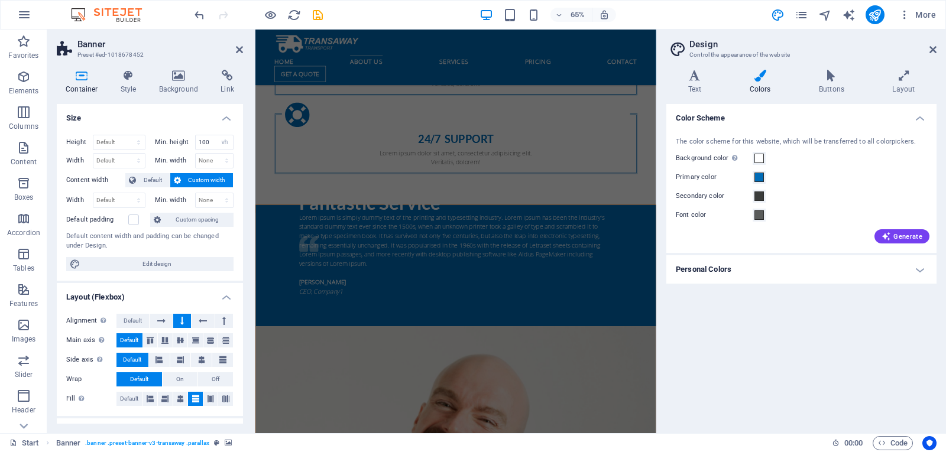
scroll to position [1217, 0]
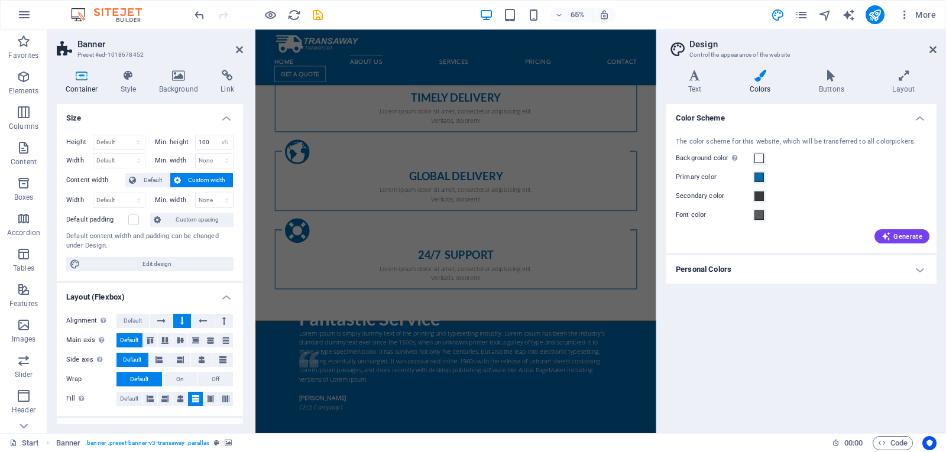
drag, startPoint x: 868, startPoint y: 135, endPoint x: 931, endPoint y: 182, distance: 78.5
click at [935, 48] on icon at bounding box center [933, 49] width 7 height 9
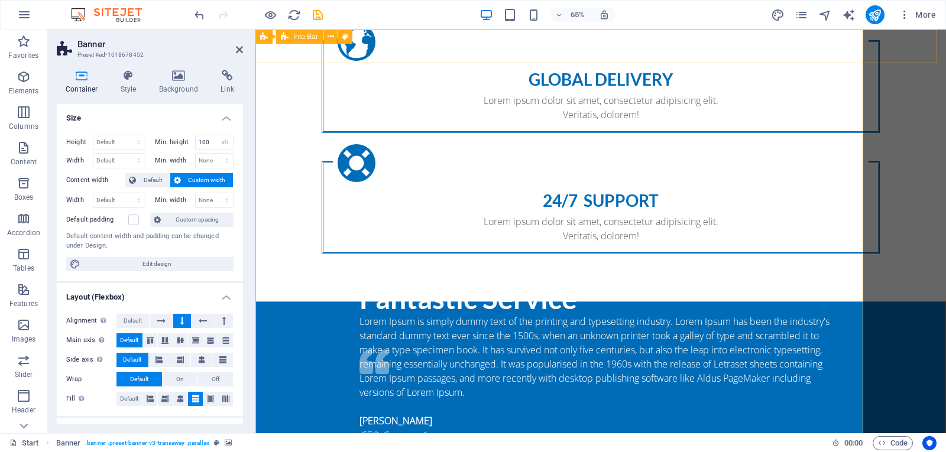
scroll to position [0, 0]
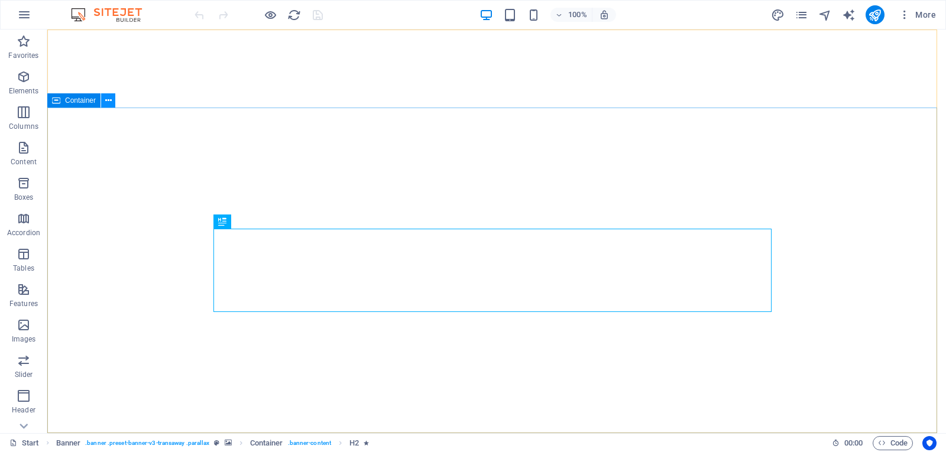
click at [108, 101] on icon at bounding box center [108, 101] width 7 height 12
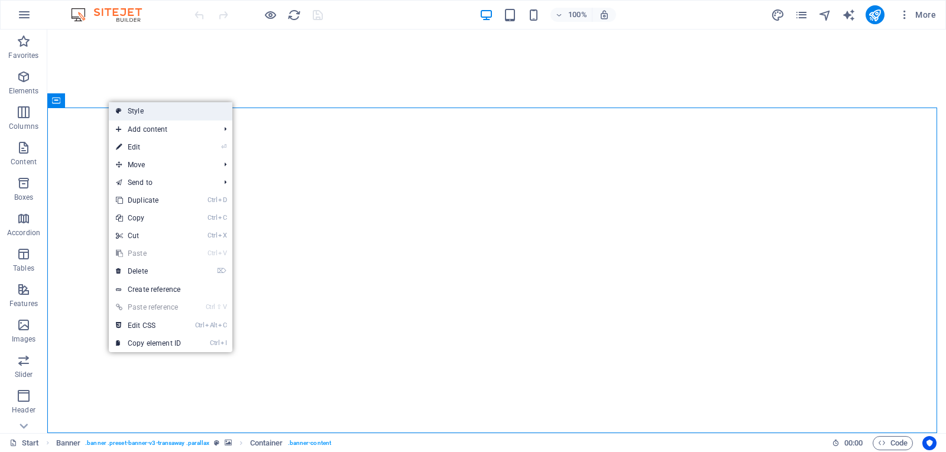
click at [132, 111] on link "Style" at bounding box center [171, 111] width 124 height 18
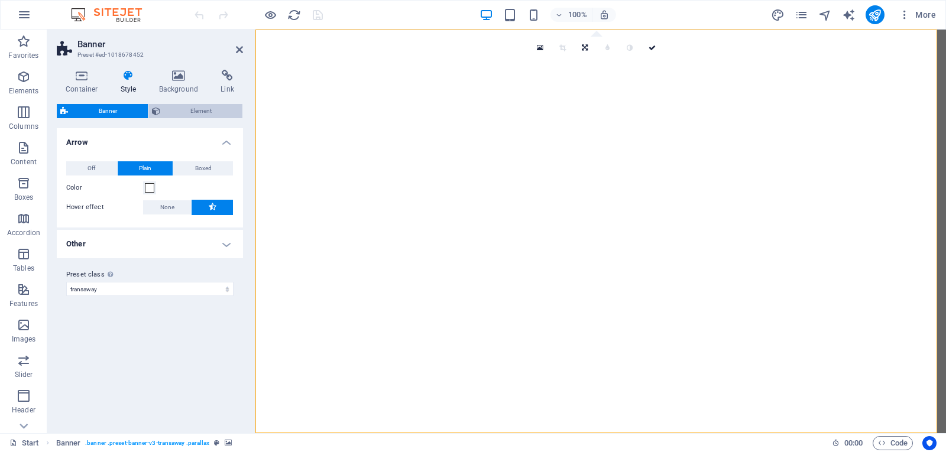
click at [159, 110] on icon at bounding box center [156, 111] width 8 height 14
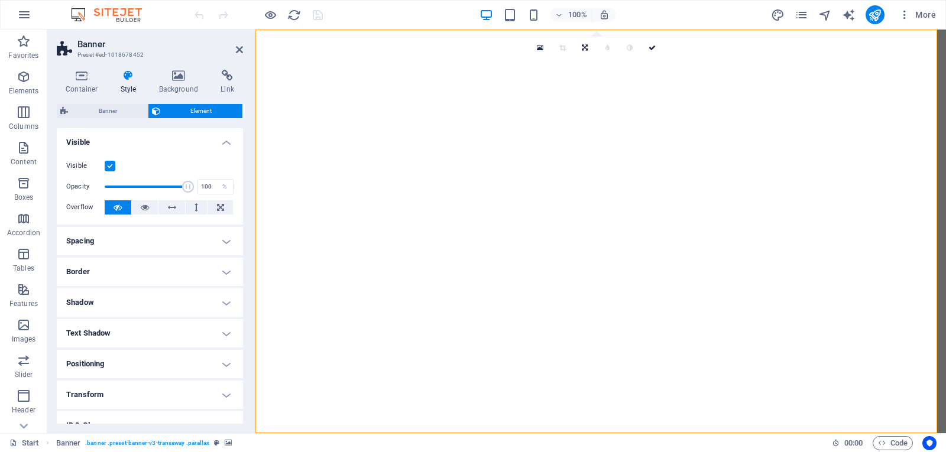
click at [222, 300] on h4 "Shadow" at bounding box center [150, 303] width 186 height 28
click at [130, 328] on span "None" at bounding box center [128, 326] width 14 height 14
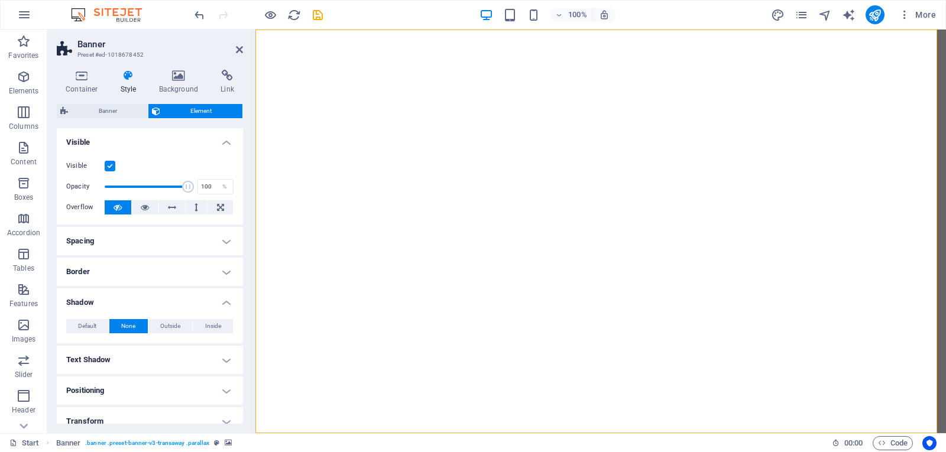
drag, startPoint x: 240, startPoint y: 299, endPoint x: 239, endPoint y: 309, distance: 10.1
click at [239, 309] on li "Shadow Default None Outside Inside Color X offset 0 px rem vh vw Y offset 0 px …" at bounding box center [150, 316] width 186 height 55
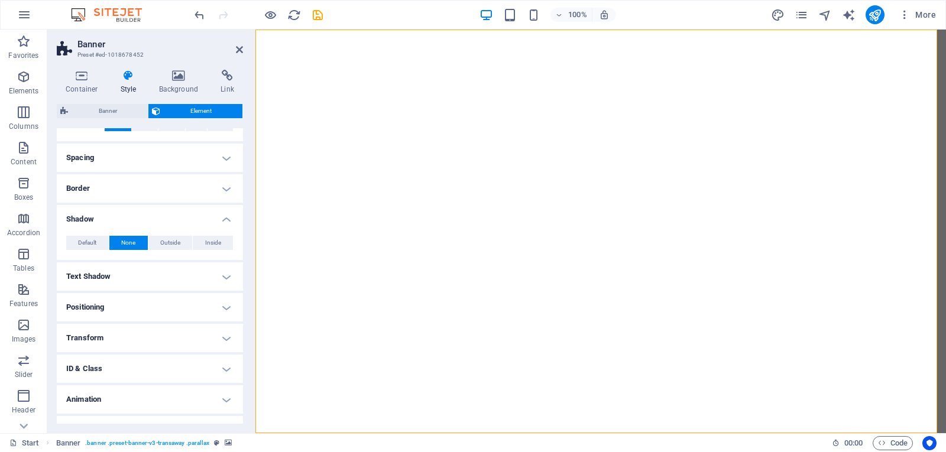
scroll to position [104, 0]
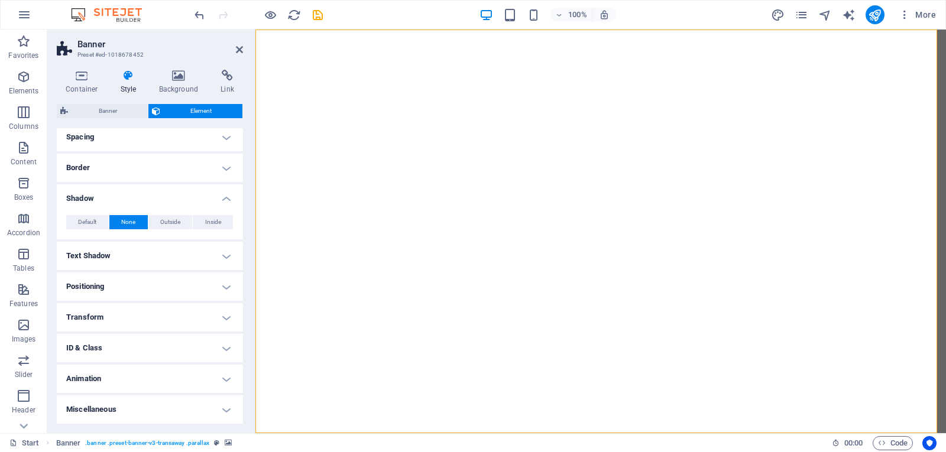
click at [224, 378] on h4 "Animation" at bounding box center [150, 379] width 186 height 28
click at [173, 85] on h4 "Background" at bounding box center [181, 82] width 62 height 25
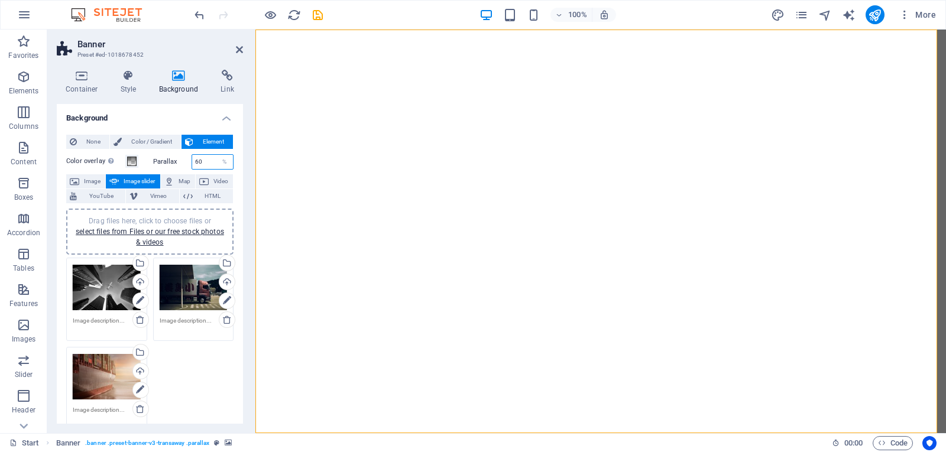
click at [210, 160] on input "60" at bounding box center [212, 162] width 41 height 14
type input "6"
type input "0"
click at [233, 148] on div "None Color / Gradient Element Stretch background to full-width Color overlay Pl…" at bounding box center [150, 409] width 186 height 568
click at [132, 161] on span at bounding box center [131, 161] width 9 height 9
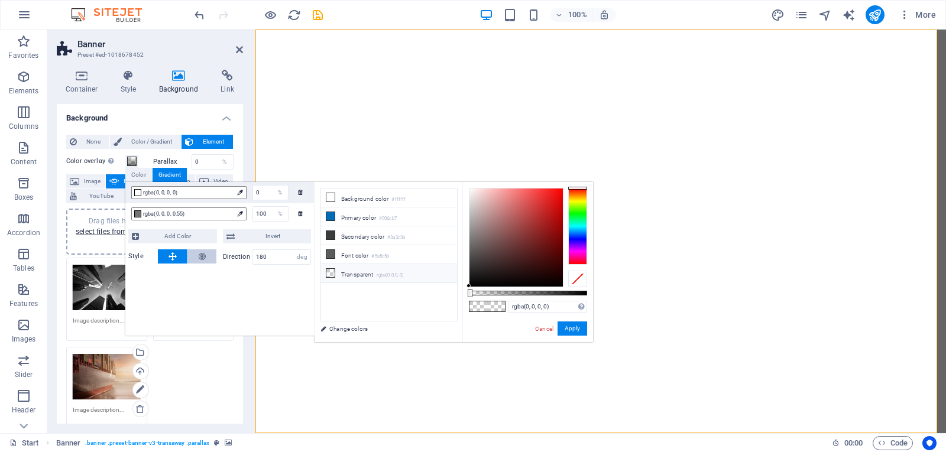
click at [200, 254] on icon at bounding box center [202, 257] width 7 height 14
click at [174, 254] on icon at bounding box center [173, 257] width 8 height 14
click at [238, 190] on icon at bounding box center [239, 192] width 5 height 5
click at [240, 193] on icon at bounding box center [239, 192] width 5 height 5
click at [137, 193] on div at bounding box center [137, 192] width 7 height 7
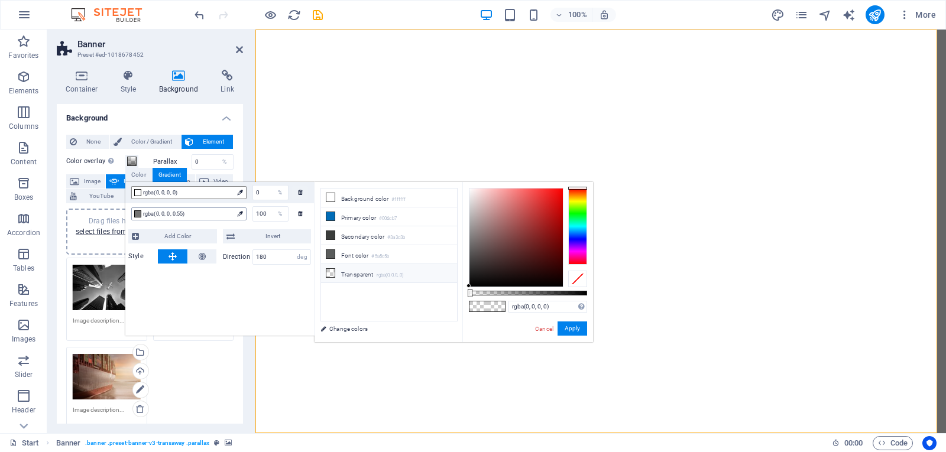
click at [242, 216] on icon at bounding box center [239, 213] width 5 height 5
click at [471, 190] on div at bounding box center [516, 238] width 93 height 98
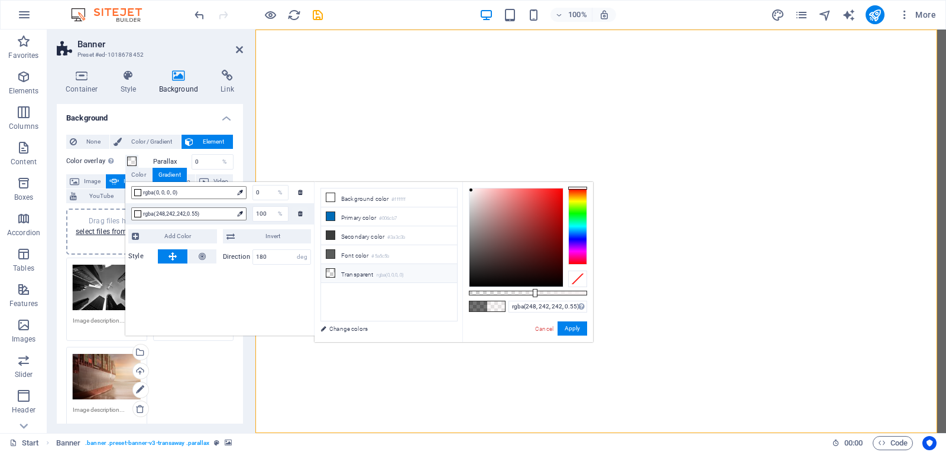
click at [357, 273] on li "Transparent rgba(0,0,0,.0)" at bounding box center [389, 273] width 136 height 19
click at [336, 199] on li "Background color #ffffff" at bounding box center [389, 198] width 136 height 19
type input "rgba(255, 255, 255, 0)"
click at [330, 197] on icon at bounding box center [330, 197] width 8 height 8
click at [325, 331] on link "Change colors" at bounding box center [383, 329] width 137 height 15
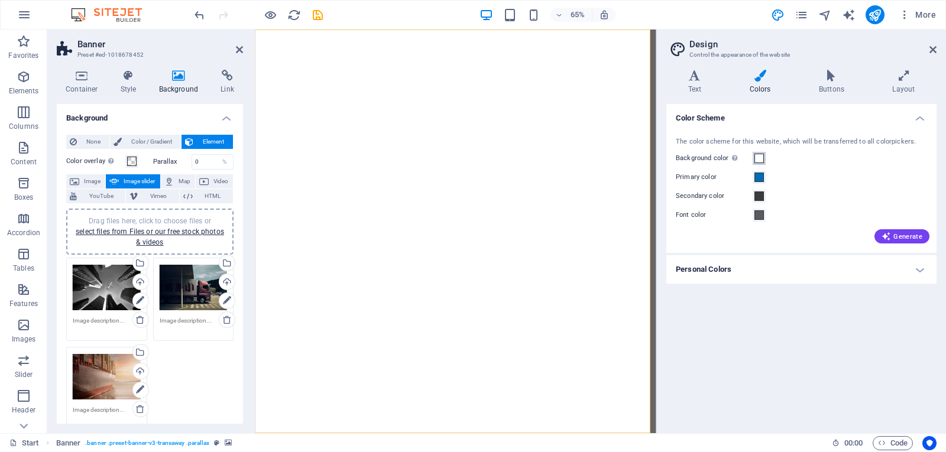
click at [758, 155] on span at bounding box center [759, 158] width 9 height 9
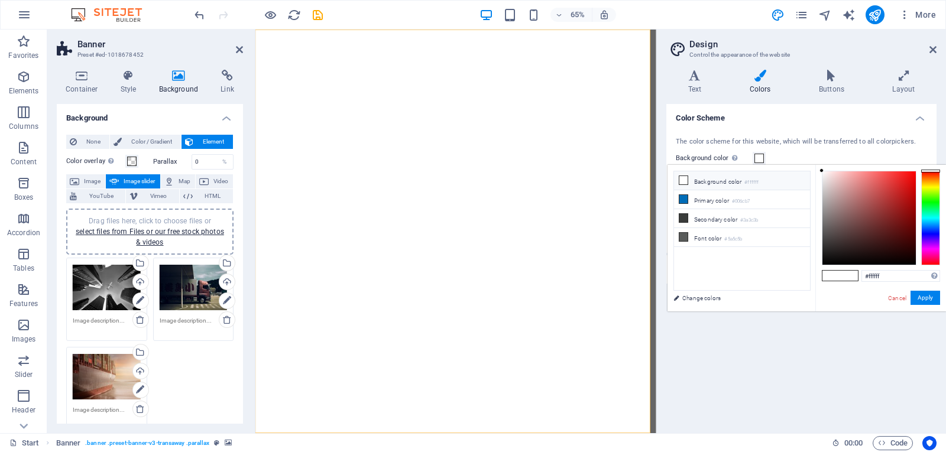
click at [681, 177] on icon at bounding box center [683, 180] width 8 height 8
click at [895, 299] on link "Cancel" at bounding box center [897, 298] width 21 height 9
